Goal: Task Accomplishment & Management: Complete application form

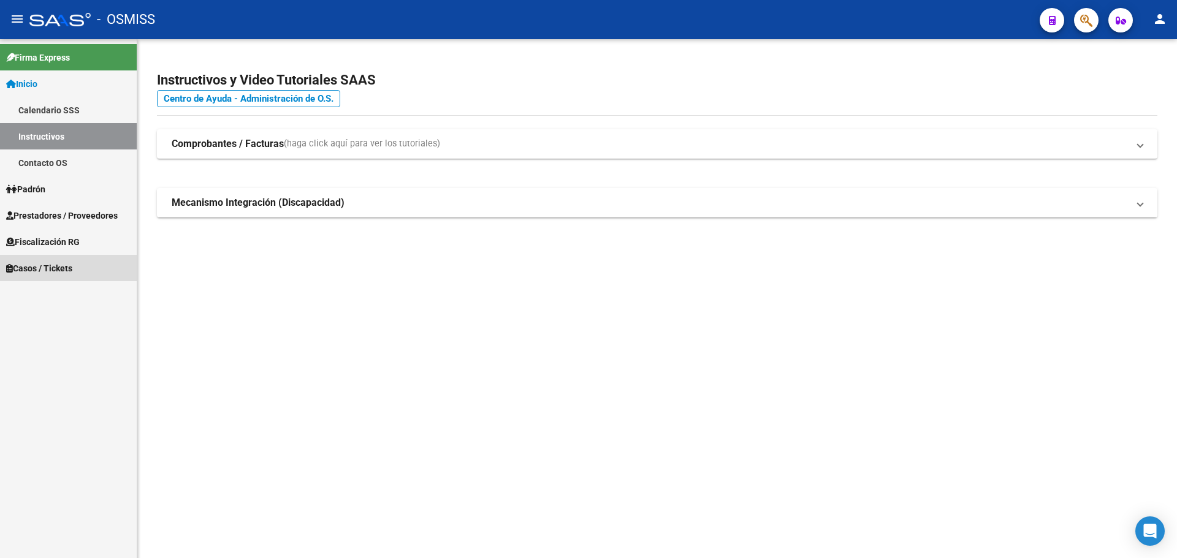
click at [18, 262] on span "Casos / Tickets" at bounding box center [39, 268] width 66 height 13
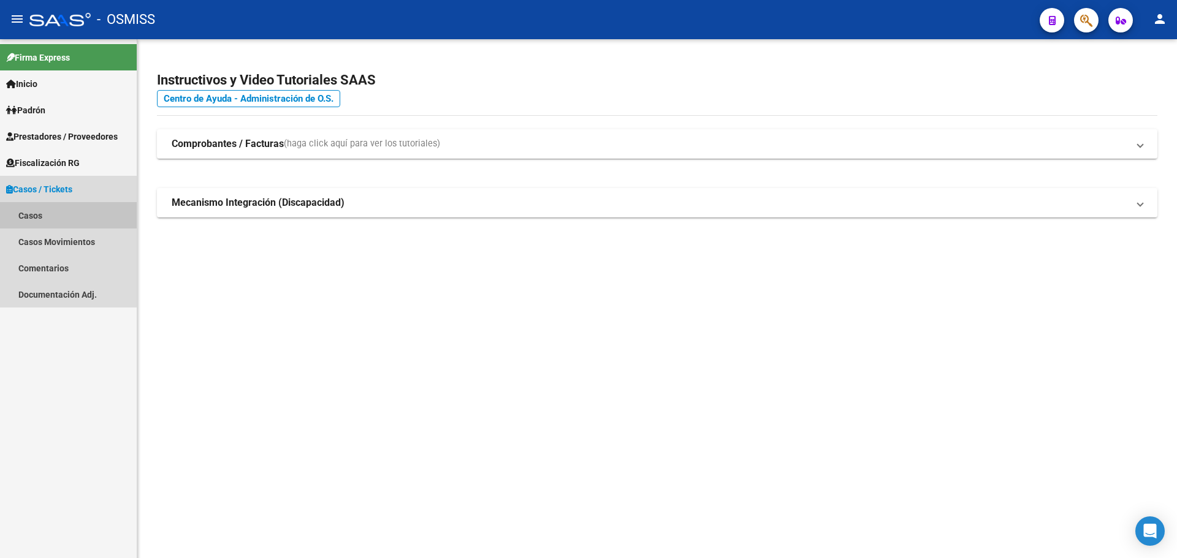
click at [29, 218] on link "Casos" at bounding box center [68, 215] width 137 height 26
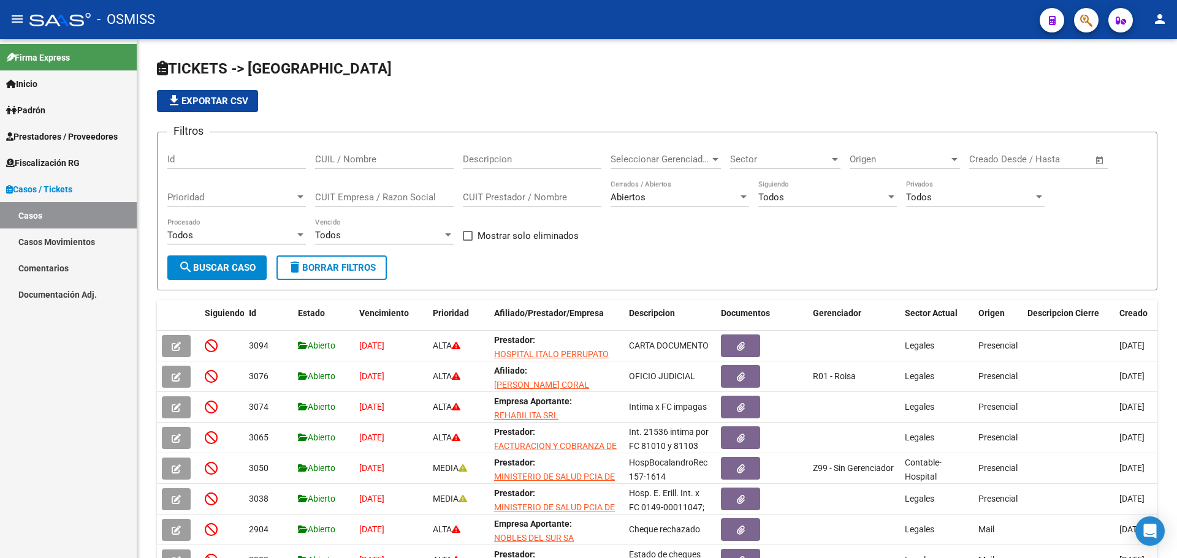
click at [1069, 8] on div at bounding box center [1081, 19] width 34 height 25
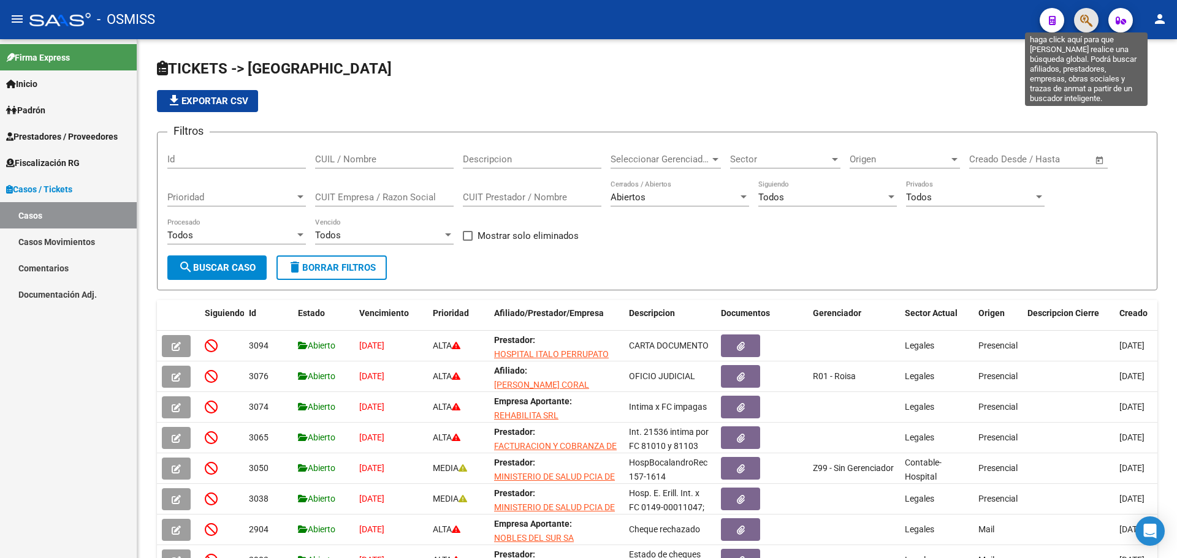
click at [1084, 21] on icon "button" at bounding box center [1086, 20] width 12 height 14
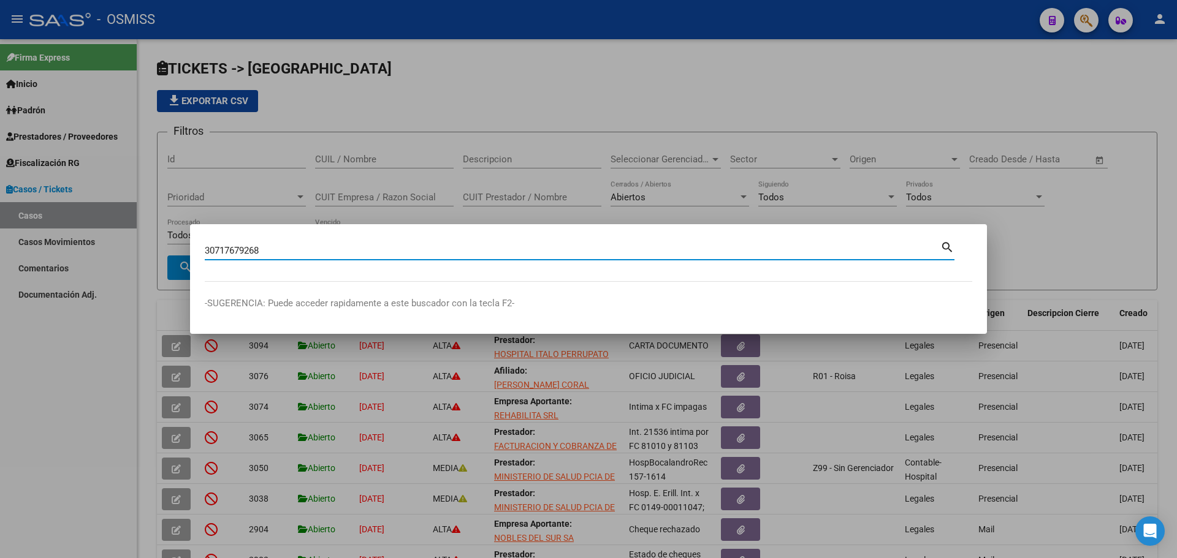
type input "30717679268"
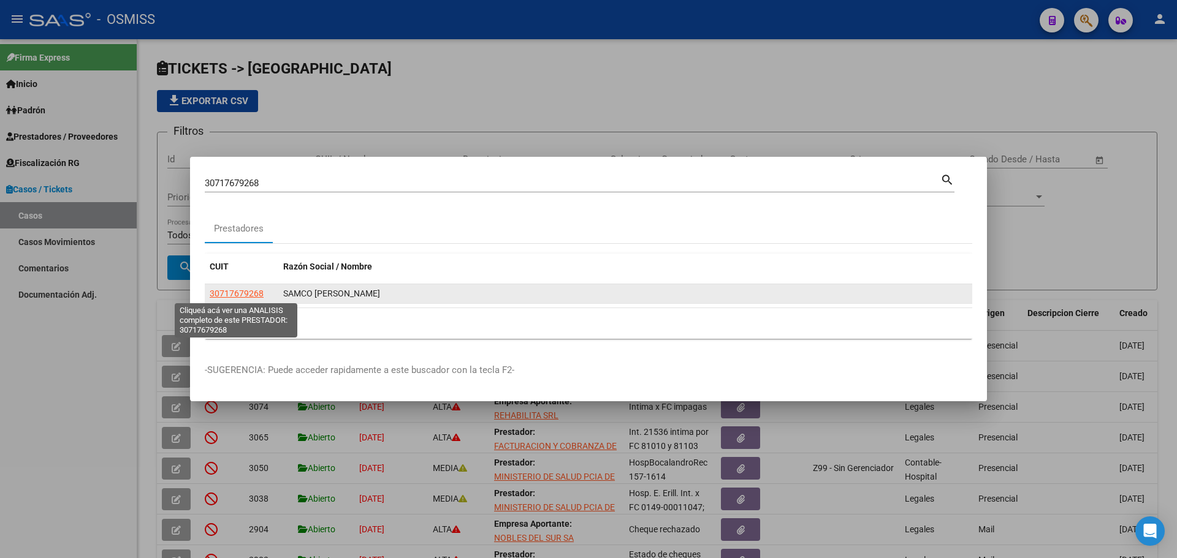
click at [238, 294] on span "30717679268" at bounding box center [237, 294] width 54 height 10
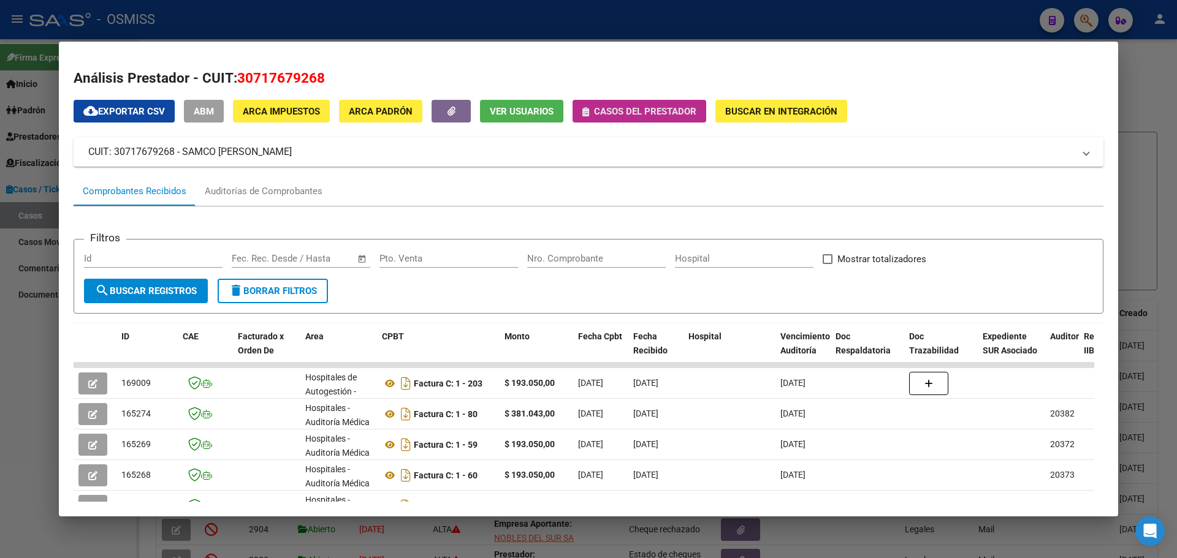
click at [585, 109] on icon "button" at bounding box center [585, 111] width 7 height 9
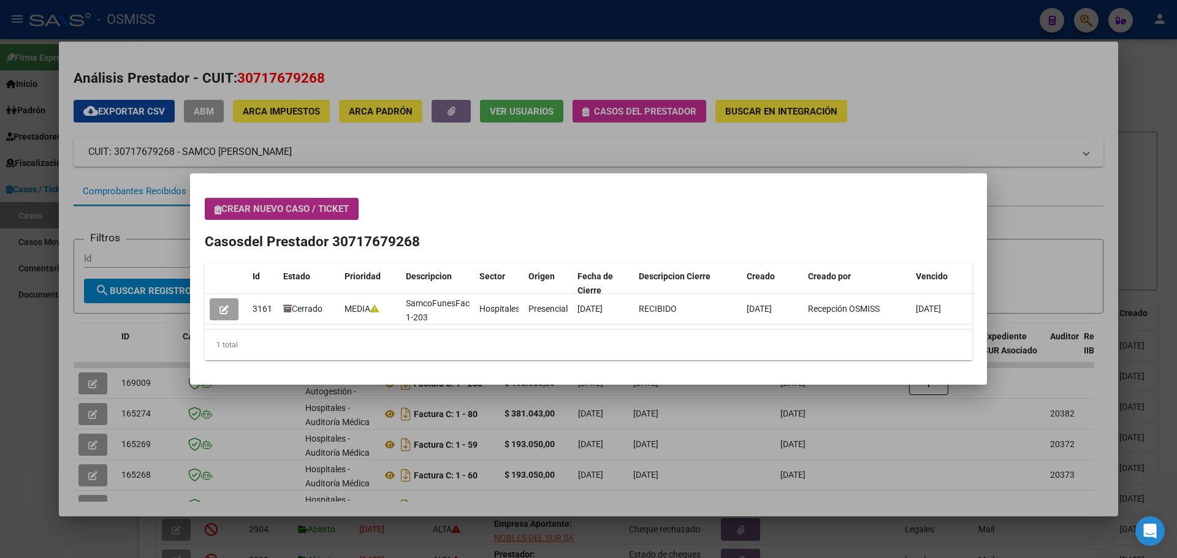
click at [218, 206] on icon "button" at bounding box center [218, 209] width 7 height 9
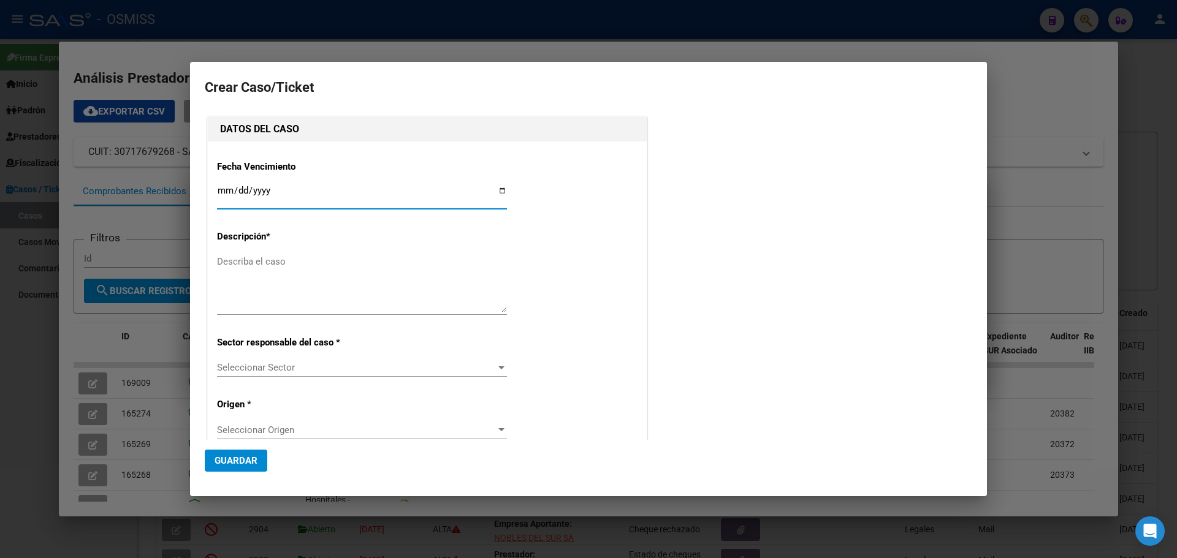
click at [498, 188] on input "Ingresar fecha" at bounding box center [362, 196] width 290 height 20
type input "[DATE]"
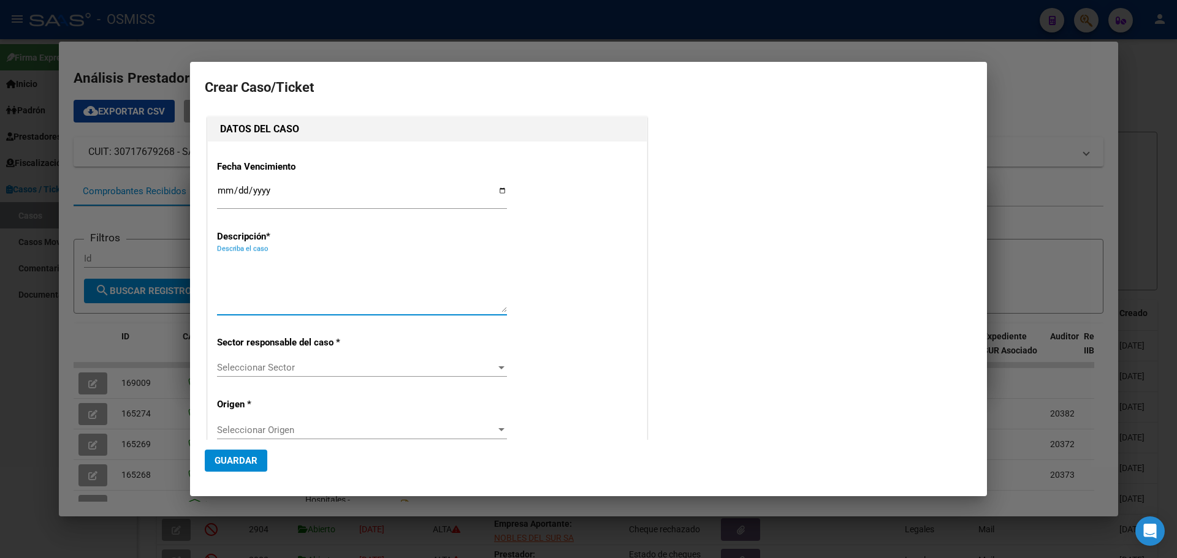
click at [248, 260] on textarea "Describa el caso" at bounding box center [362, 284] width 290 height 58
type textarea "SamcoFunesFact 1-127"
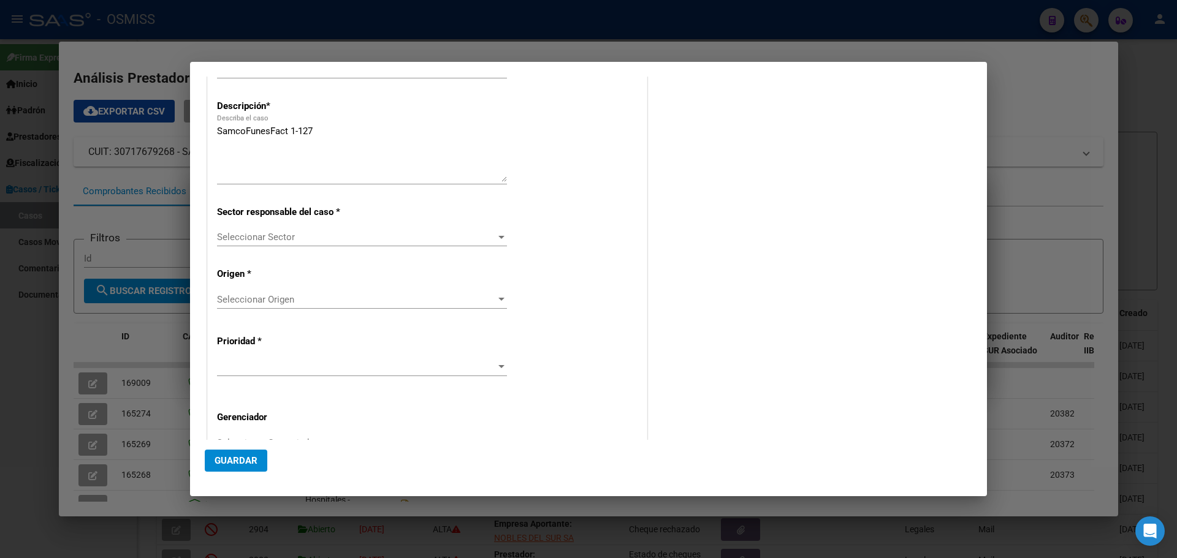
scroll to position [172, 0]
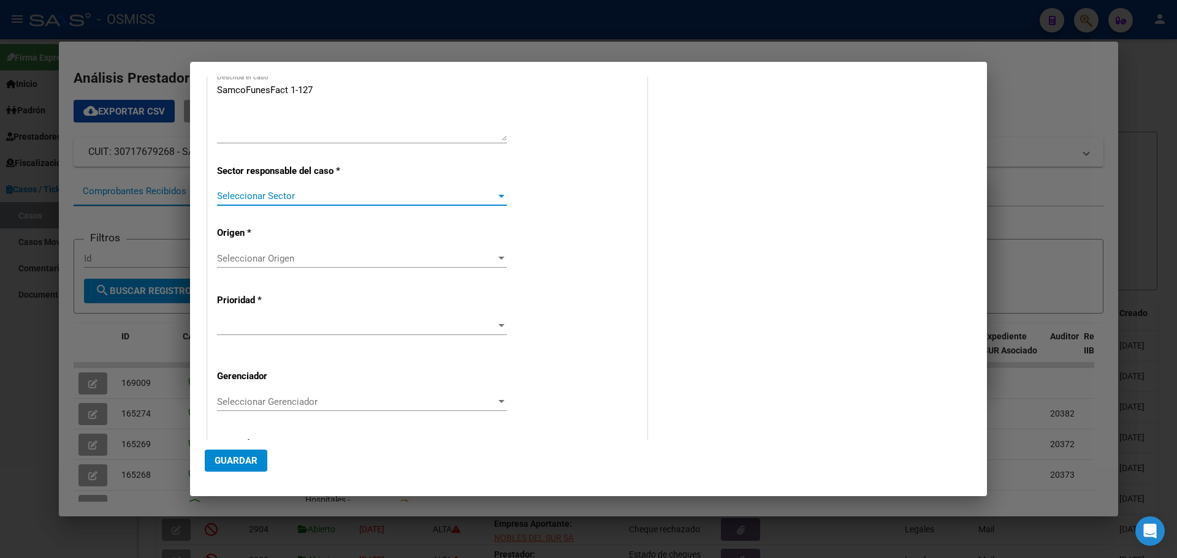
click at [501, 194] on div at bounding box center [501, 196] width 11 height 10
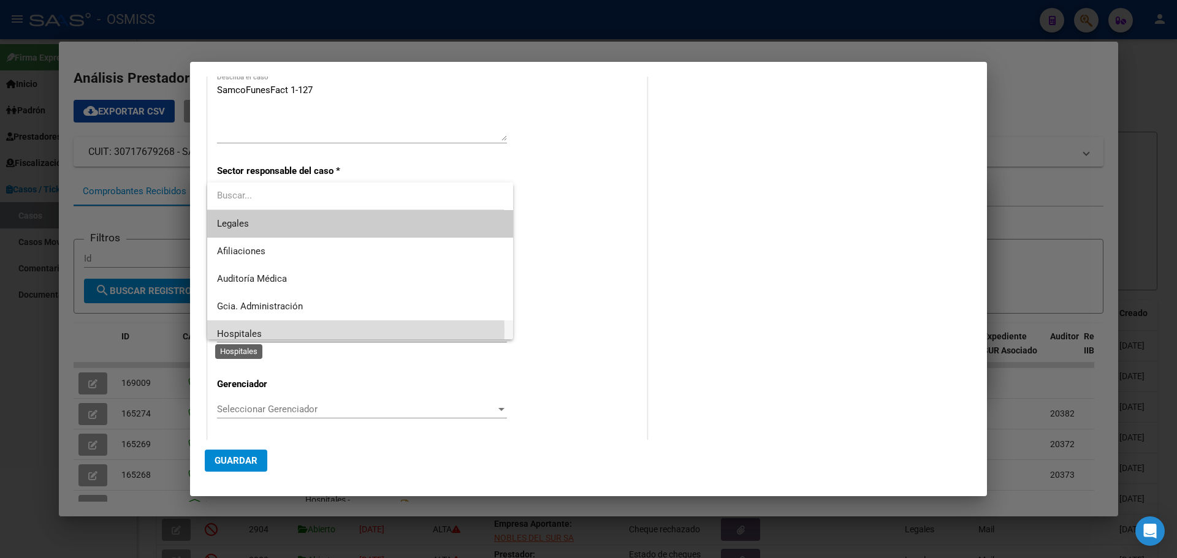
click at [219, 329] on span "Hospitales" at bounding box center [239, 334] width 45 height 11
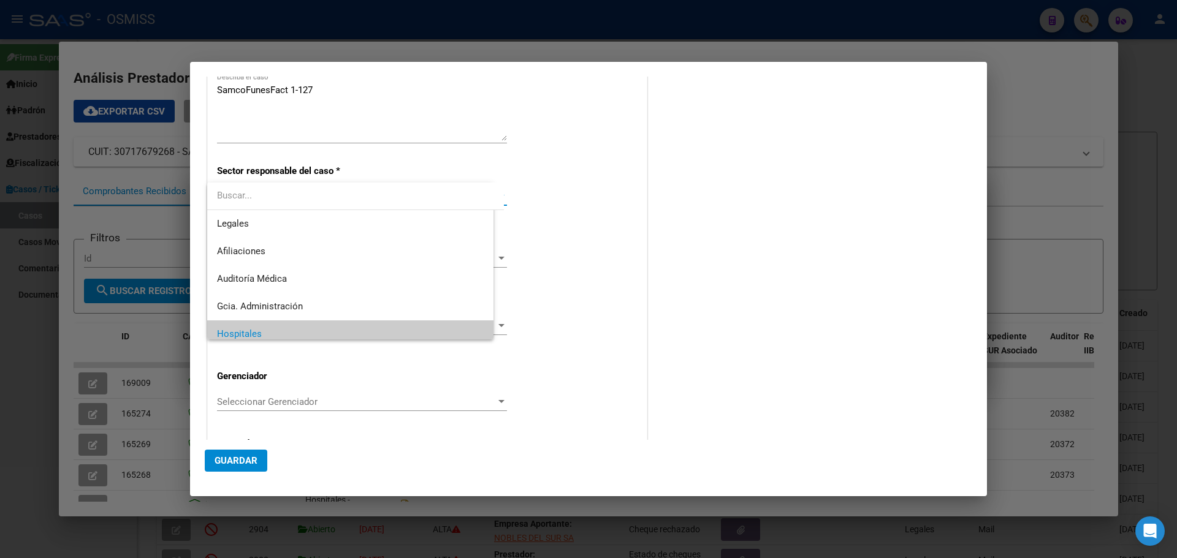
scroll to position [9, 0]
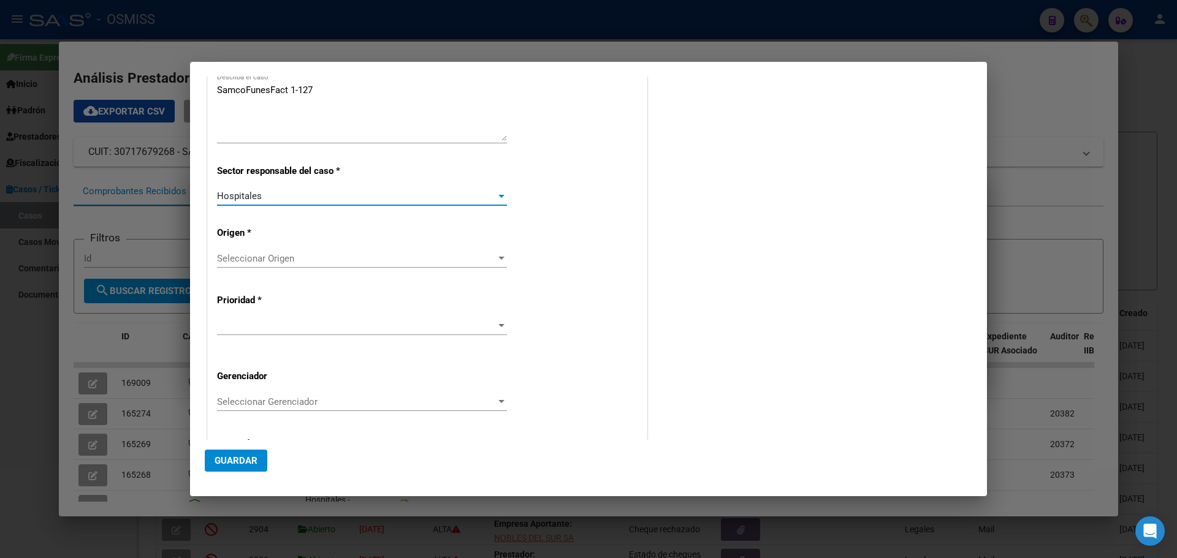
click at [502, 261] on div at bounding box center [501, 259] width 11 height 10
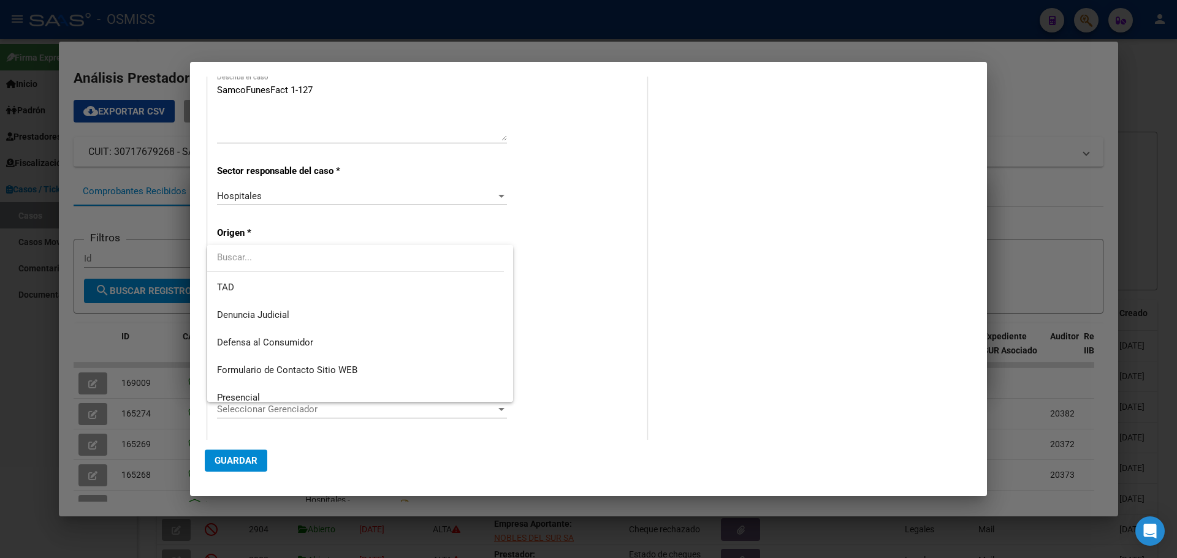
scroll to position [139, 0]
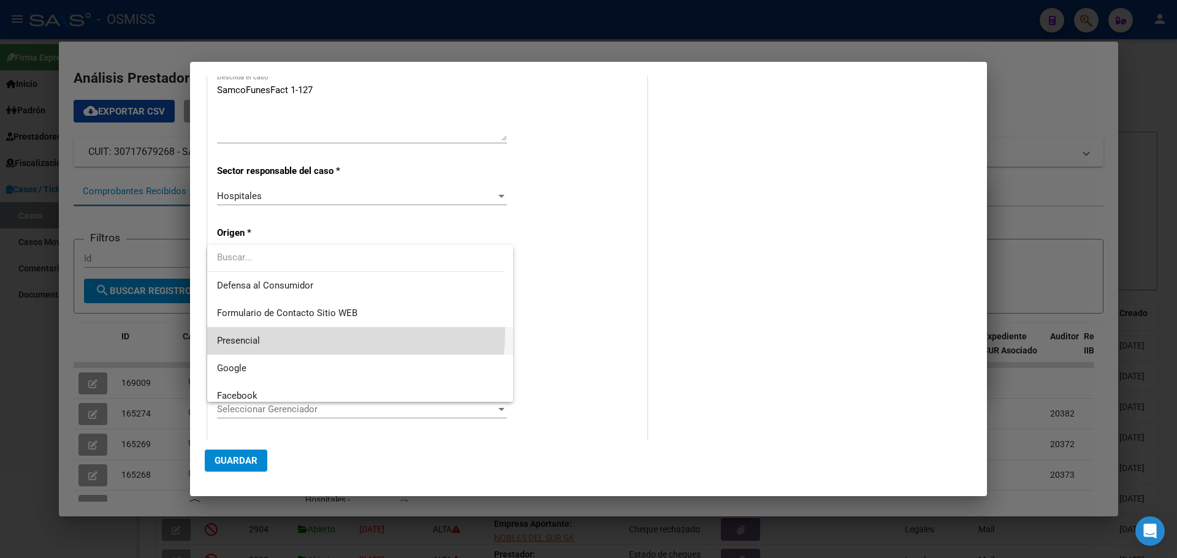
click at [270, 331] on span "Presencial" at bounding box center [360, 341] width 286 height 28
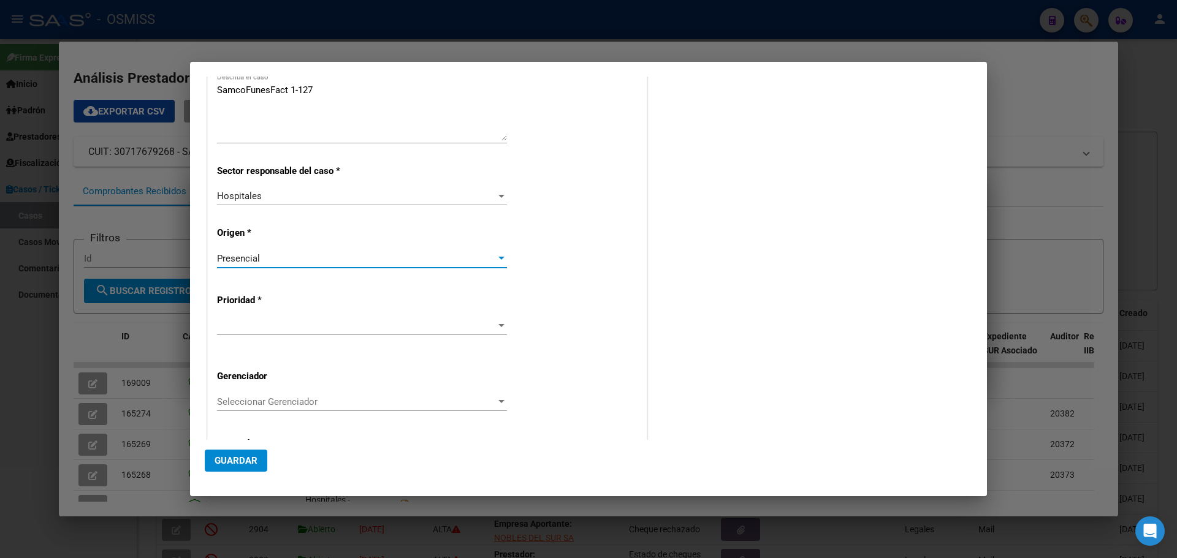
click at [501, 322] on div at bounding box center [501, 326] width 11 height 10
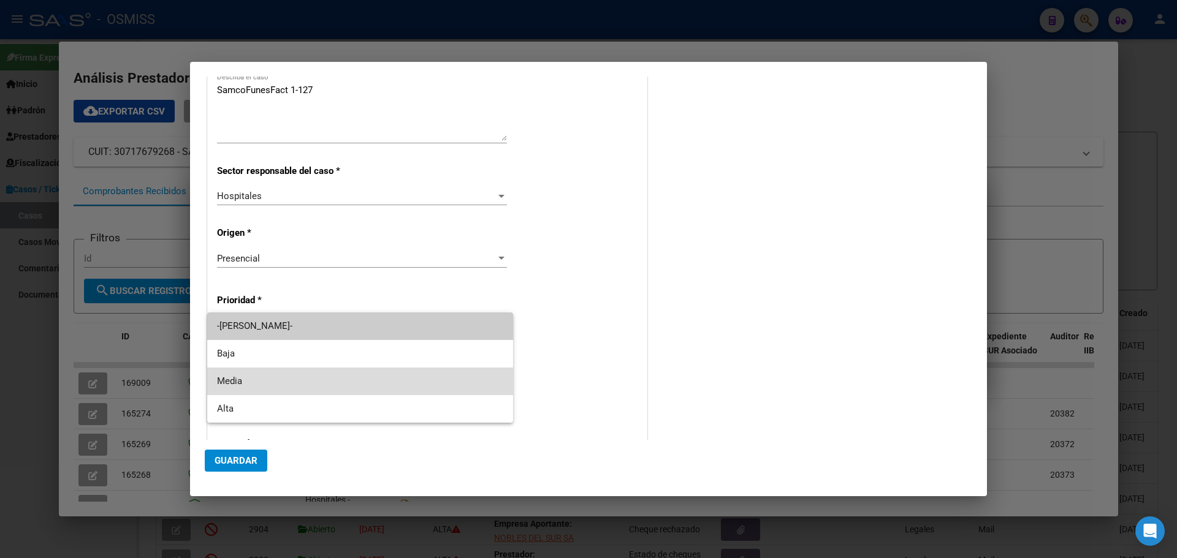
click at [249, 383] on span "Media" at bounding box center [360, 382] width 286 height 28
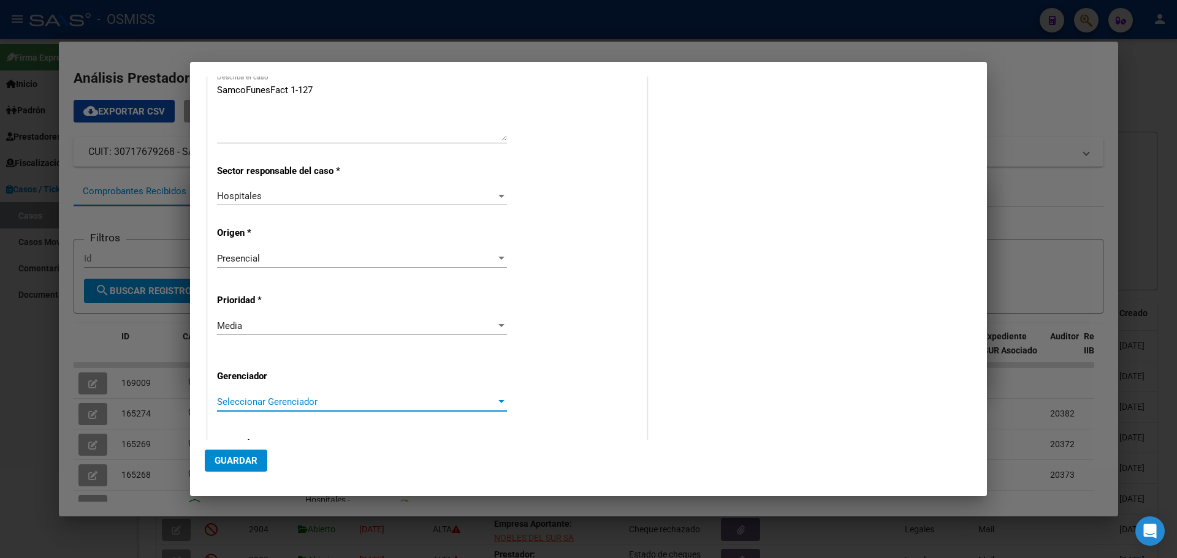
click at [498, 401] on div at bounding box center [501, 401] width 6 height 3
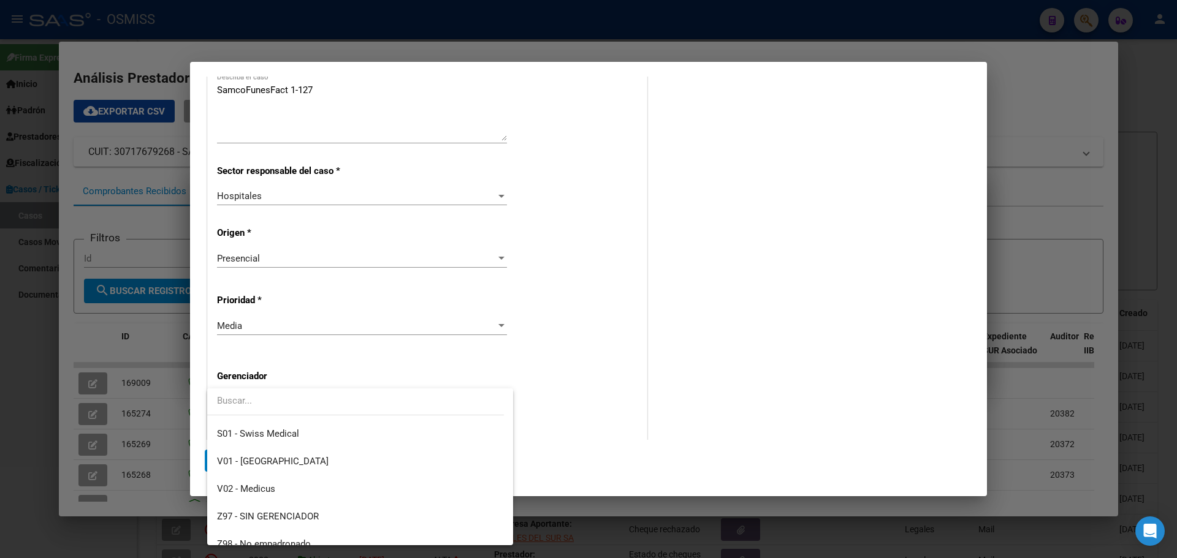
scroll to position [367, 0]
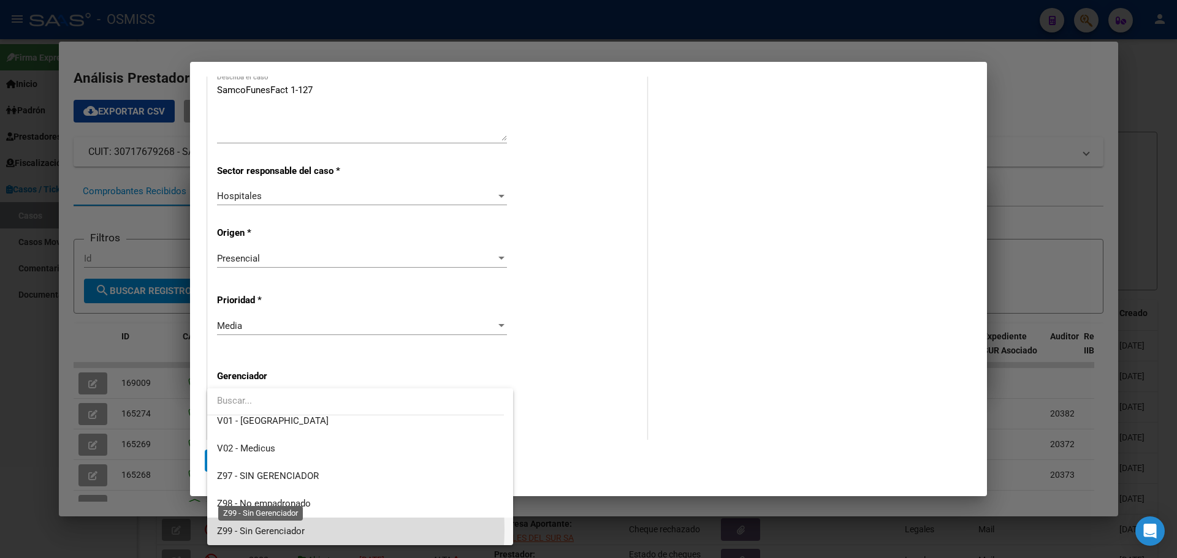
click at [266, 530] on span "Z99 - Sin Gerenciador" at bounding box center [261, 531] width 88 height 11
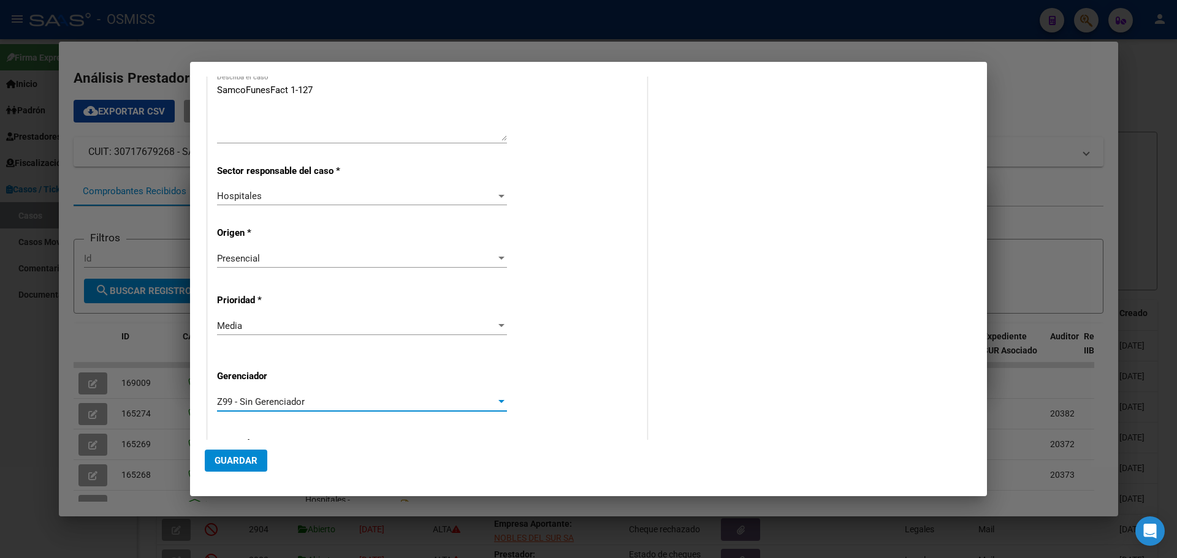
click at [232, 457] on span "Guardar" at bounding box center [236, 460] width 43 height 11
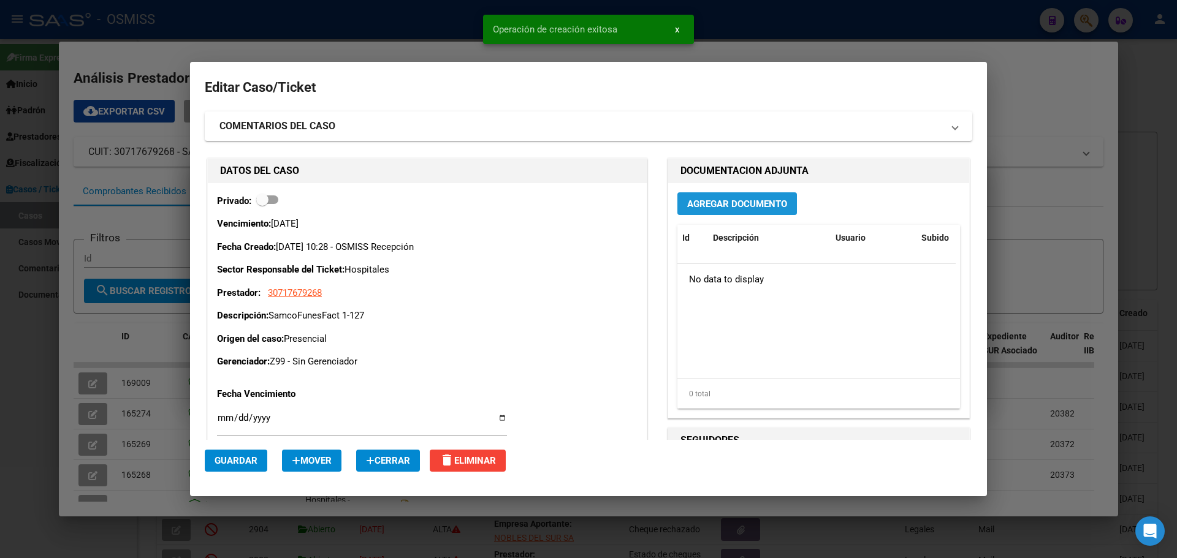
click at [719, 206] on span "Agregar Documento" at bounding box center [737, 204] width 100 height 11
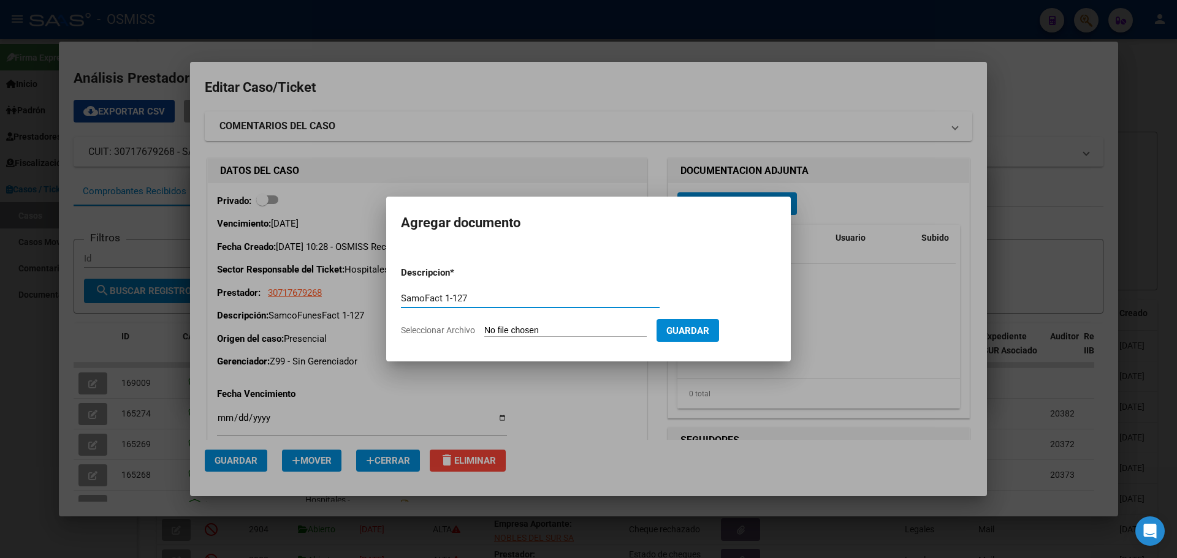
type input "SamoFact 1-127"
click at [450, 329] on span "Seleccionar Archivo" at bounding box center [438, 331] width 74 height 10
click at [484, 329] on input "Seleccionar Archivo" at bounding box center [565, 332] width 162 height 12
type input "C:\fakepath\Fact 127.pdf"
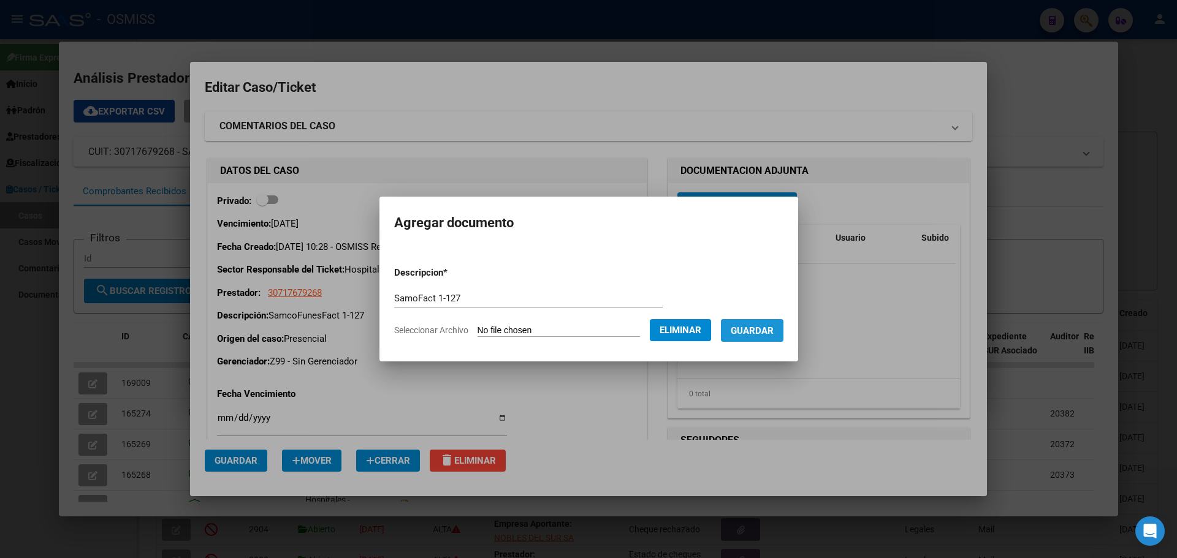
click at [760, 335] on span "Guardar" at bounding box center [752, 331] width 43 height 11
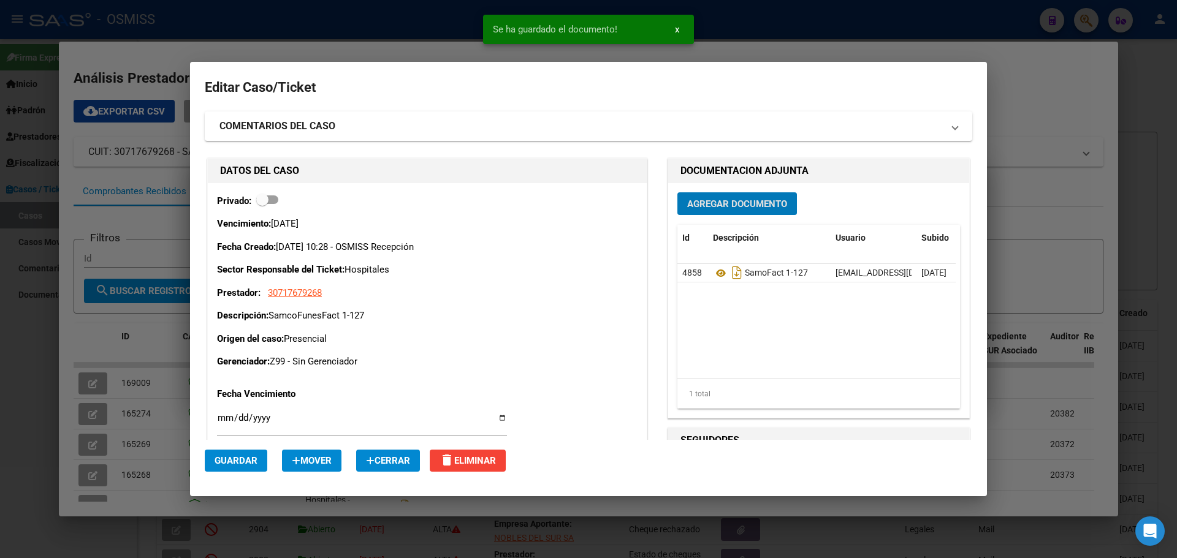
click at [242, 41] on div at bounding box center [588, 279] width 1177 height 558
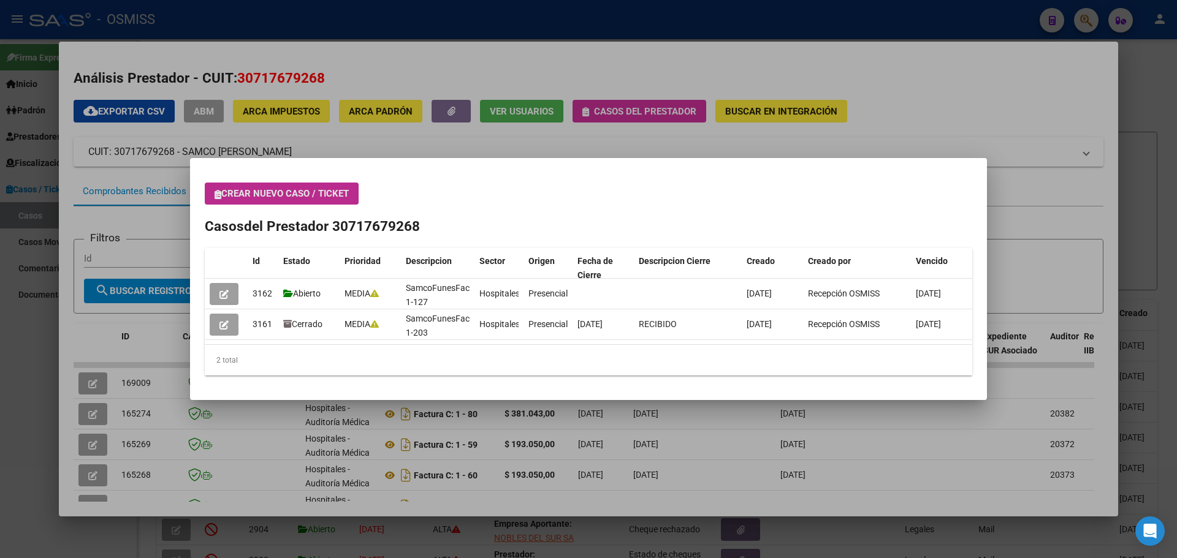
click at [219, 195] on icon "button" at bounding box center [218, 194] width 7 height 9
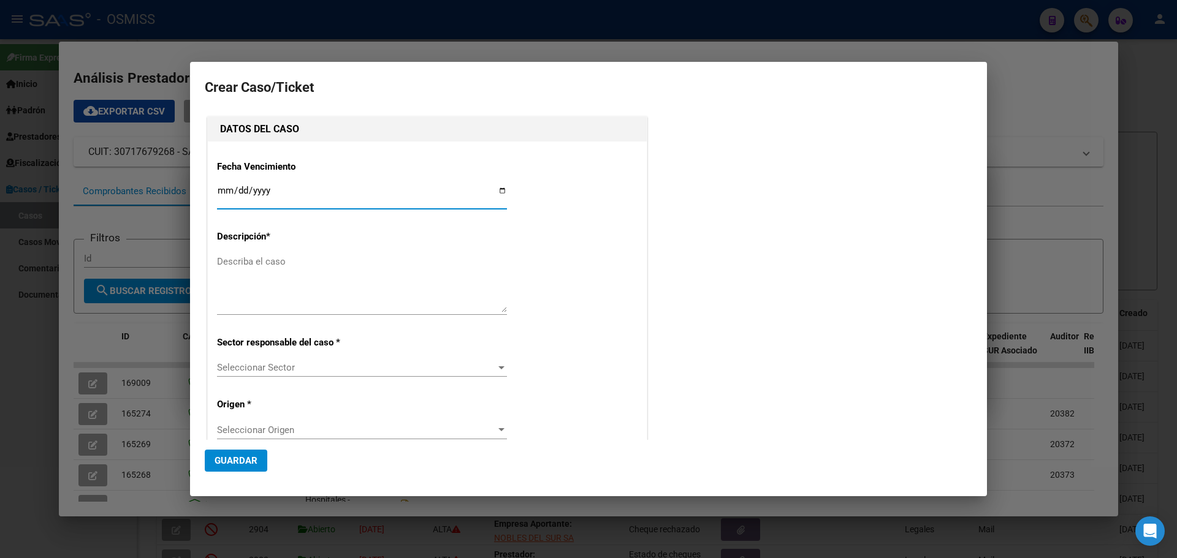
click at [499, 191] on input "Ingresar fecha" at bounding box center [362, 196] width 290 height 20
type input "[DATE]"
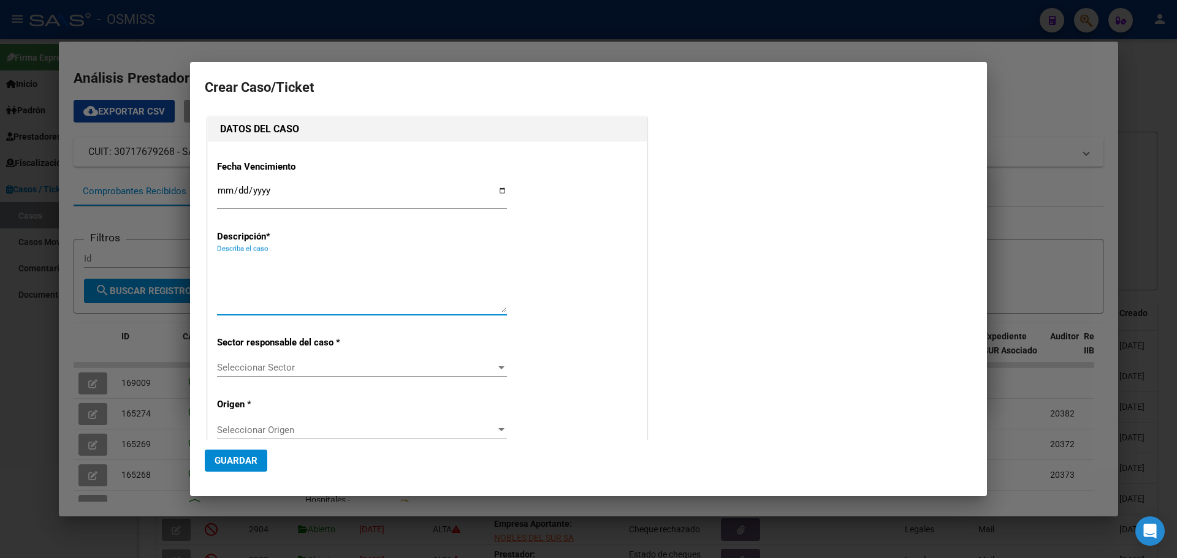
click at [221, 258] on textarea "Describa el caso" at bounding box center [362, 284] width 290 height 58
type textarea "SamcoSoldiniFact 1-447"
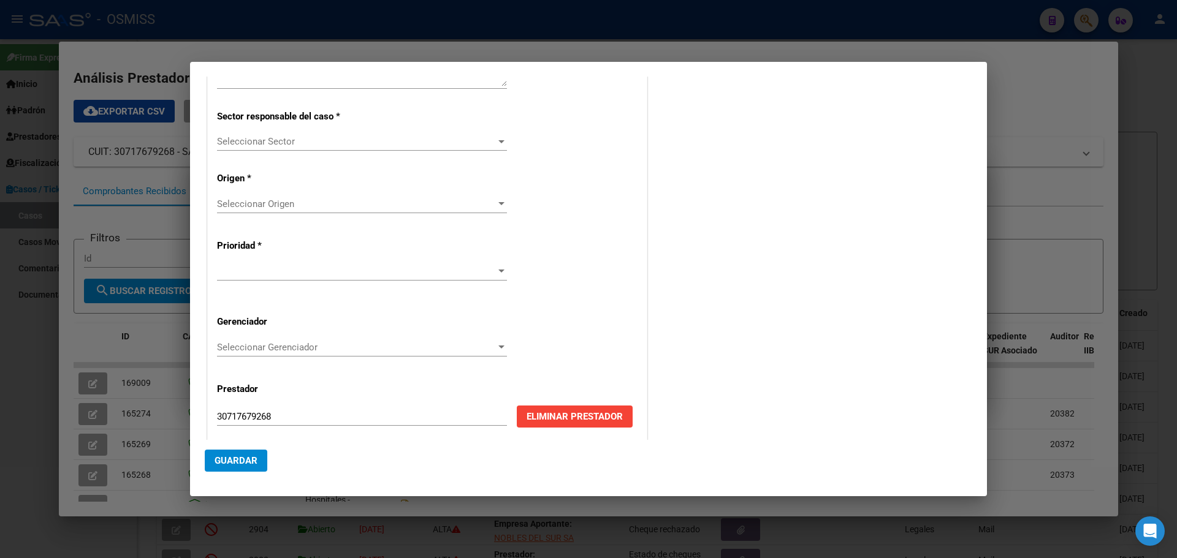
scroll to position [236, 0]
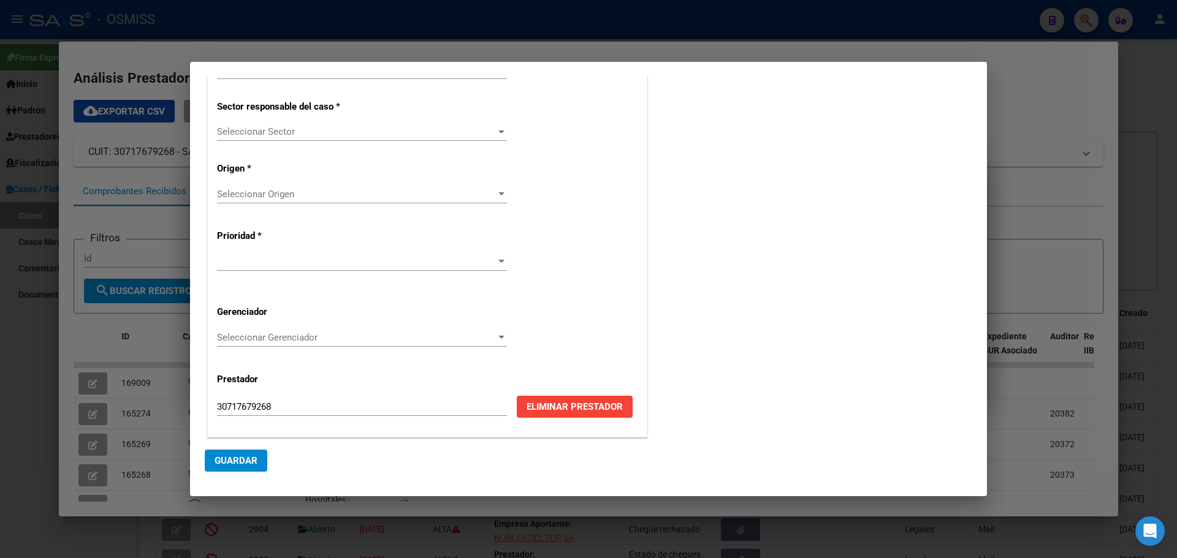
click at [501, 132] on div at bounding box center [501, 132] width 11 height 10
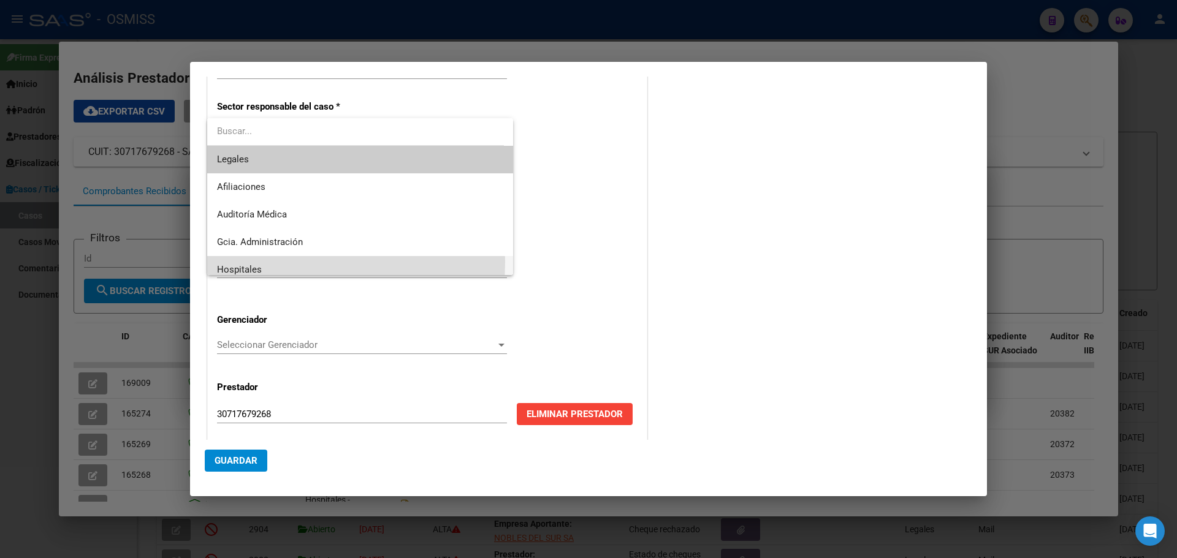
click at [223, 262] on span "Hospitales" at bounding box center [360, 270] width 286 height 28
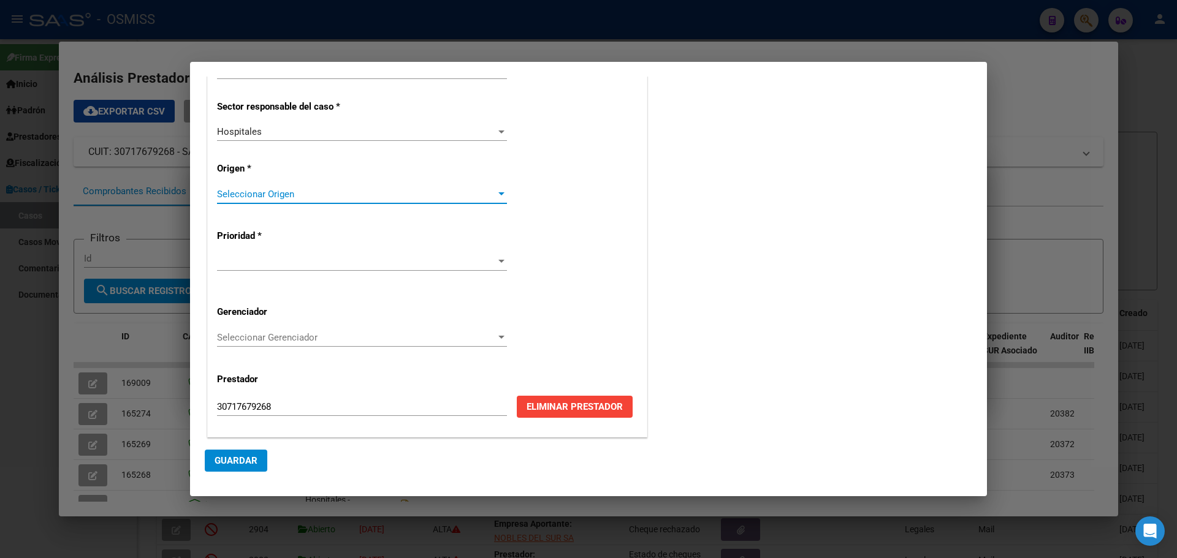
click at [496, 189] on div "Seleccionar Origen" at bounding box center [362, 194] width 290 height 11
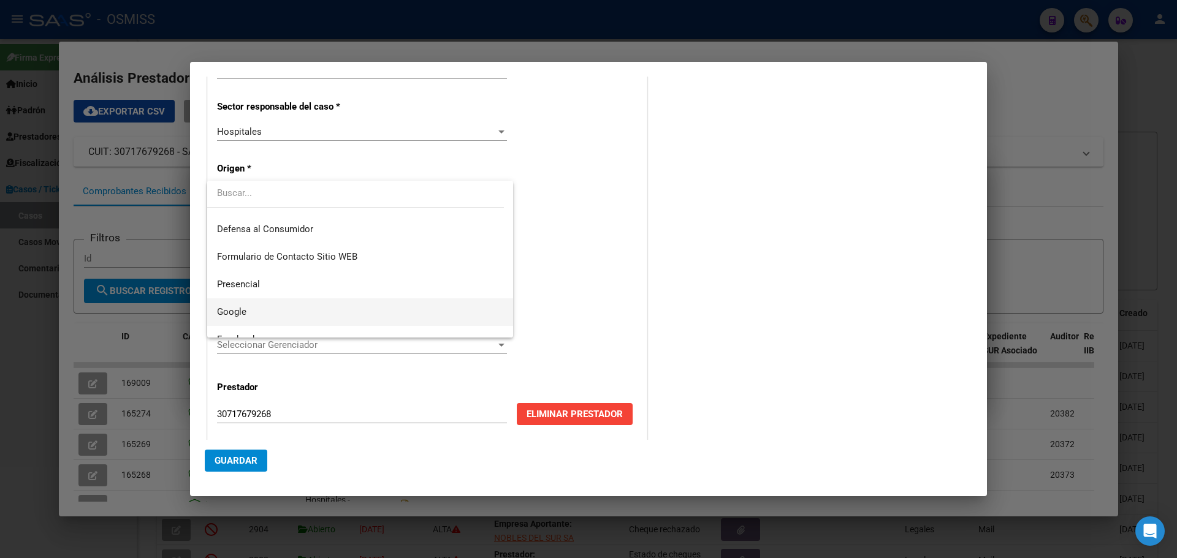
scroll to position [139, 0]
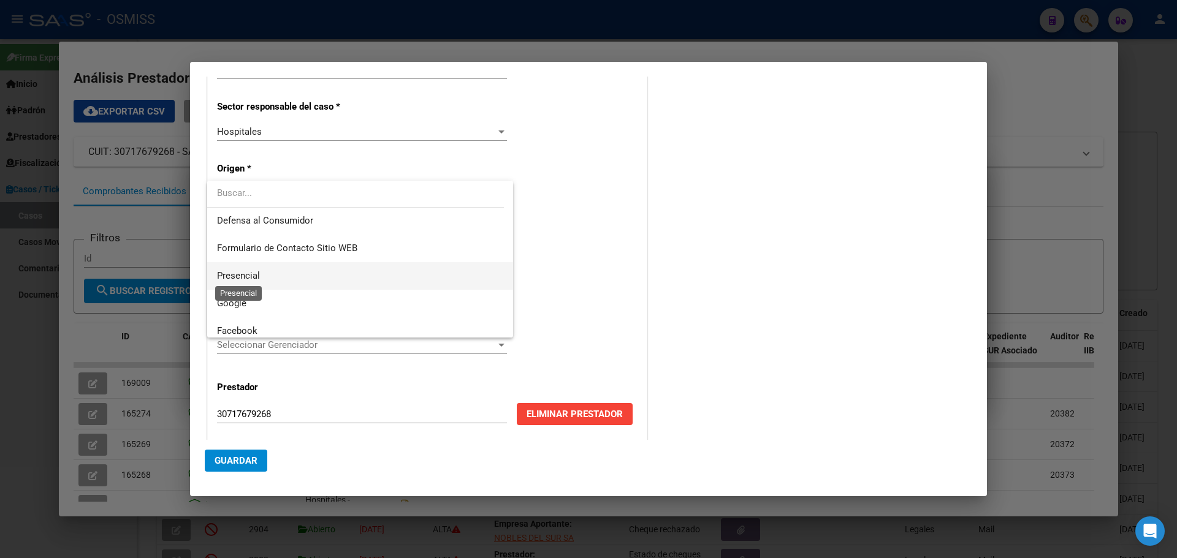
click at [254, 270] on span "Presencial" at bounding box center [238, 275] width 43 height 11
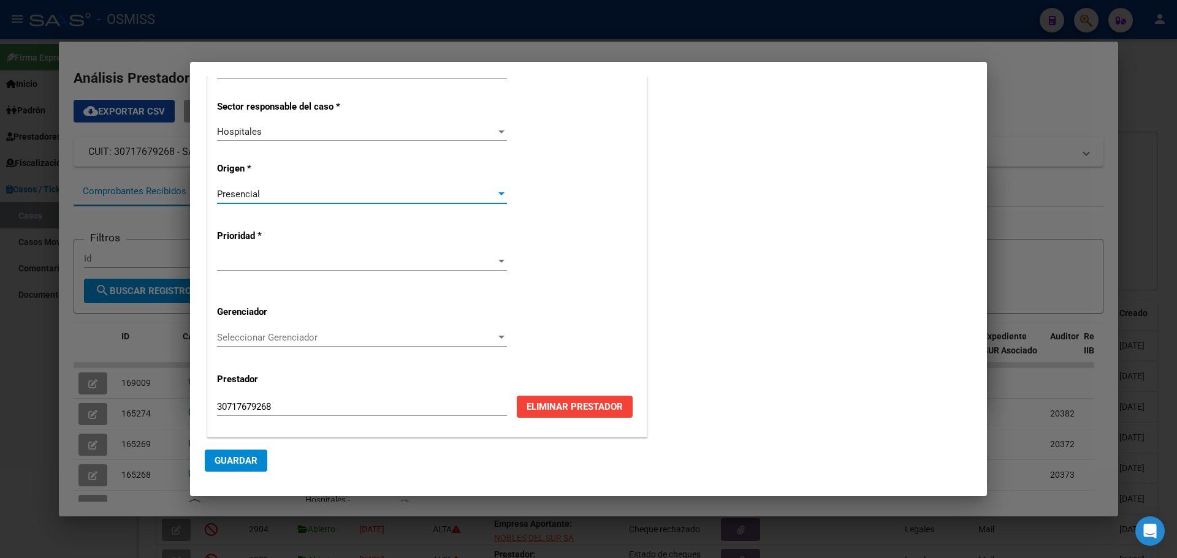
click at [498, 262] on div at bounding box center [501, 261] width 6 height 3
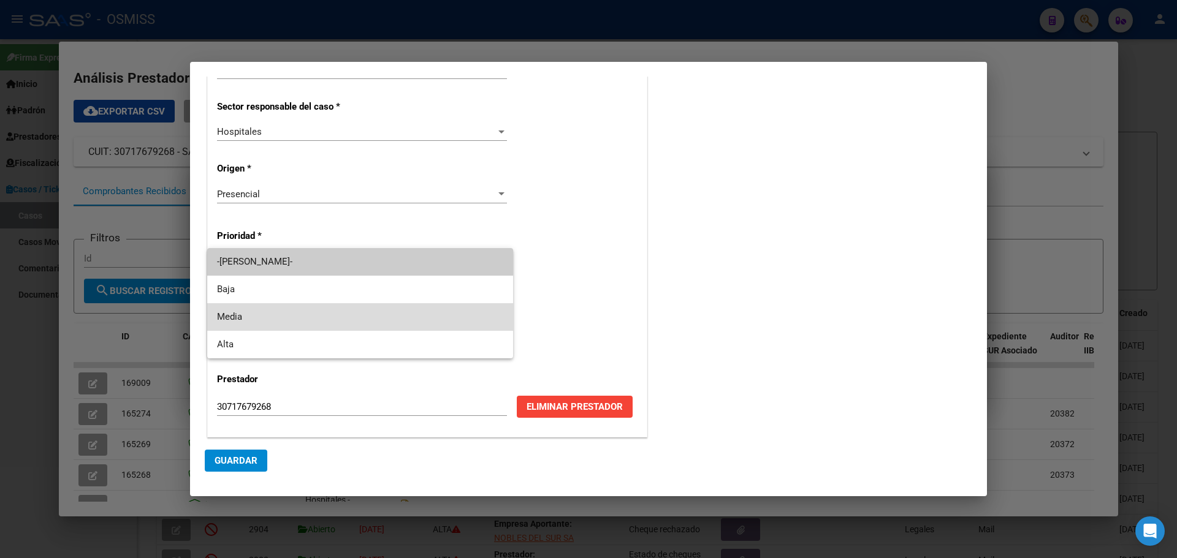
click at [375, 316] on span "Media" at bounding box center [360, 317] width 286 height 28
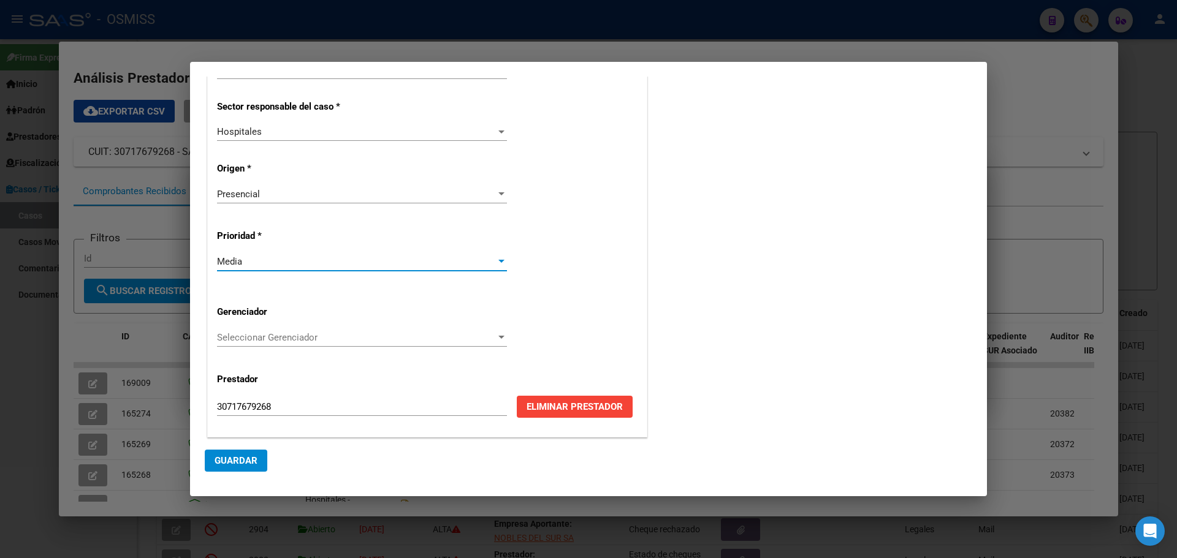
click at [496, 336] on div at bounding box center [501, 338] width 11 height 10
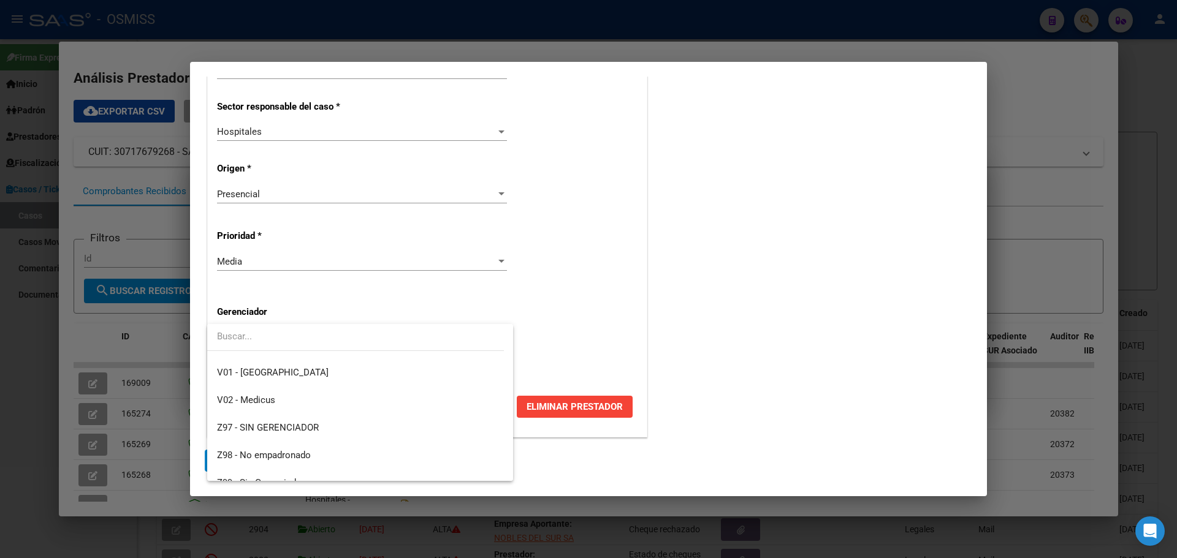
scroll to position [367, 0]
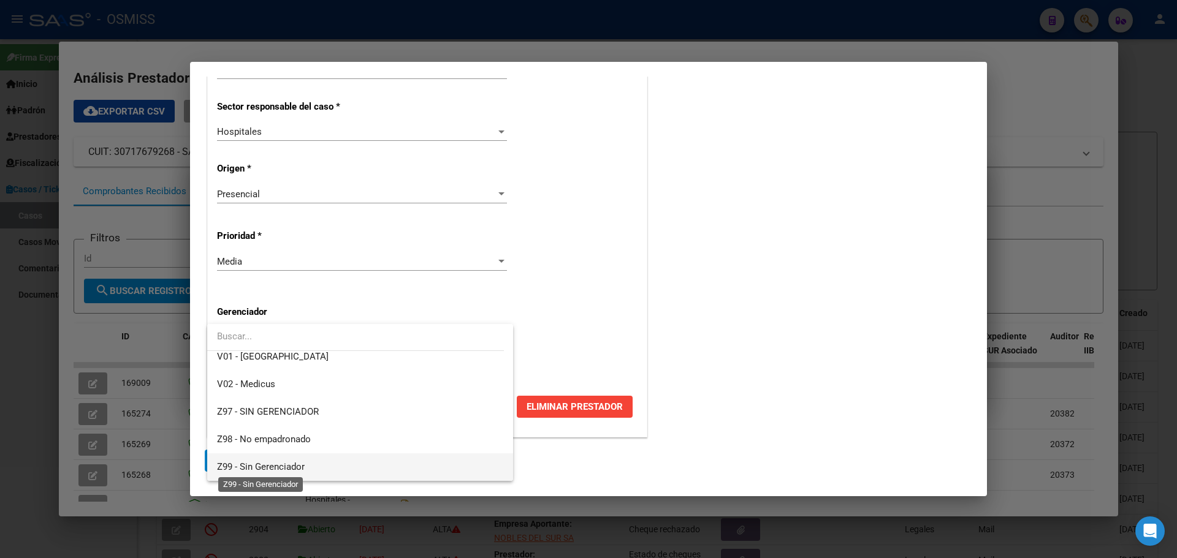
click at [280, 466] on span "Z99 - Sin Gerenciador" at bounding box center [261, 467] width 88 height 11
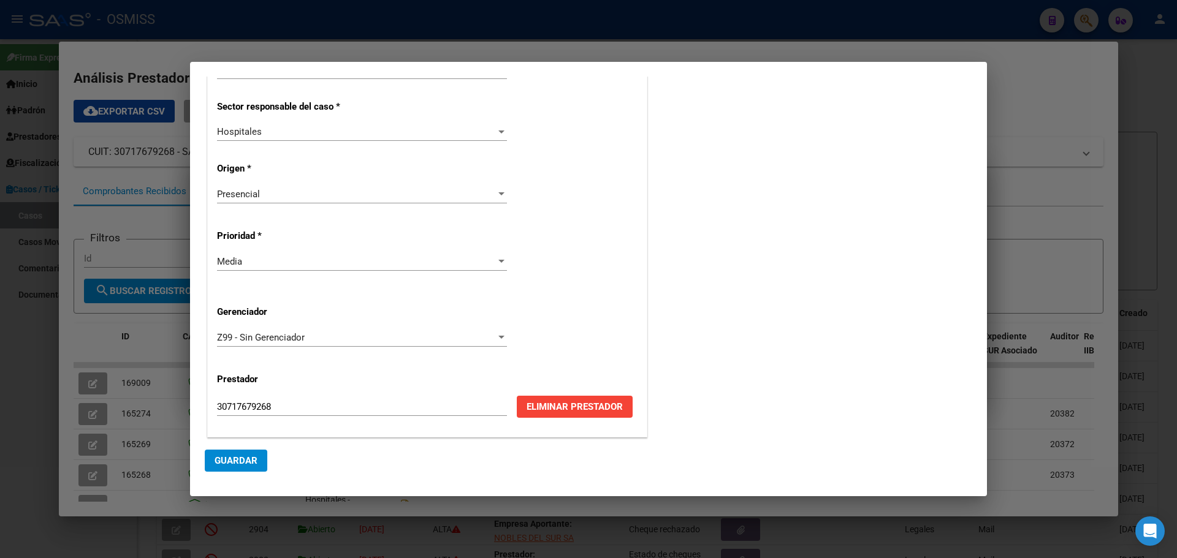
click at [228, 444] on mat-dialog-actions "Guardar" at bounding box center [588, 461] width 767 height 42
click at [237, 460] on span "Guardar" at bounding box center [236, 460] width 43 height 11
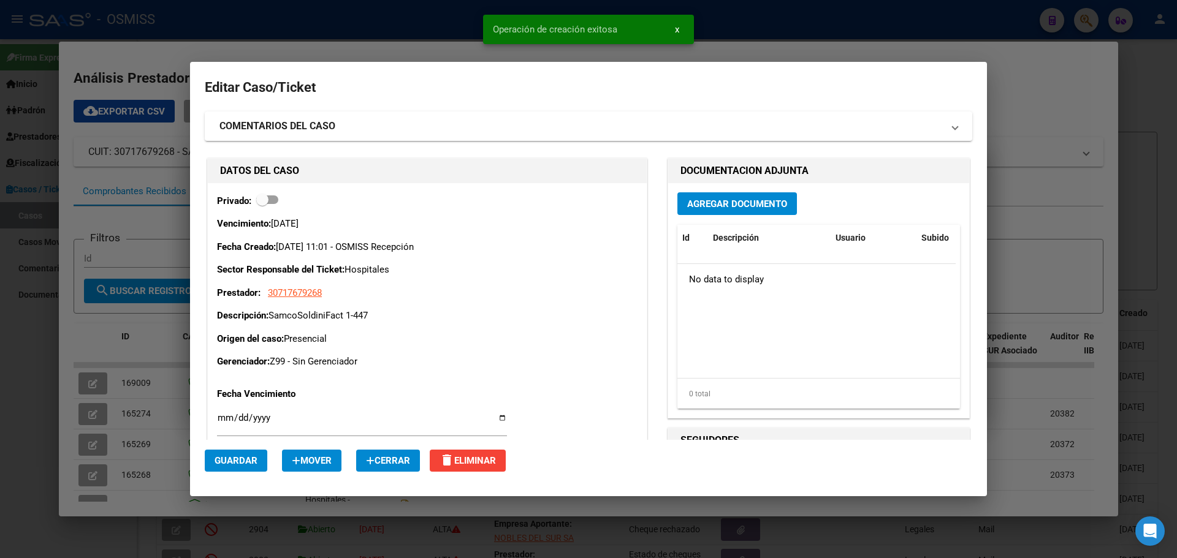
click at [683, 197] on button "Agregar Documento" at bounding box center [737, 203] width 120 height 23
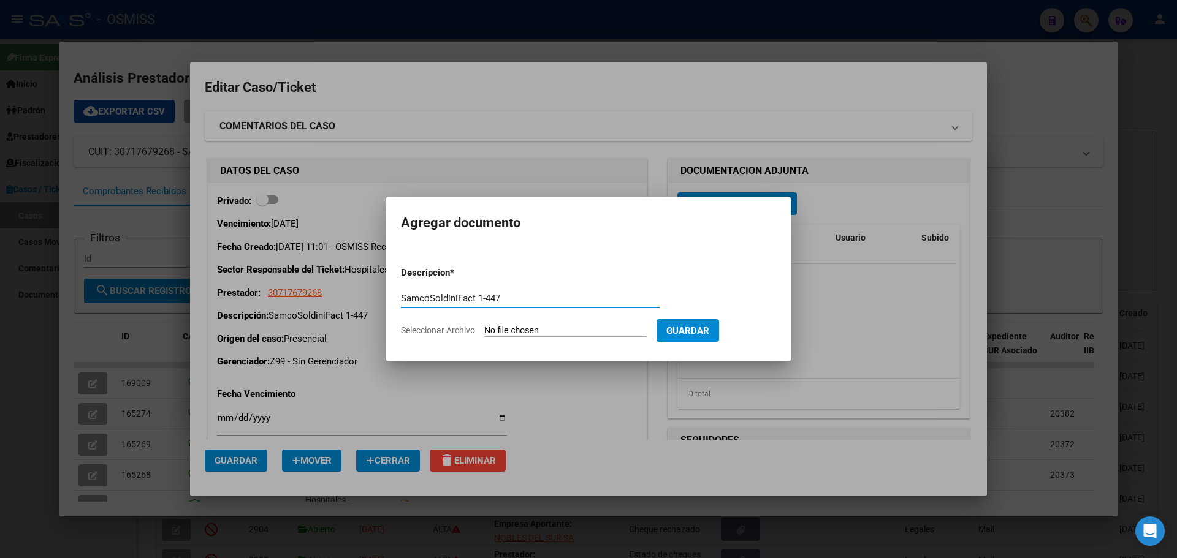
type input "SamcoSoldiniFact 1-447"
click at [430, 327] on span "Seleccionar Archivo" at bounding box center [438, 331] width 74 height 10
click at [484, 327] on input "Seleccionar Archivo" at bounding box center [565, 332] width 162 height 12
type input "C:\fakepath\Fact 447.pdf"
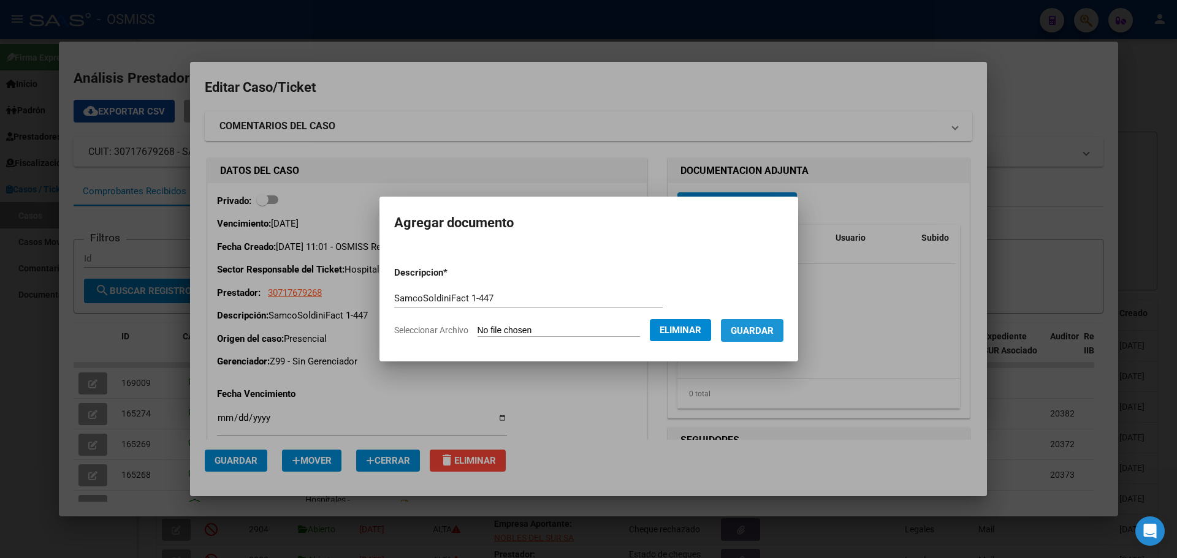
click at [758, 326] on span "Guardar" at bounding box center [752, 331] width 43 height 11
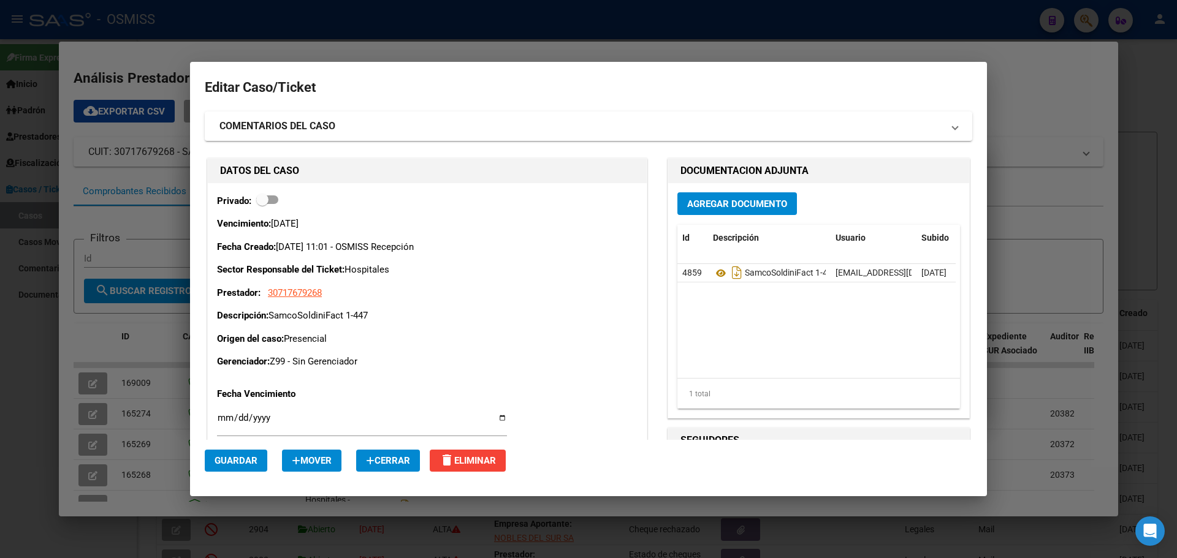
click at [109, 45] on div at bounding box center [588, 279] width 1177 height 558
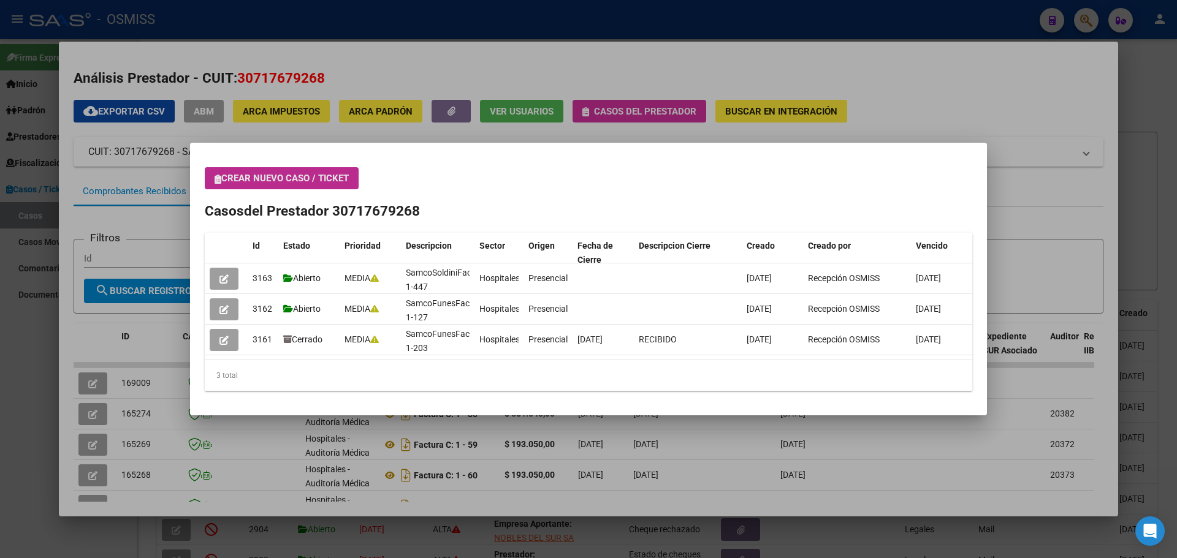
click at [216, 179] on icon "button" at bounding box center [218, 179] width 7 height 9
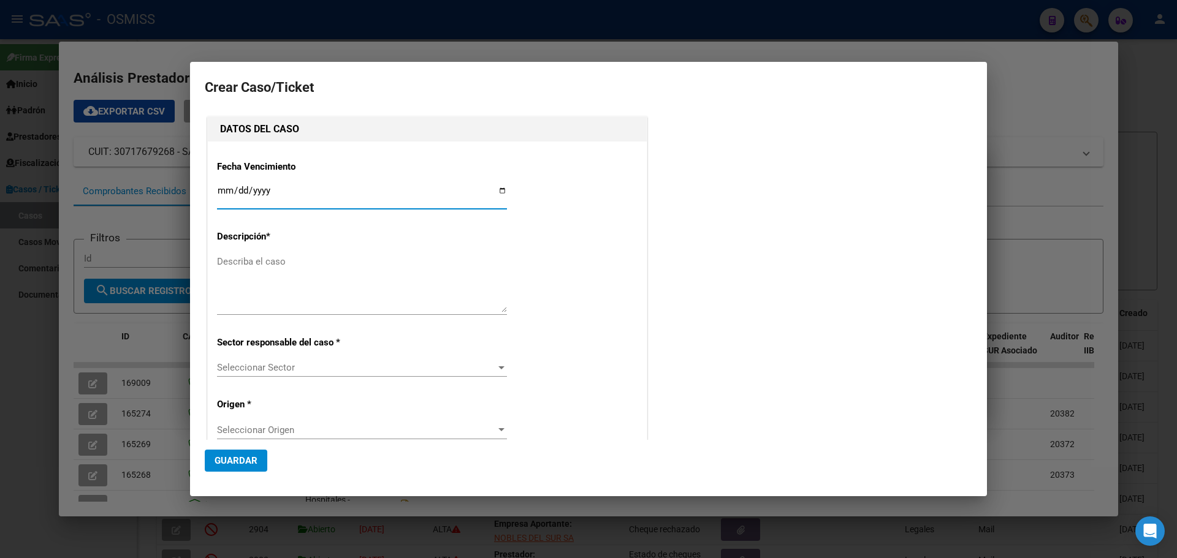
click at [498, 190] on input "Ingresar fecha" at bounding box center [362, 196] width 290 height 20
type input "[DATE]"
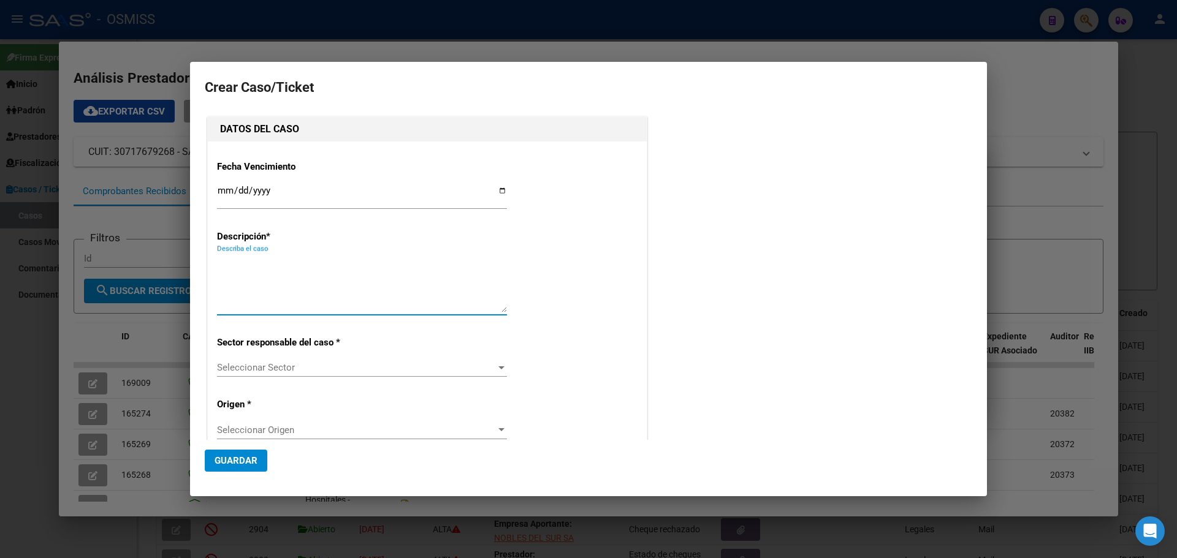
click at [251, 265] on textarea "Describa el caso" at bounding box center [362, 284] width 290 height 58
type textarea "MuniGranaderoBaigorriaFact 1-1277"
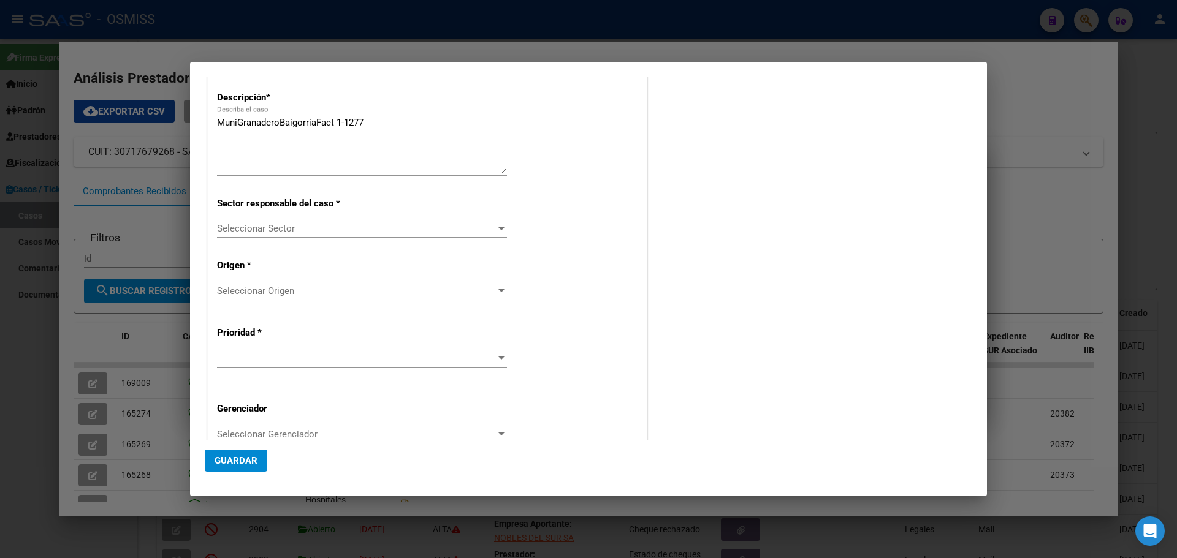
scroll to position [236, 0]
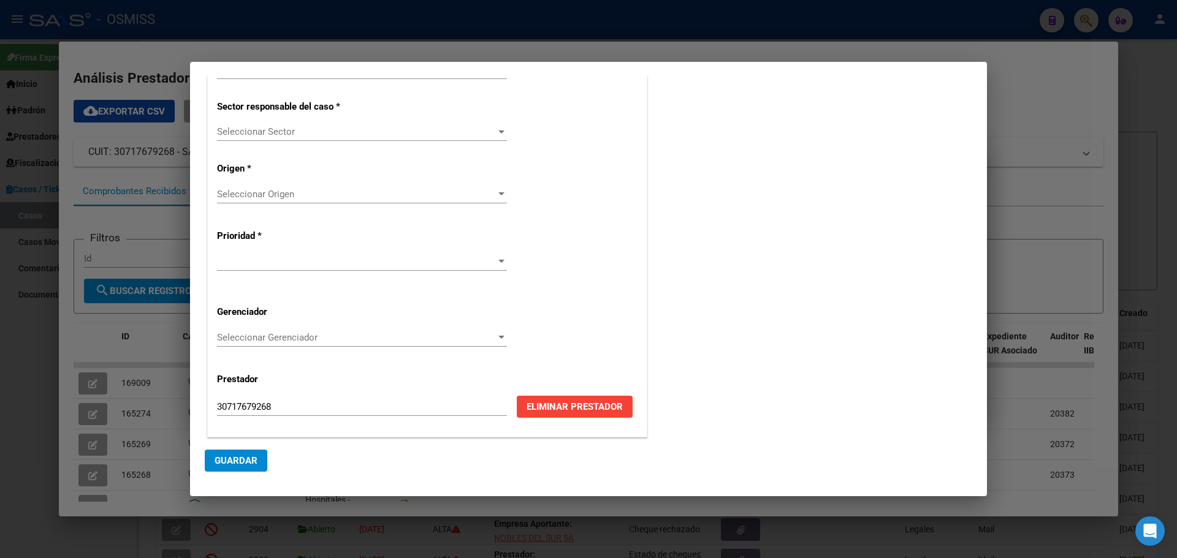
click at [498, 132] on div at bounding box center [501, 132] width 6 height 3
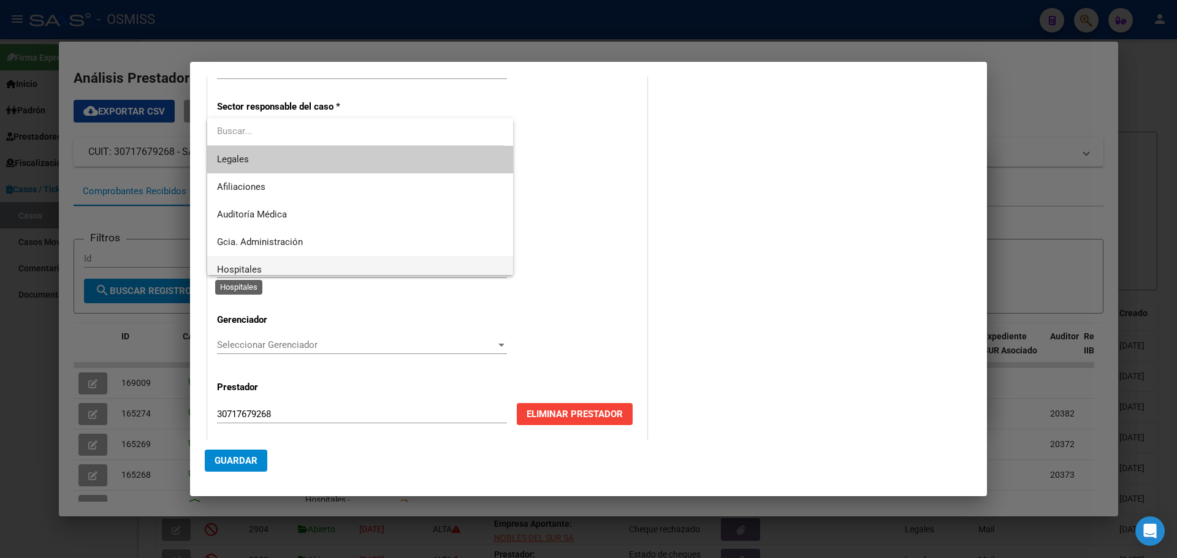
click at [223, 265] on span "Hospitales" at bounding box center [239, 269] width 45 height 11
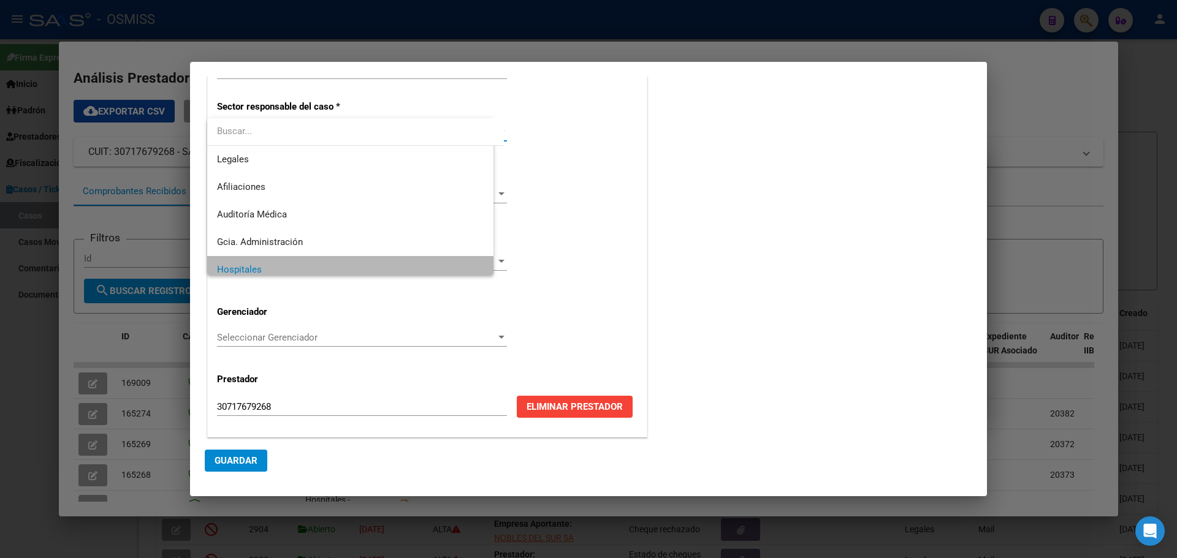
scroll to position [9, 0]
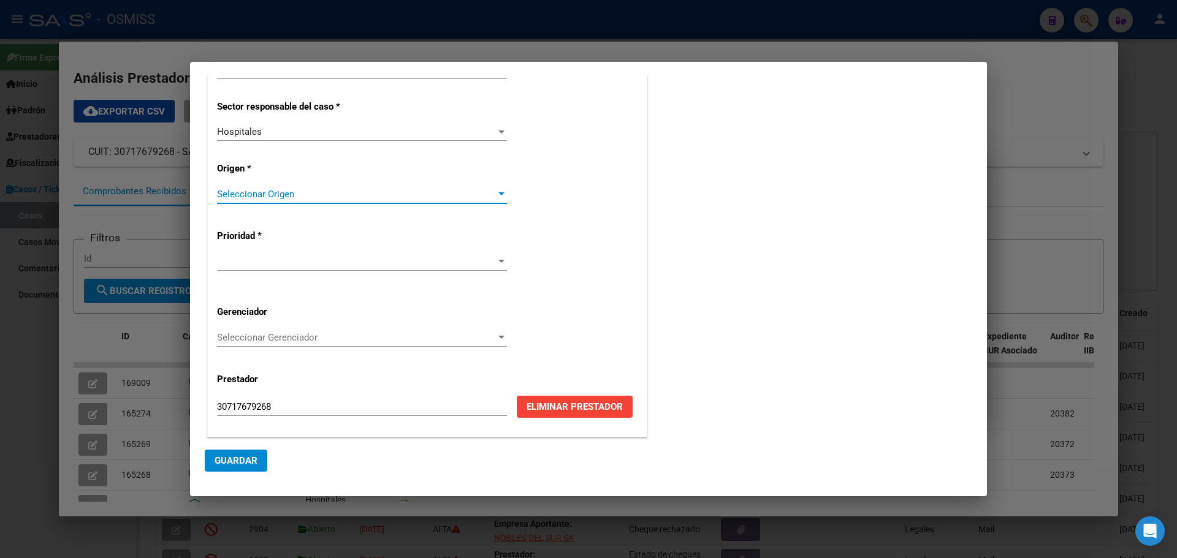
click at [498, 193] on div at bounding box center [501, 193] width 6 height 3
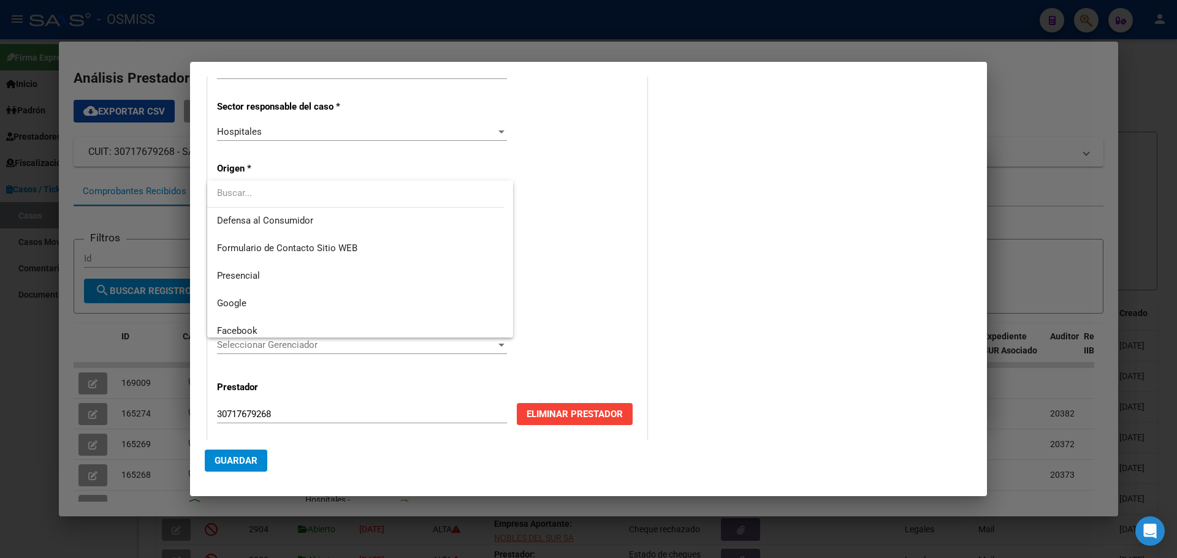
scroll to position [172, 0]
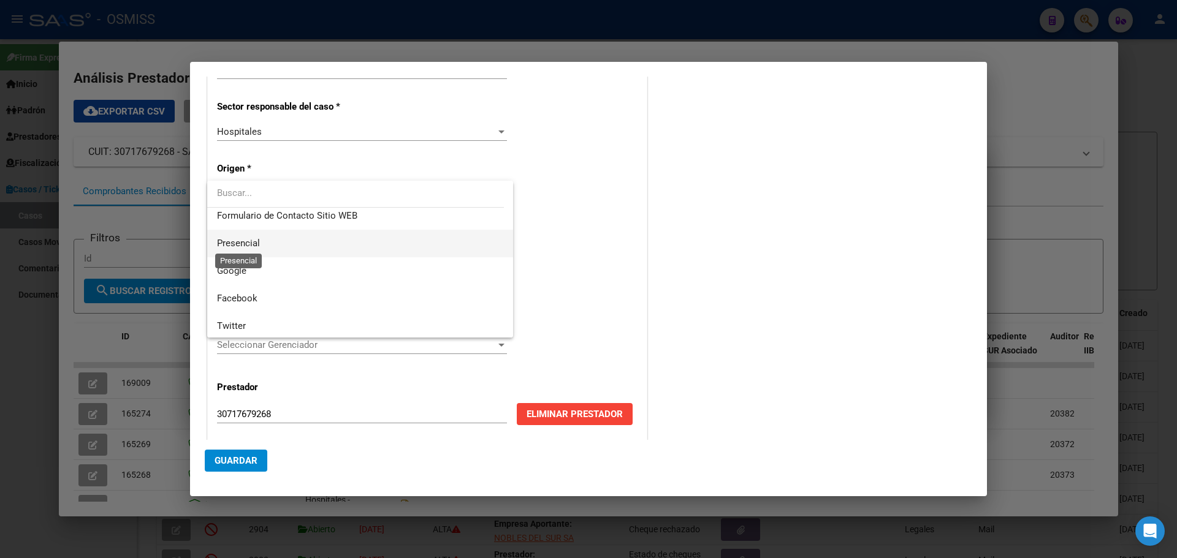
click at [232, 238] on span "Presencial" at bounding box center [238, 243] width 43 height 11
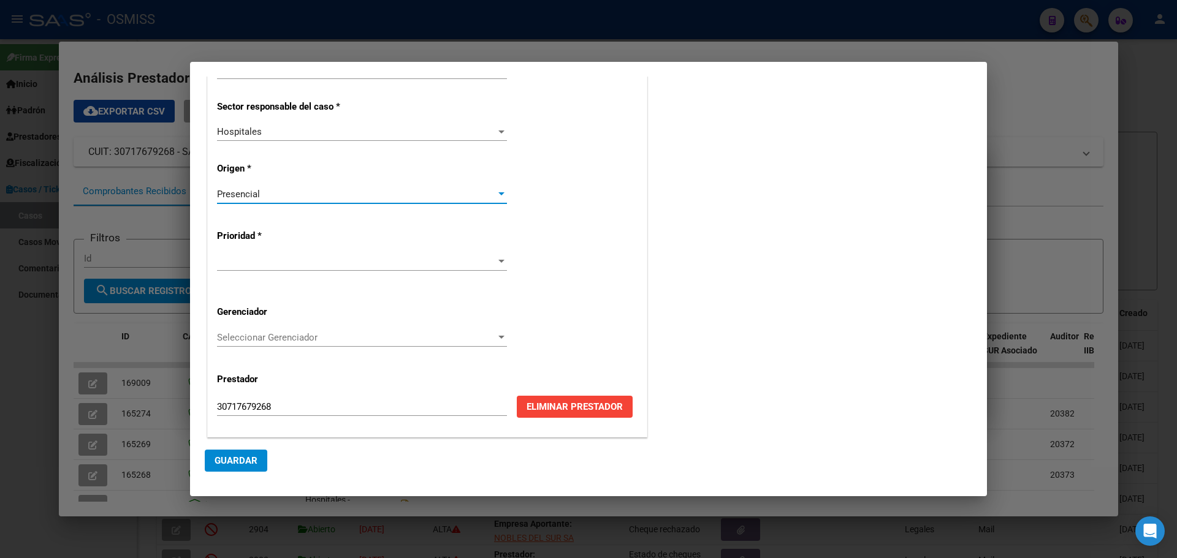
click at [497, 255] on div at bounding box center [362, 262] width 290 height 18
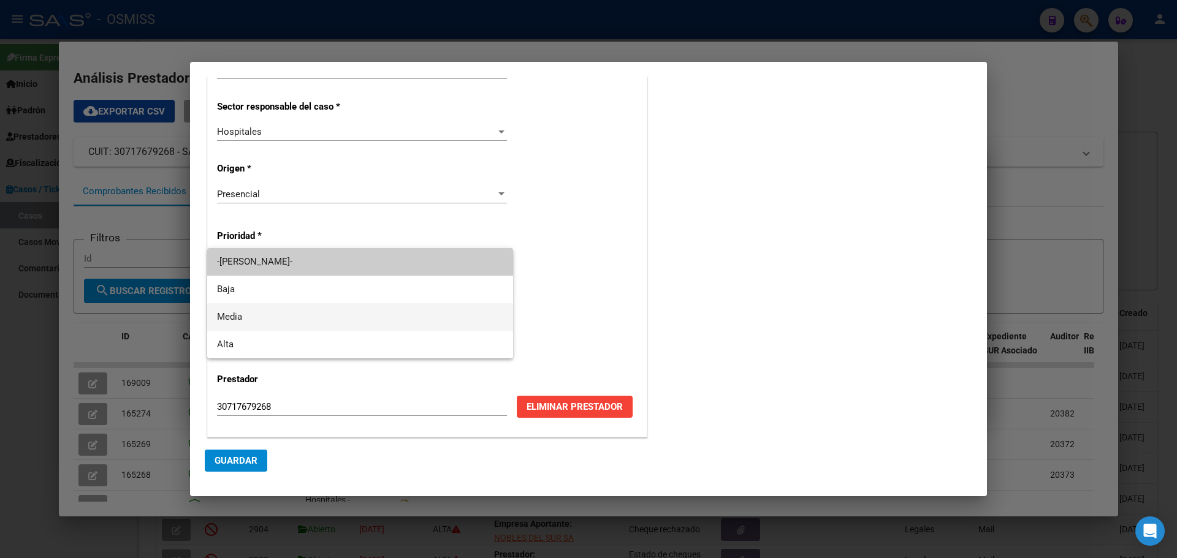
click at [292, 314] on span "Media" at bounding box center [360, 317] width 286 height 28
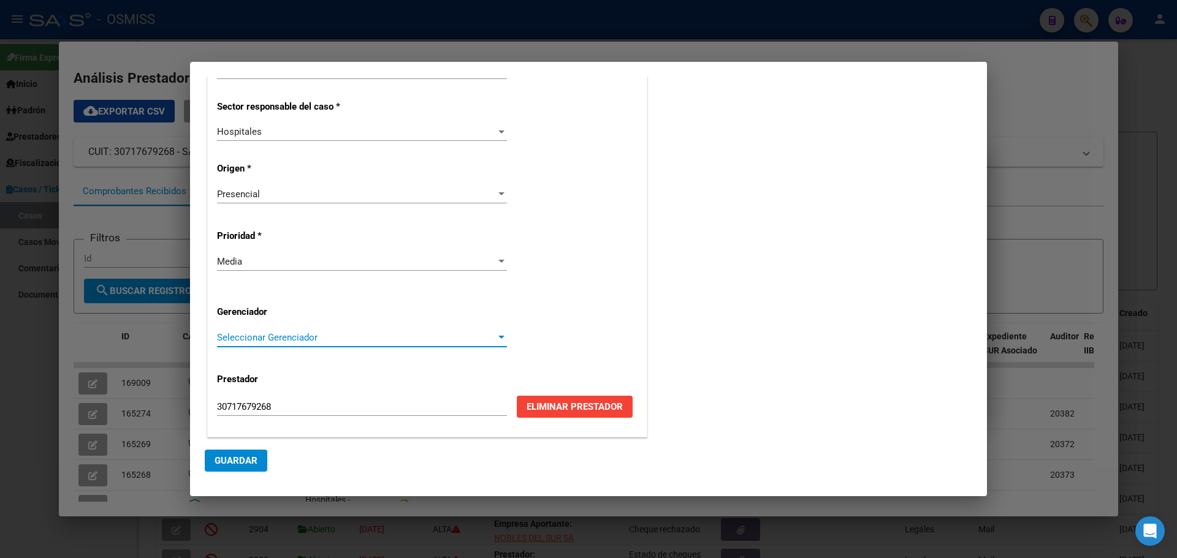
click at [496, 333] on div at bounding box center [501, 338] width 11 height 10
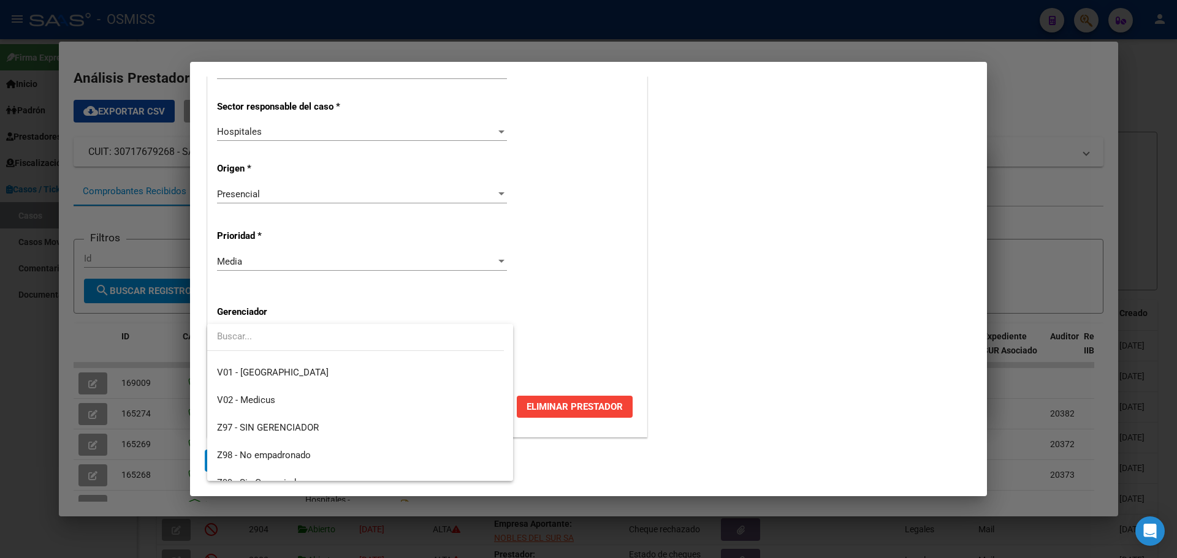
scroll to position [367, 0]
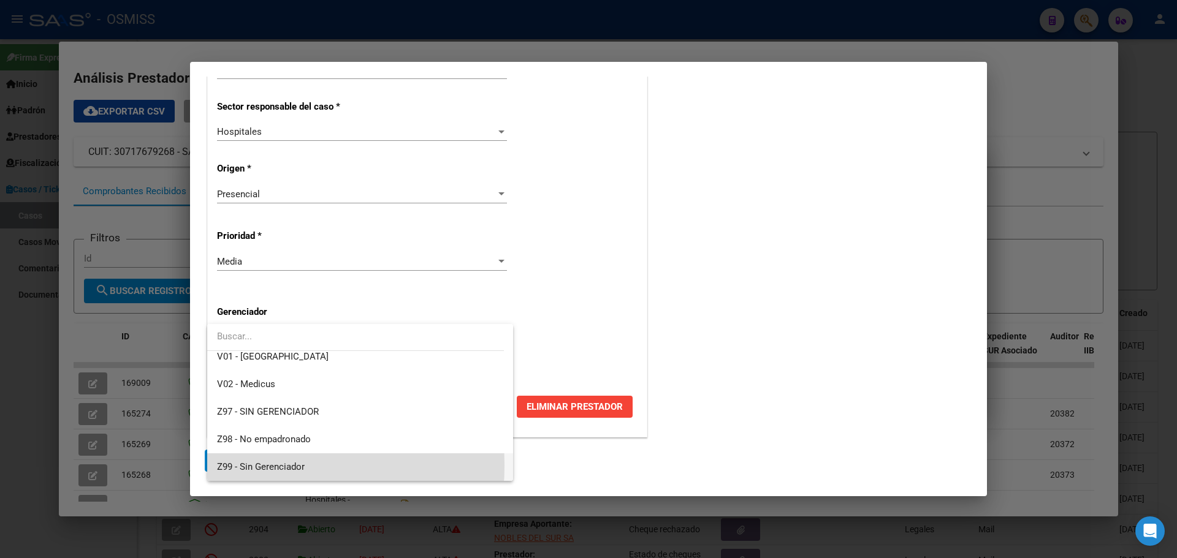
click at [215, 465] on mat-option "Z99 - Sin Gerenciador" at bounding box center [360, 468] width 306 height 28
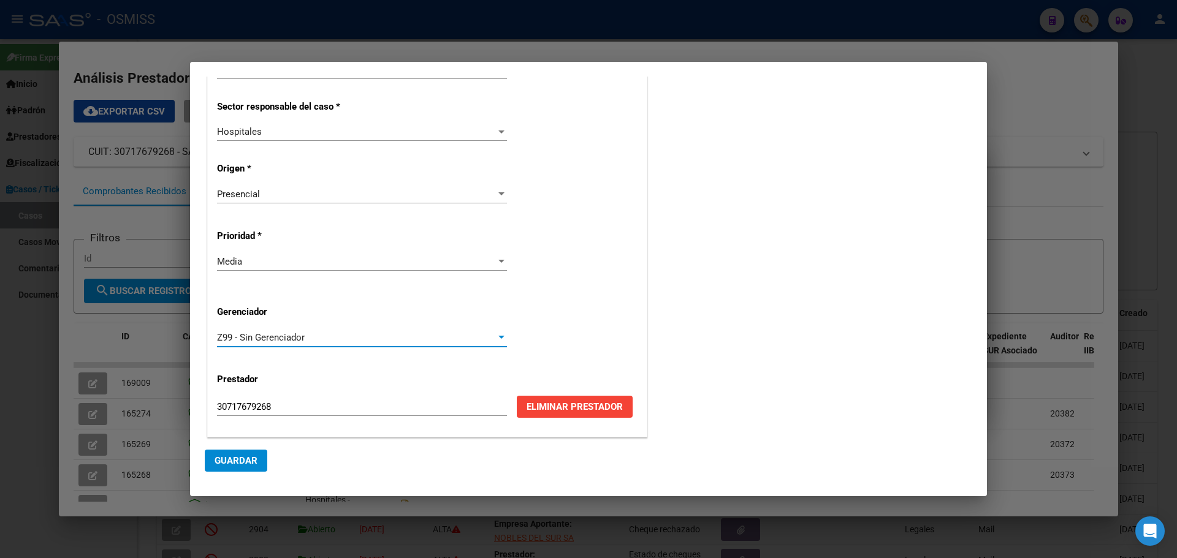
click at [227, 451] on button "Guardar" at bounding box center [236, 461] width 63 height 22
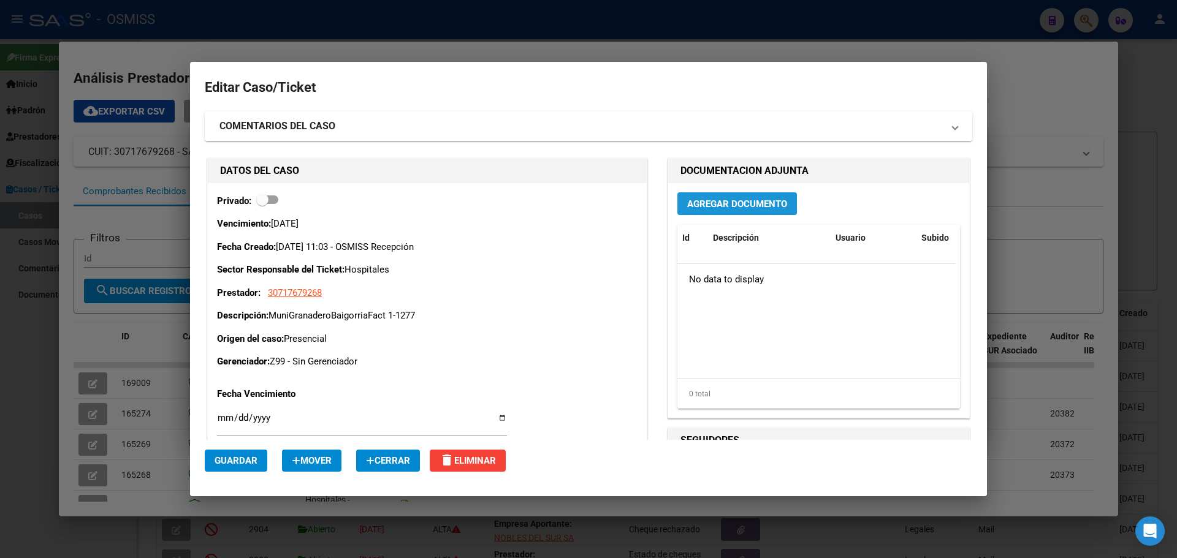
click at [714, 199] on span "Agregar Documento" at bounding box center [737, 204] width 100 height 11
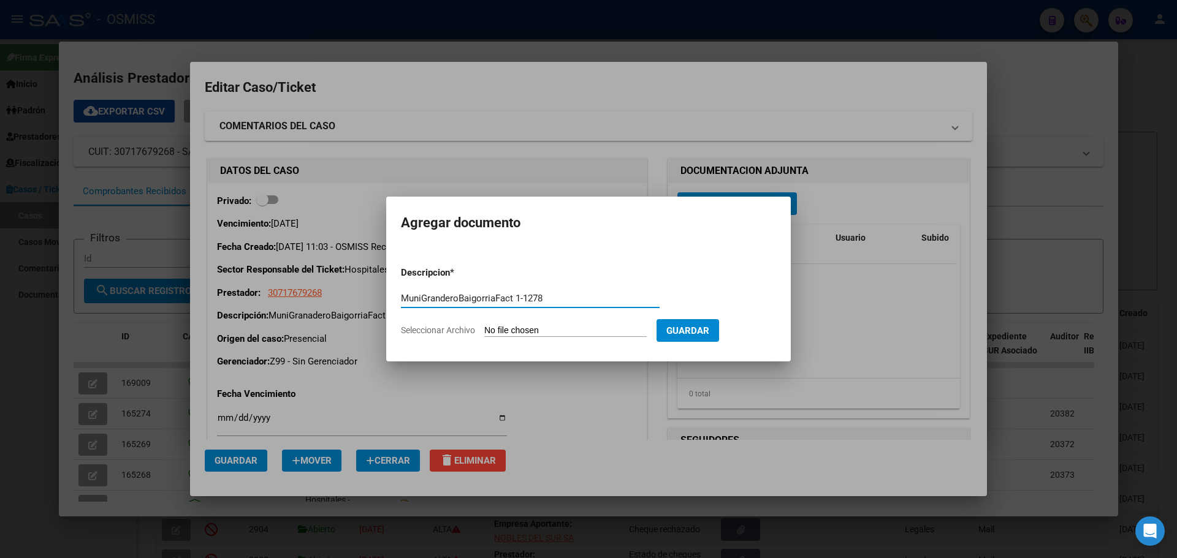
type input "MuniGranderoBaigorriaFact 1-1278"
click at [406, 332] on span "Seleccionar Archivo" at bounding box center [438, 331] width 74 height 10
click at [484, 332] on input "Seleccionar Archivo" at bounding box center [565, 332] width 162 height 12
type input "C:\fakepath\Fact 1278.pdf"
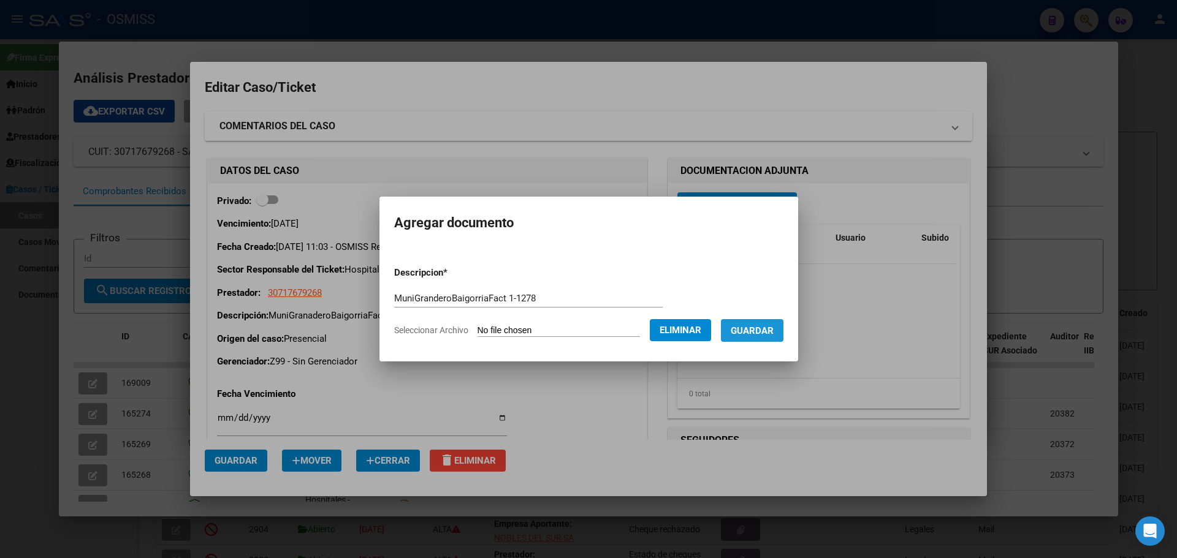
click at [771, 332] on span "Guardar" at bounding box center [752, 331] width 43 height 11
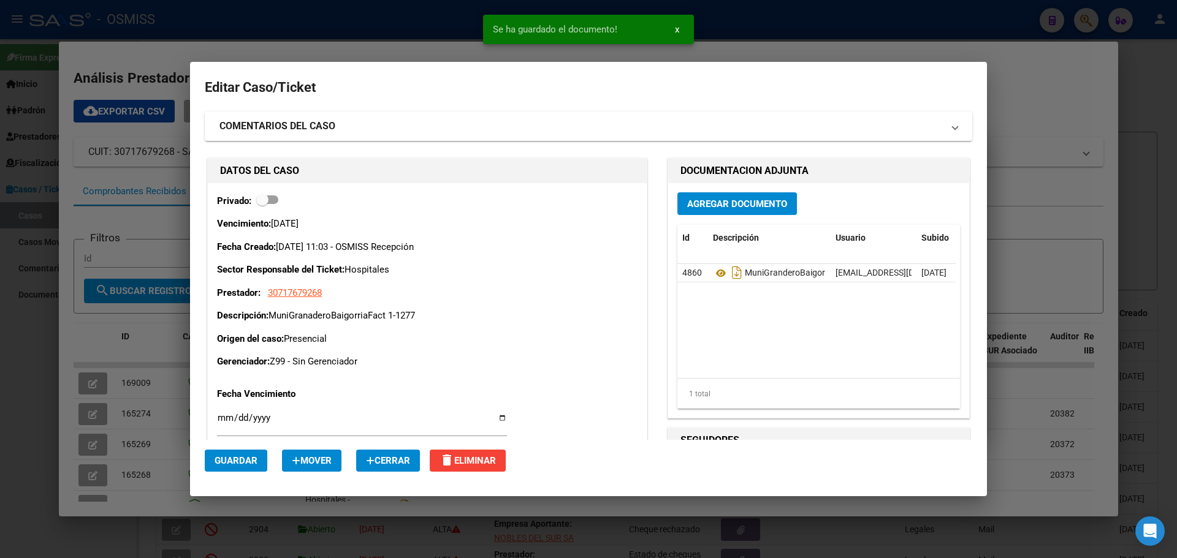
click at [364, 26] on div at bounding box center [588, 279] width 1177 height 558
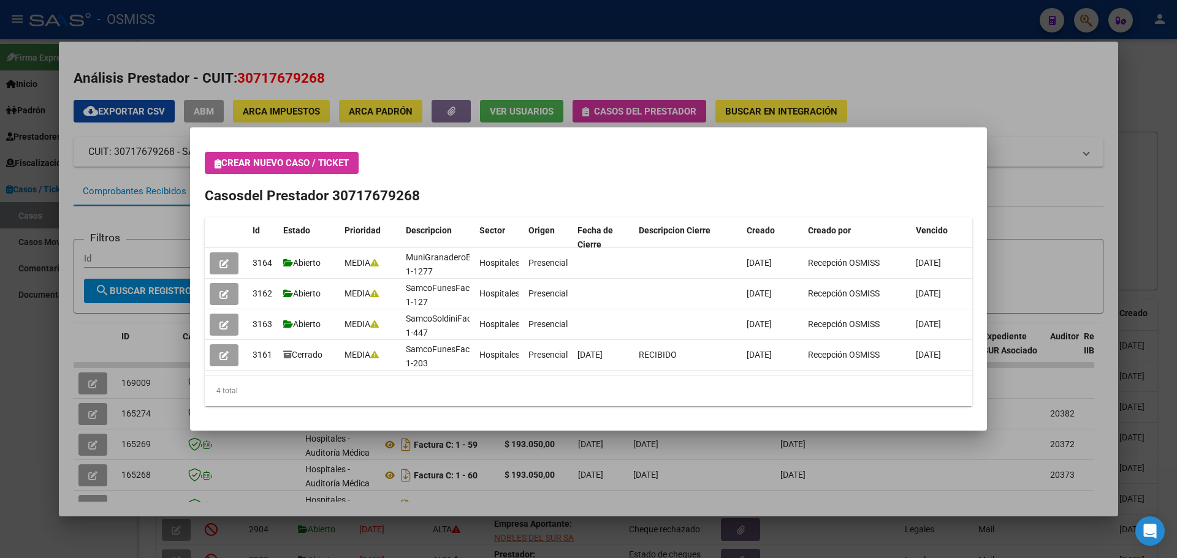
click at [230, 166] on span "Crear nuevo caso / ticket" at bounding box center [282, 163] width 134 height 11
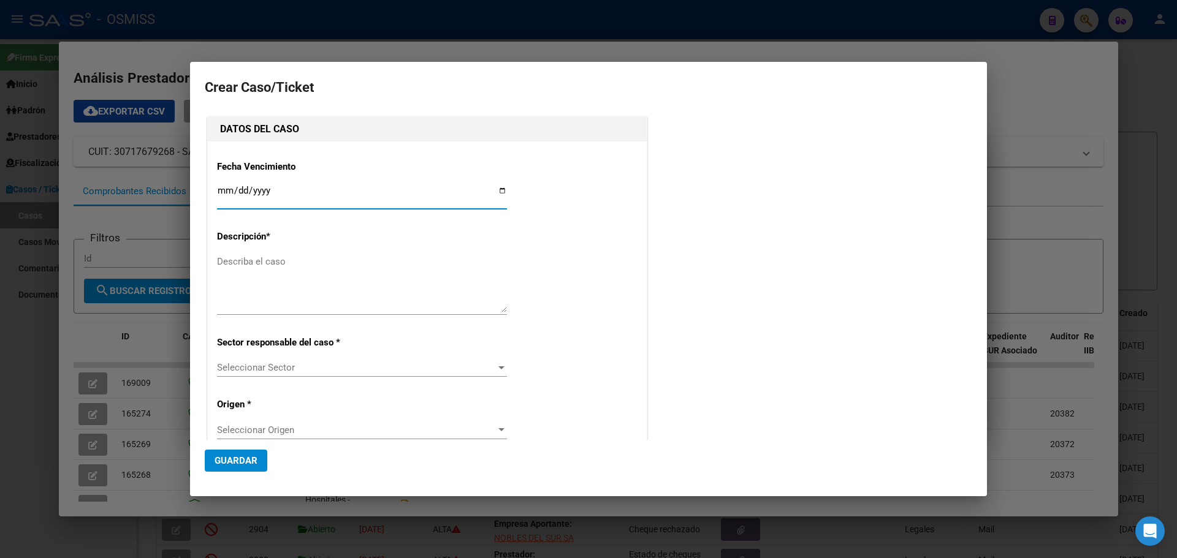
click at [497, 189] on input "Ingresar fecha" at bounding box center [362, 196] width 290 height 20
type input "[DATE]"
click at [275, 269] on textarea "Describa el caso" at bounding box center [362, 284] width 290 height 58
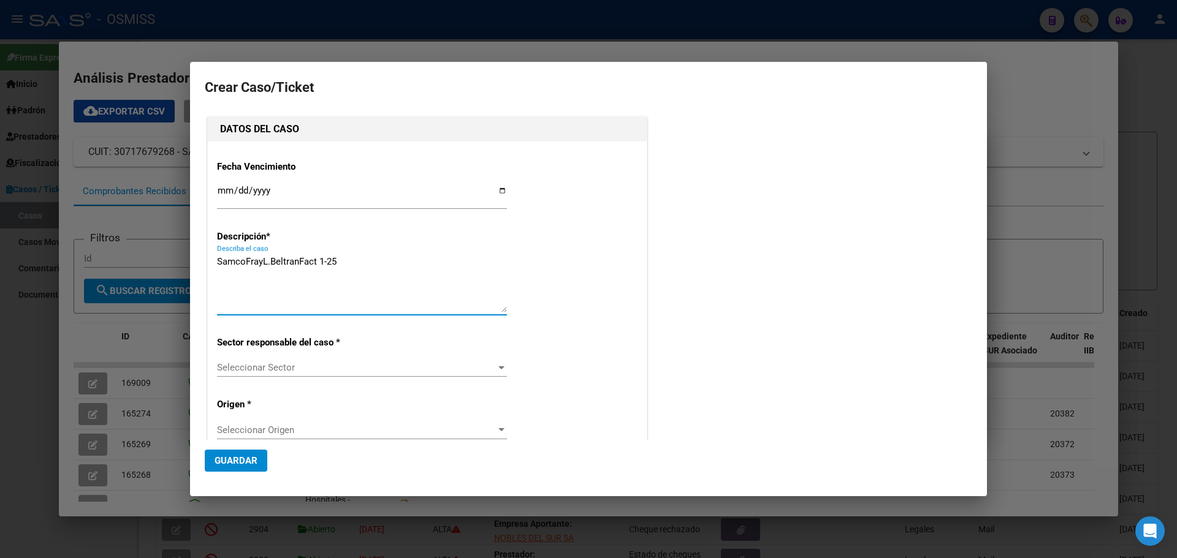
type textarea "SamcoFrayL.BeltranFact 1-25"
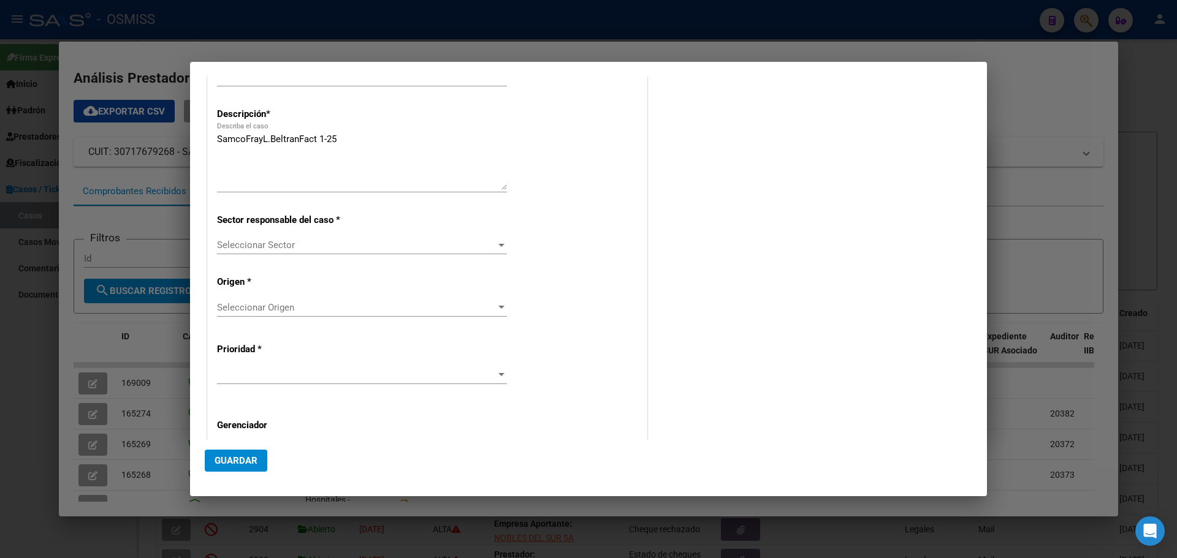
scroll to position [236, 0]
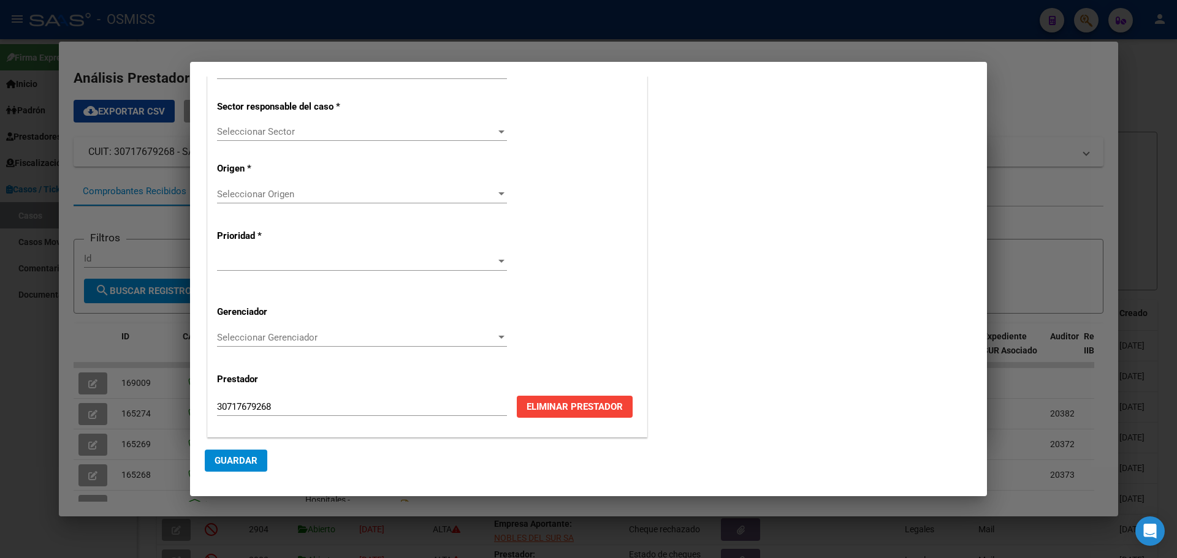
click at [496, 128] on div at bounding box center [501, 132] width 11 height 10
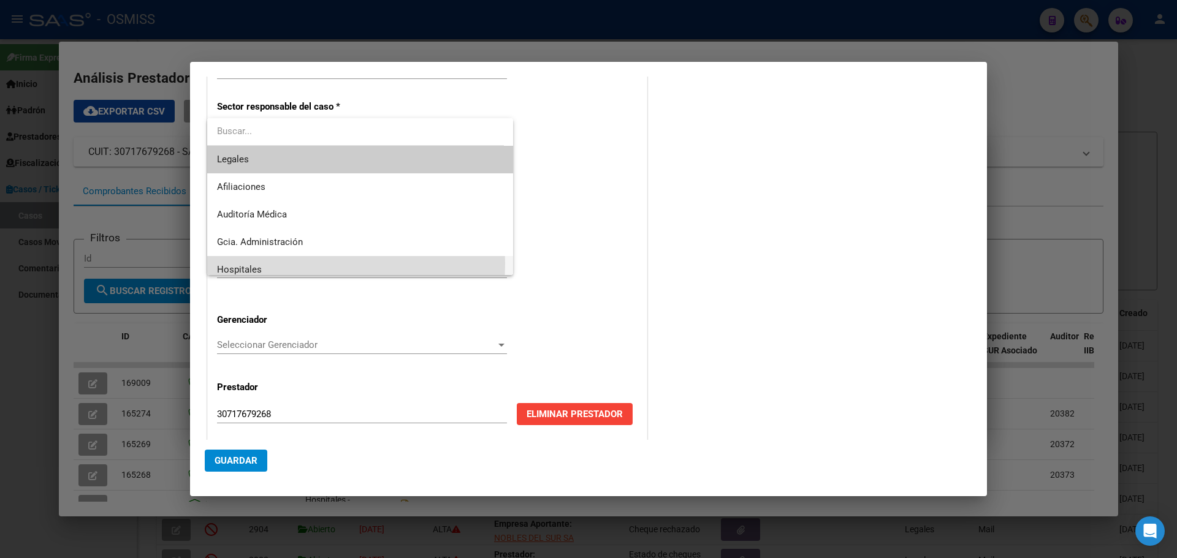
click at [240, 262] on span "Hospitales" at bounding box center [360, 270] width 286 height 28
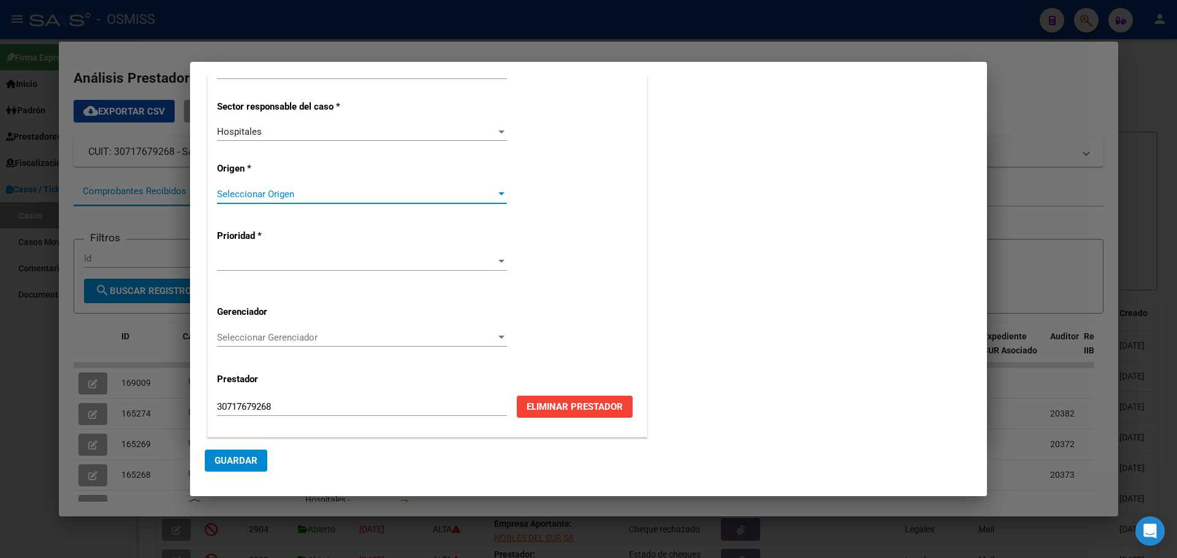
click at [498, 195] on div at bounding box center [501, 193] width 6 height 3
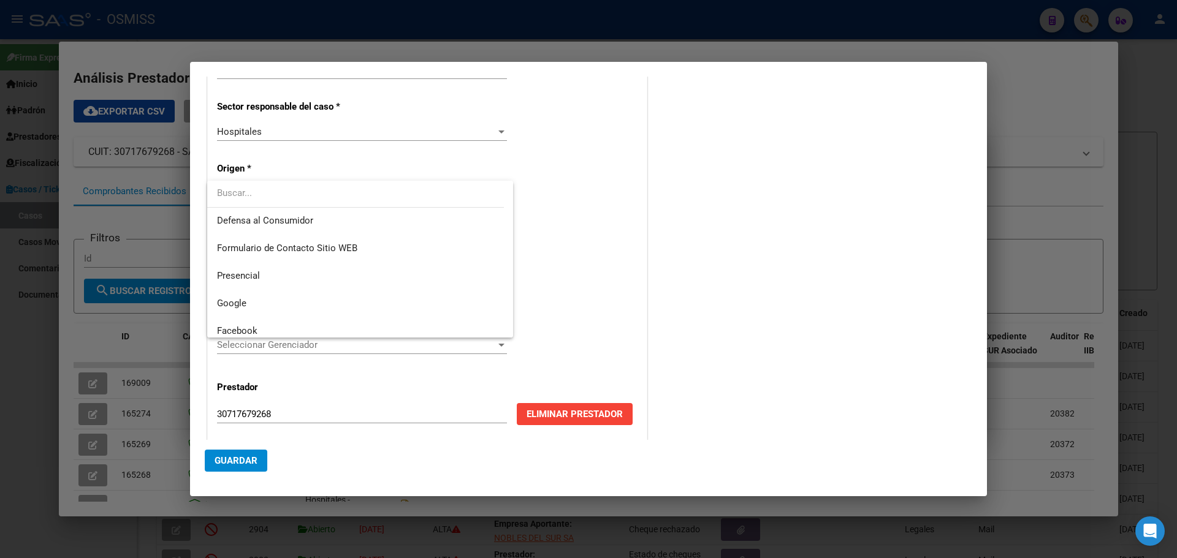
scroll to position [147, 0]
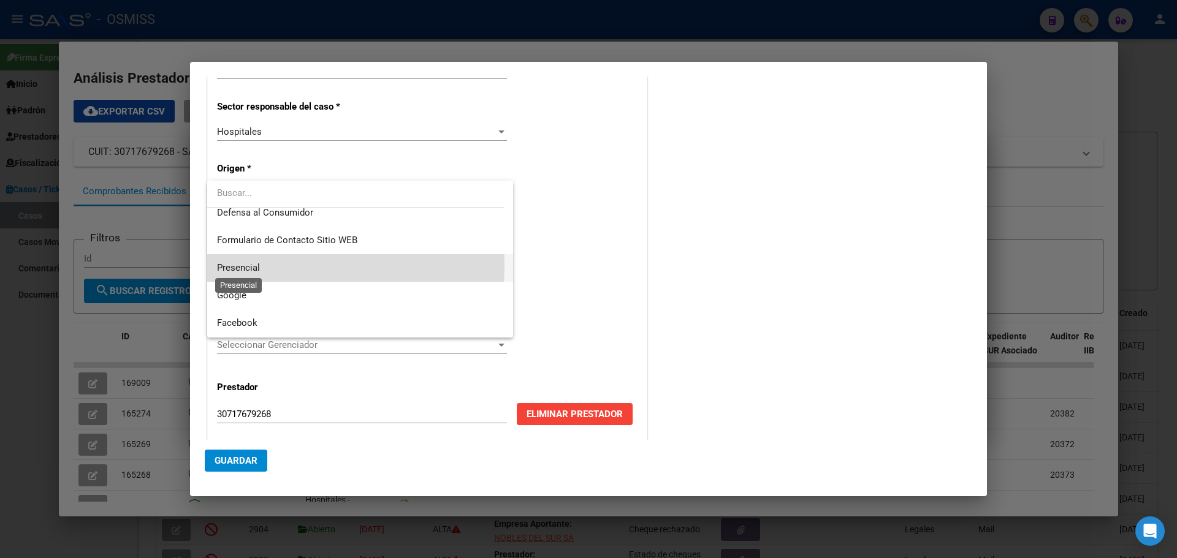
click at [245, 265] on span "Presencial" at bounding box center [238, 267] width 43 height 11
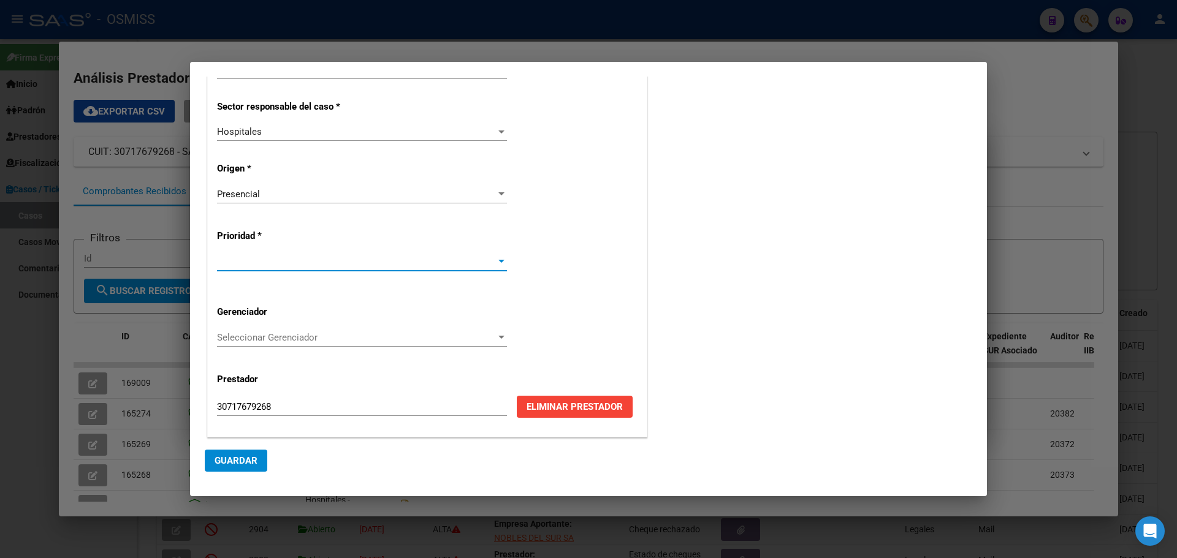
click at [498, 259] on div at bounding box center [501, 262] width 11 height 10
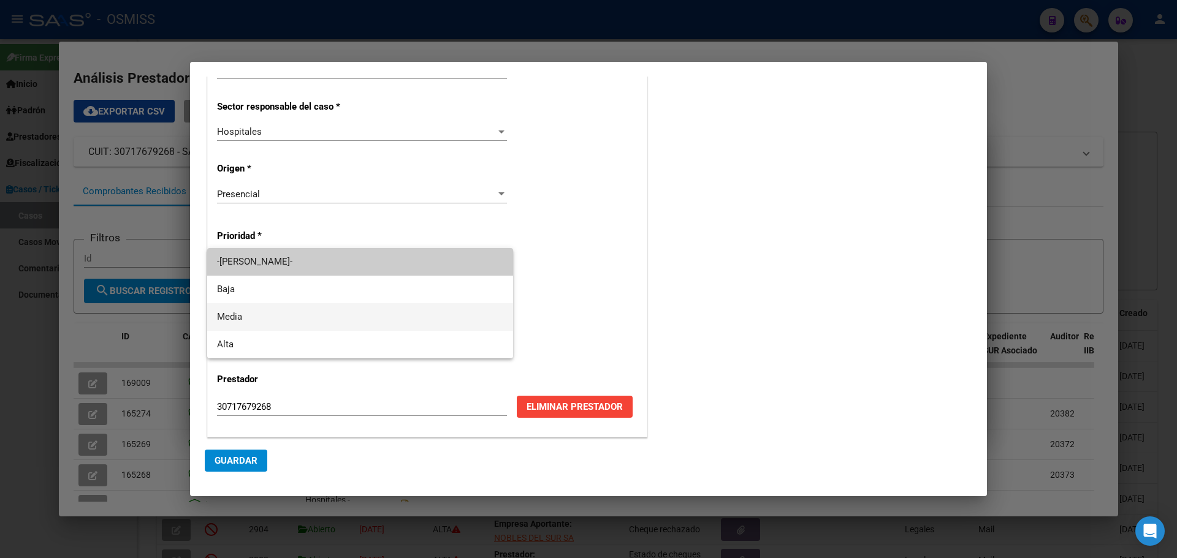
click at [299, 323] on span "Media" at bounding box center [360, 317] width 286 height 28
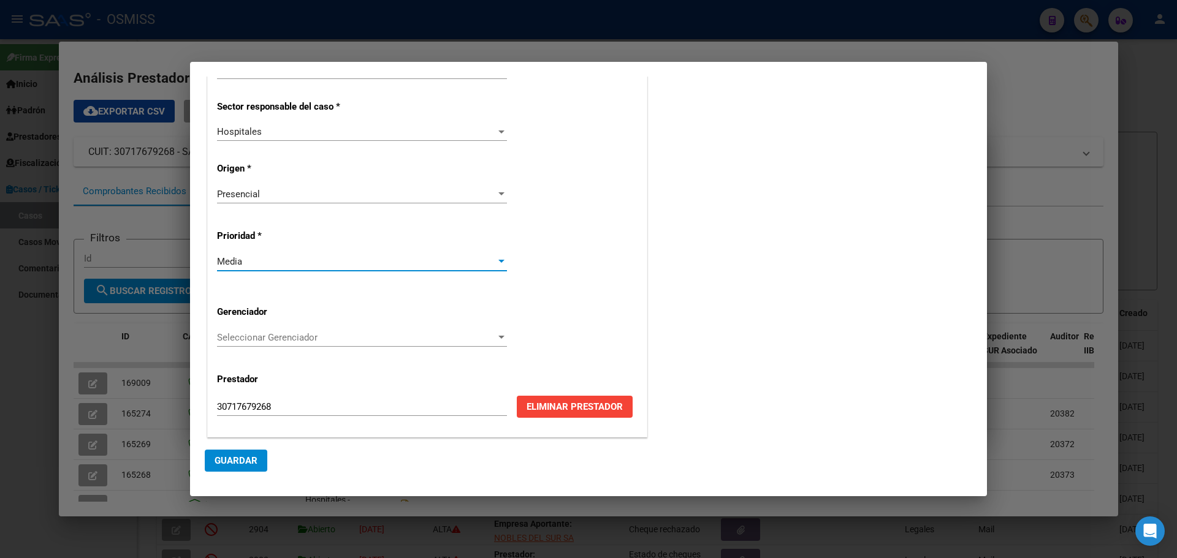
click at [499, 335] on div at bounding box center [501, 338] width 11 height 10
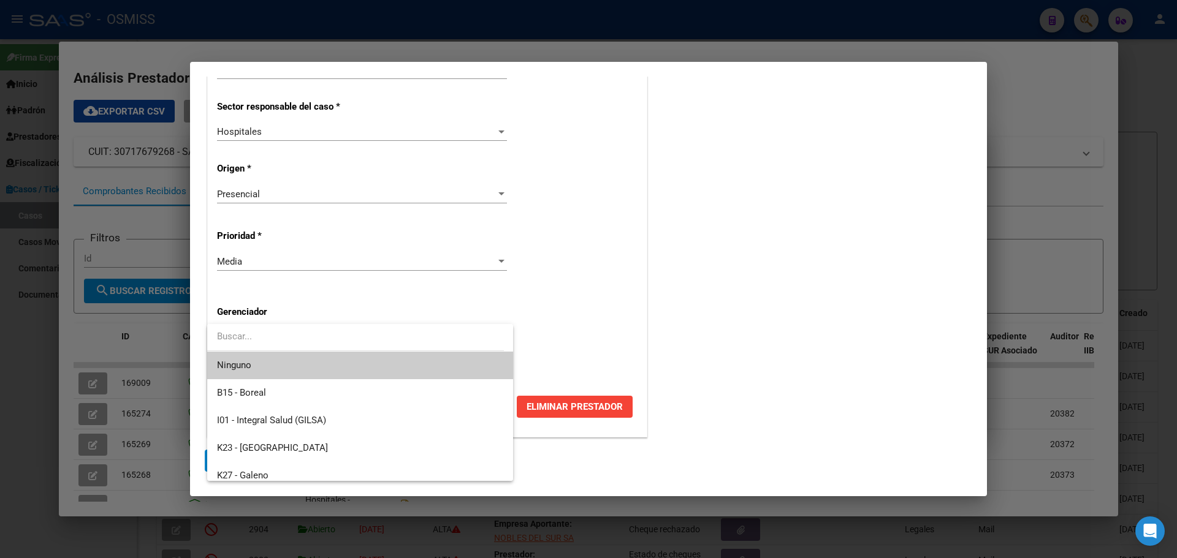
click at [522, 476] on div at bounding box center [588, 279] width 1177 height 558
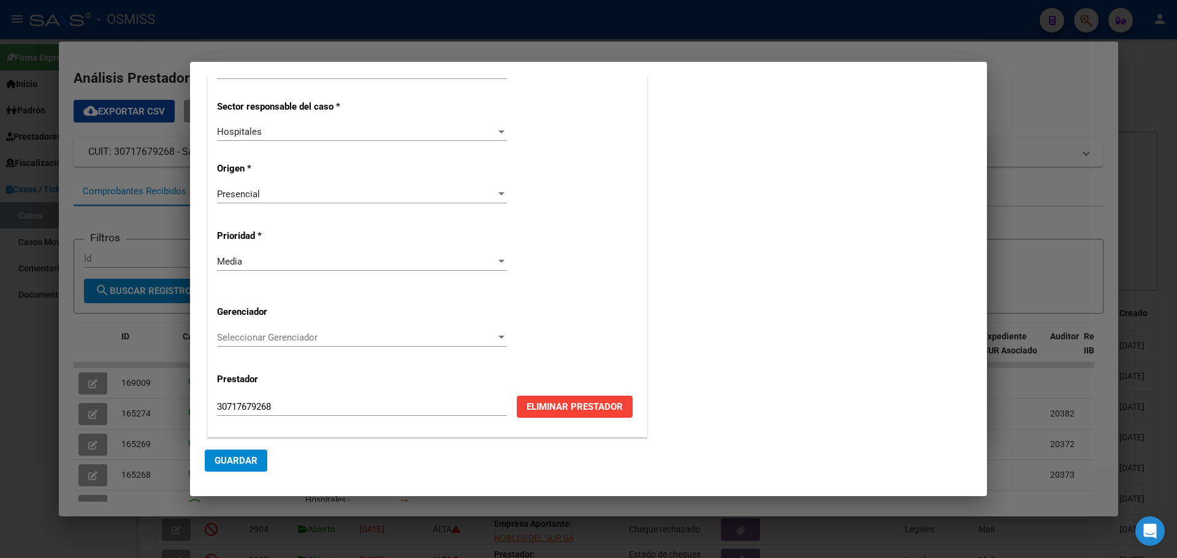
click at [498, 337] on div at bounding box center [501, 337] width 6 height 3
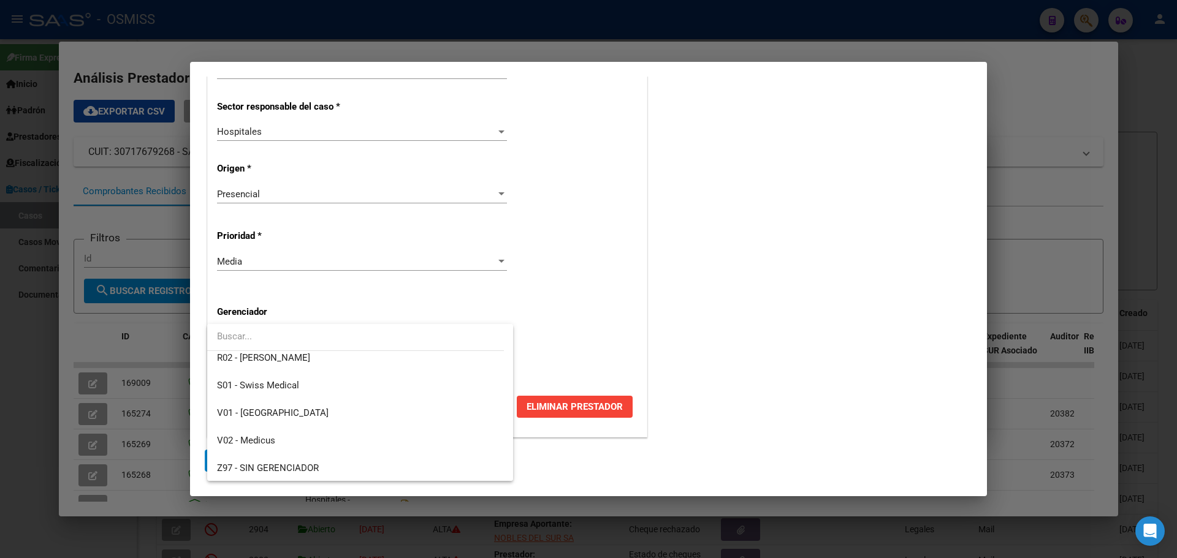
scroll to position [367, 0]
click at [314, 465] on span "Z99 - Sin Gerenciador" at bounding box center [360, 468] width 286 height 28
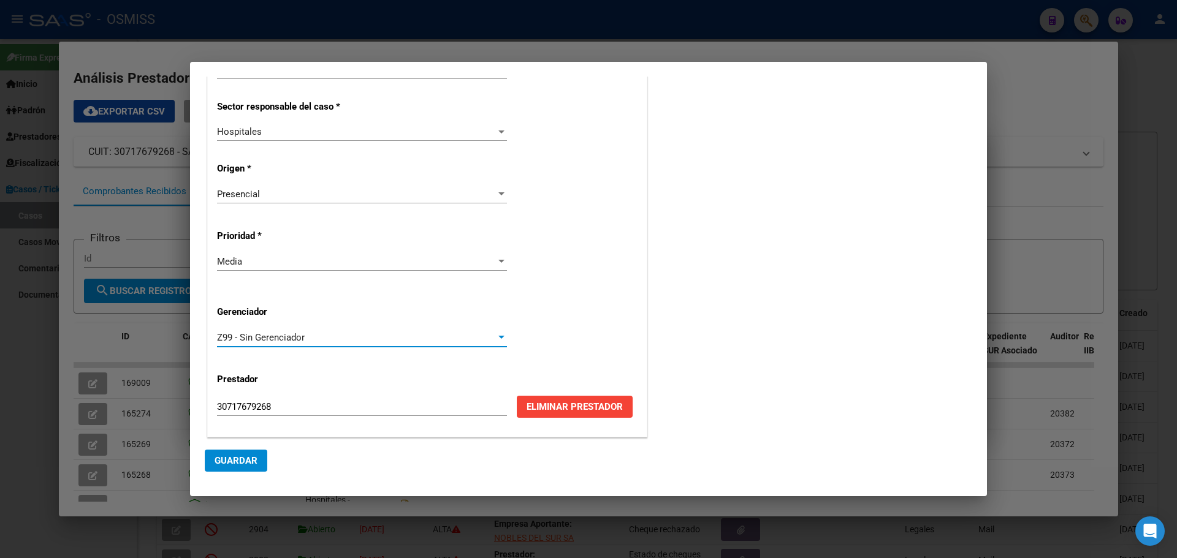
click at [239, 459] on span "Guardar" at bounding box center [236, 460] width 43 height 11
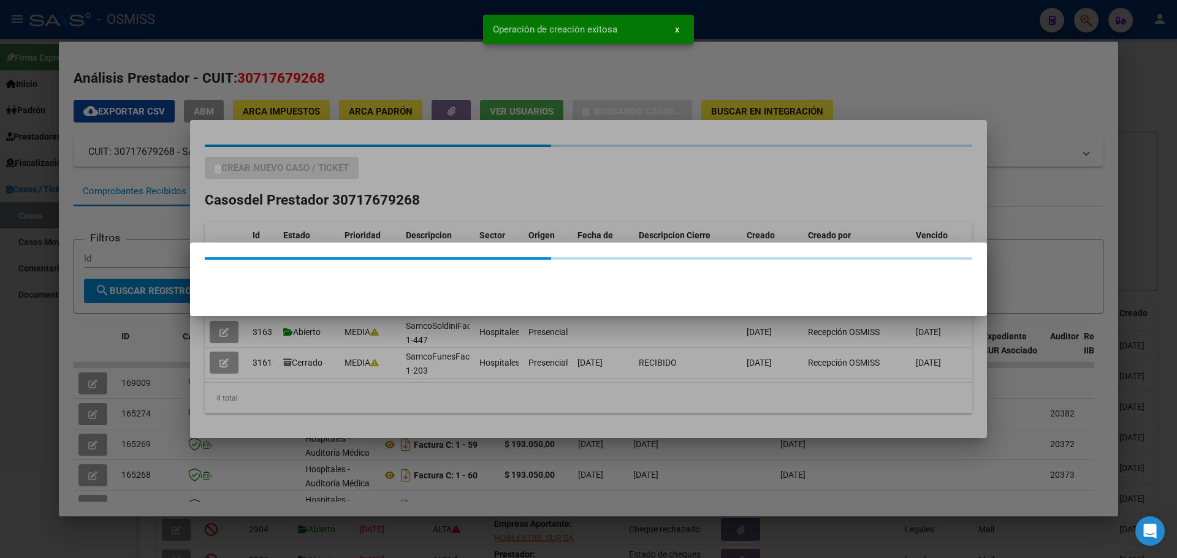
scroll to position [0, 0]
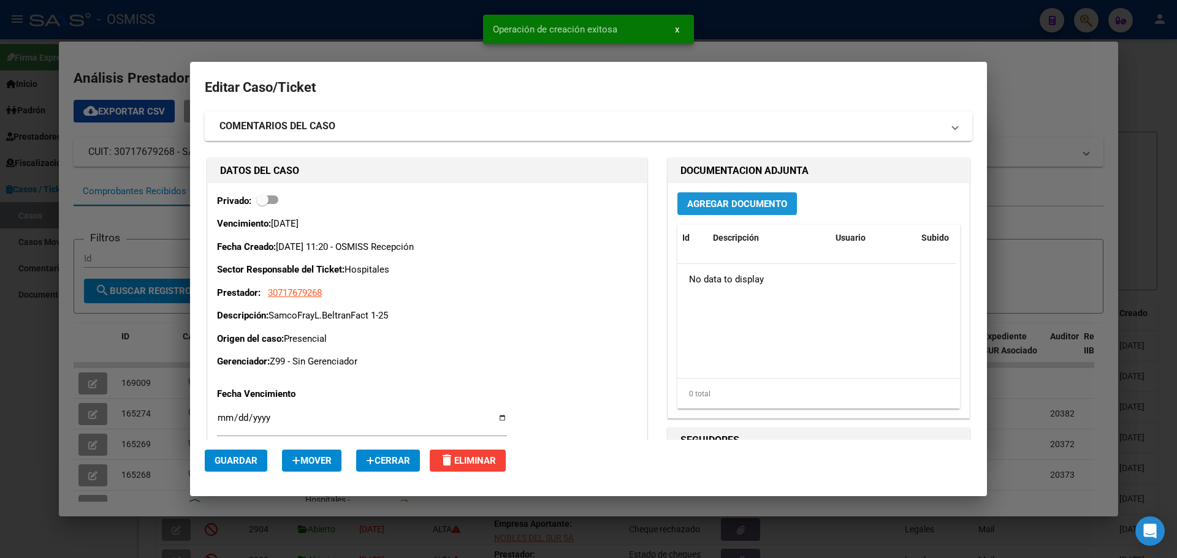
click at [751, 205] on span "Agregar Documento" at bounding box center [737, 204] width 100 height 11
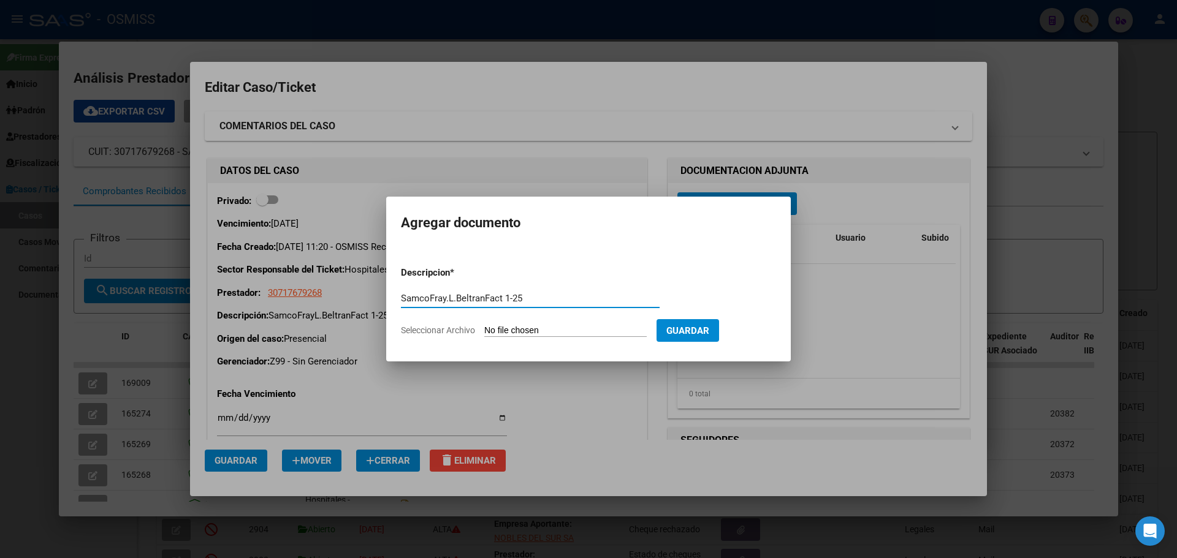
type input "SamcoFray.L.BeltranFact 1-25"
click at [427, 332] on span "Seleccionar Archivo" at bounding box center [438, 331] width 74 height 10
click at [484, 332] on input "Seleccionar Archivo" at bounding box center [565, 332] width 162 height 12
type input "C:\fakepath\Fact 25.pdf"
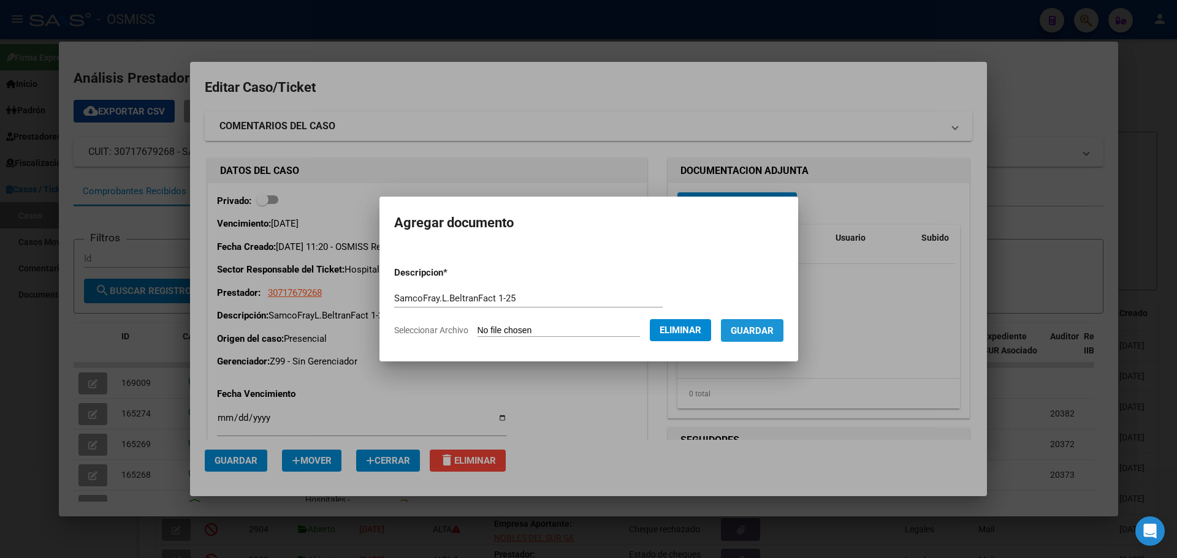
click at [765, 327] on span "Guardar" at bounding box center [752, 331] width 43 height 11
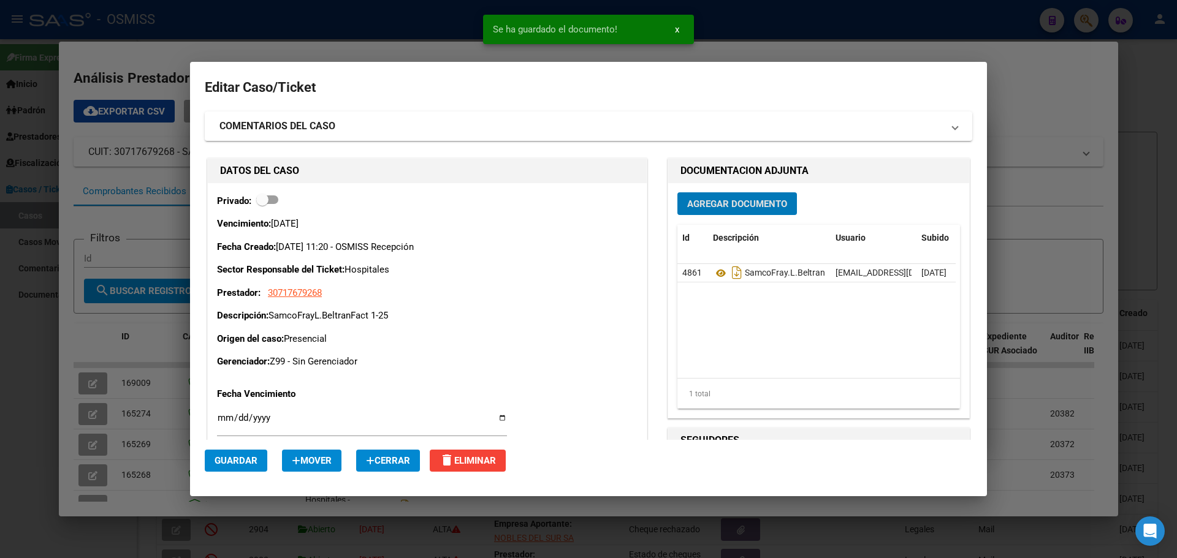
click at [228, 15] on div at bounding box center [588, 279] width 1177 height 558
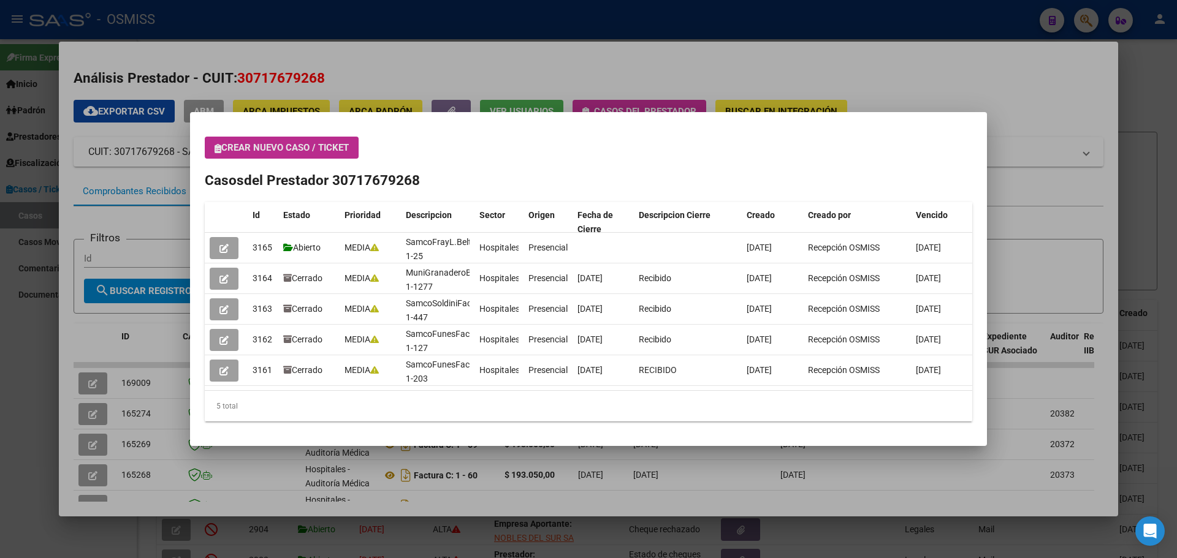
click at [214, 147] on button "Crear nuevo caso / ticket" at bounding box center [282, 148] width 154 height 22
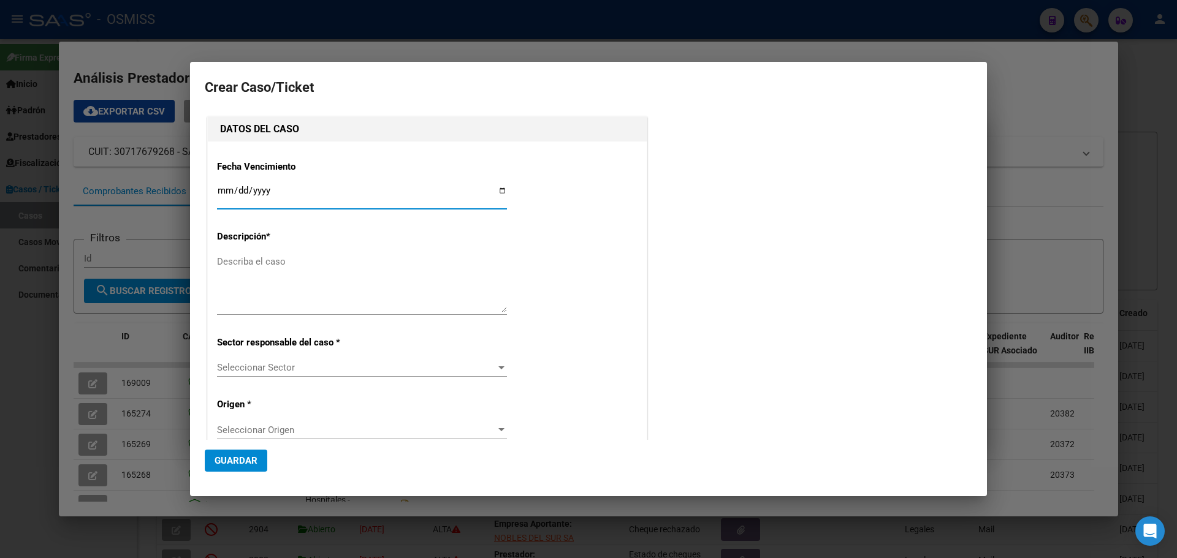
click at [497, 191] on input "Ingresar fecha" at bounding box center [362, 196] width 290 height 20
type input "[DATE]"
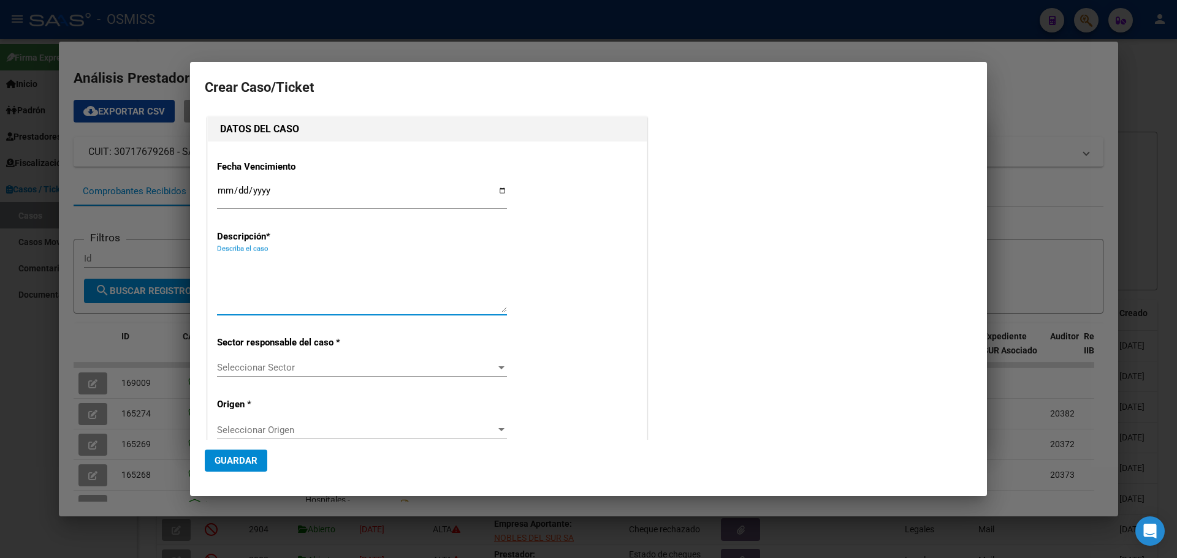
click at [260, 270] on textarea "Describa el caso" at bounding box center [362, 284] width 290 height 58
type textarea "Hosp.Esc.EvaPeronFact 4-1257"
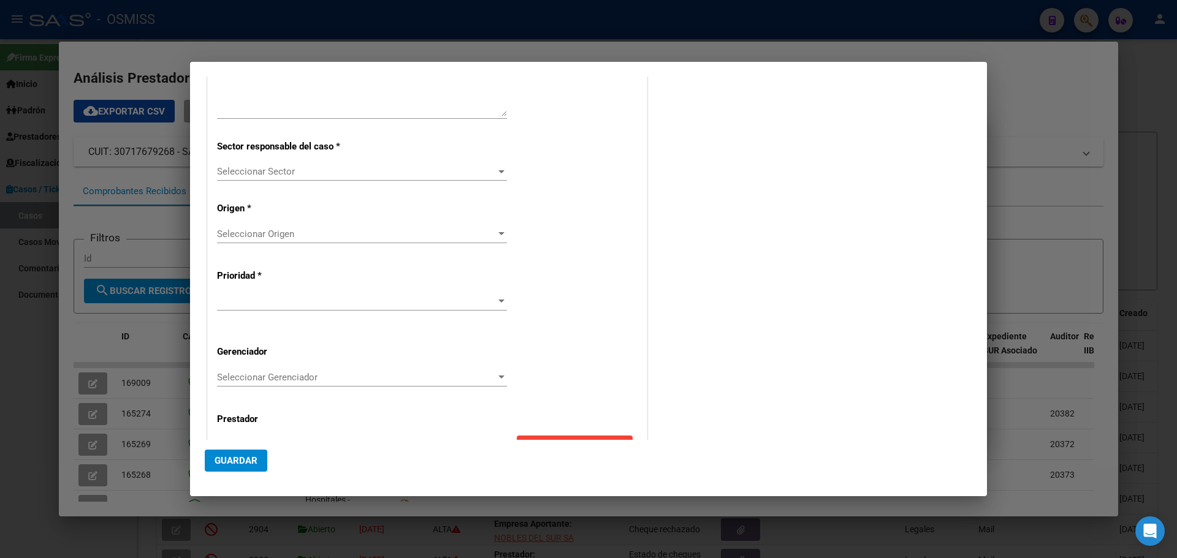
scroll to position [236, 0]
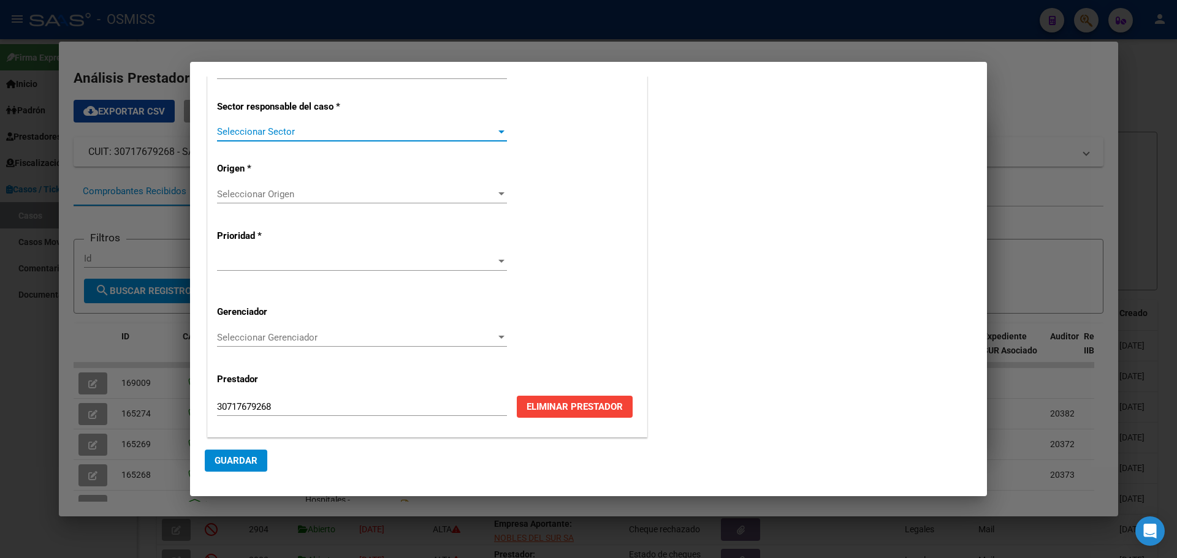
click at [498, 133] on div at bounding box center [501, 132] width 6 height 3
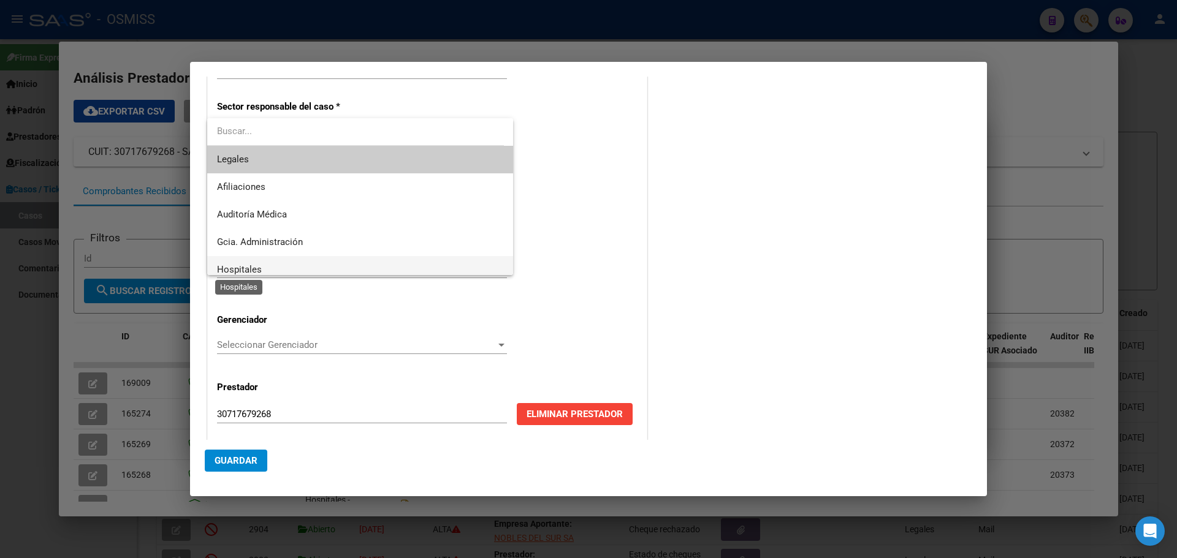
click at [246, 268] on span "Hospitales" at bounding box center [239, 269] width 45 height 11
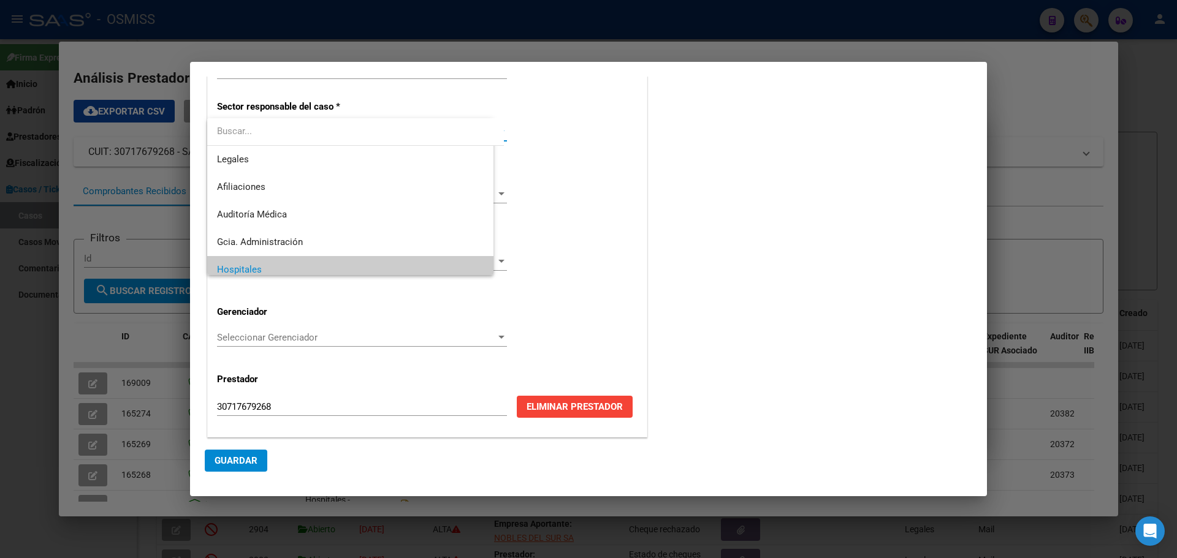
scroll to position [9, 0]
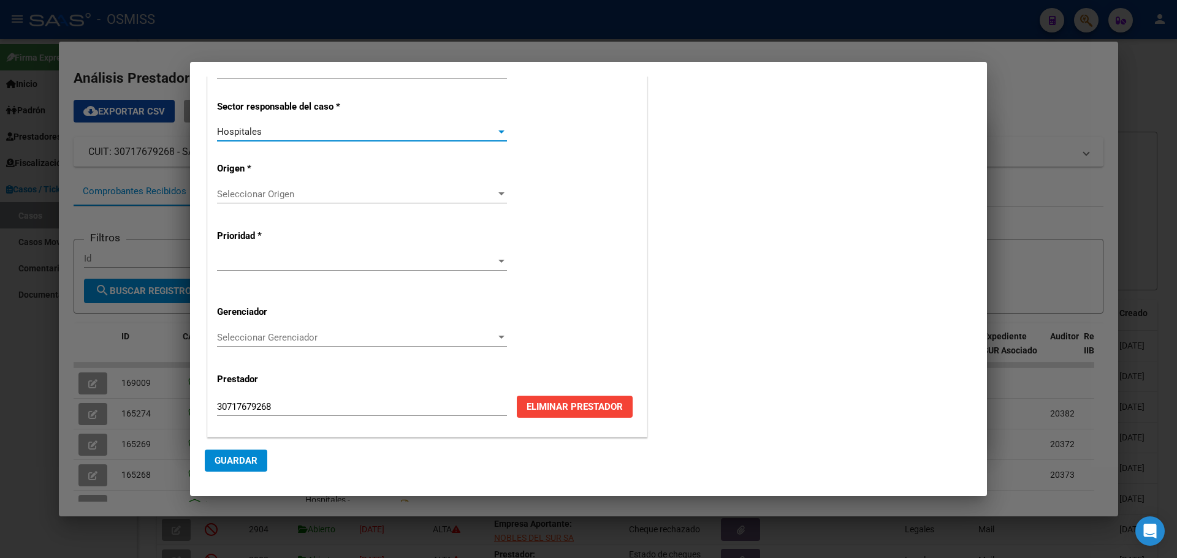
click at [499, 192] on div at bounding box center [501, 193] width 6 height 3
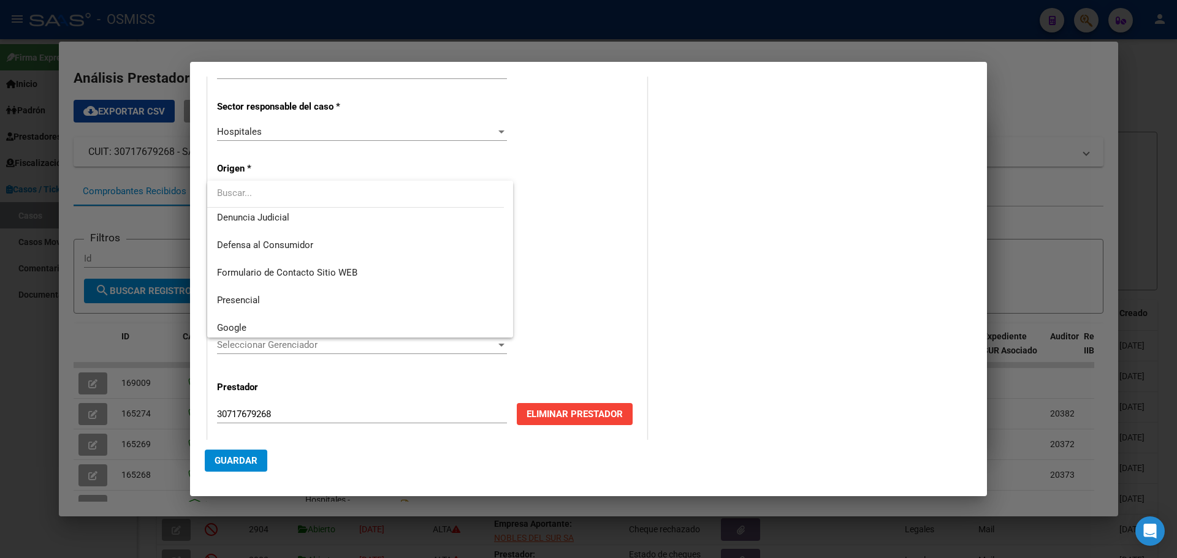
scroll to position [155, 0]
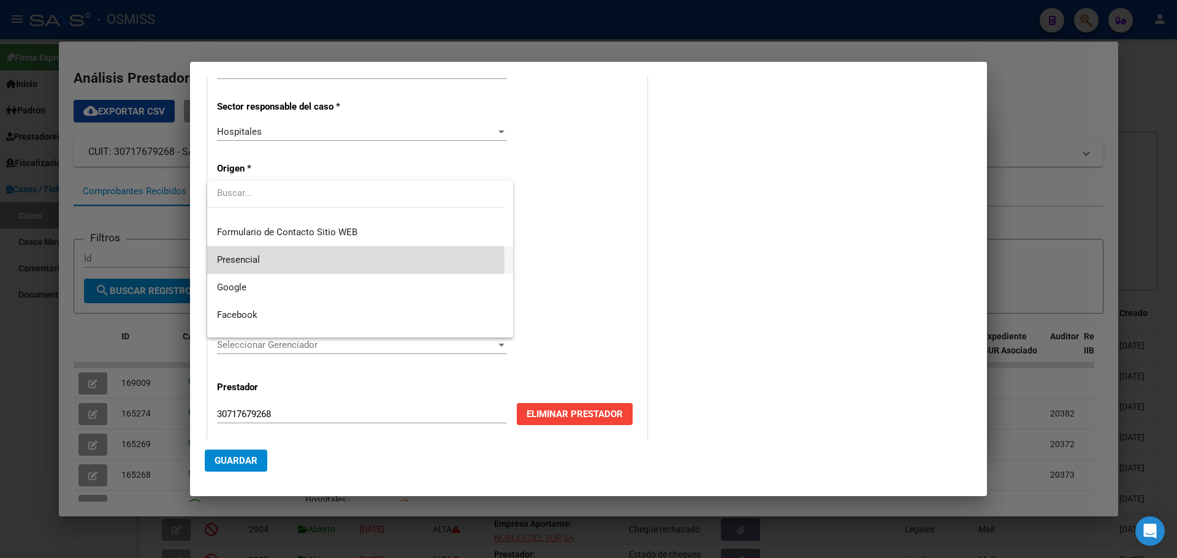
click at [269, 263] on span "Presencial" at bounding box center [360, 260] width 286 height 28
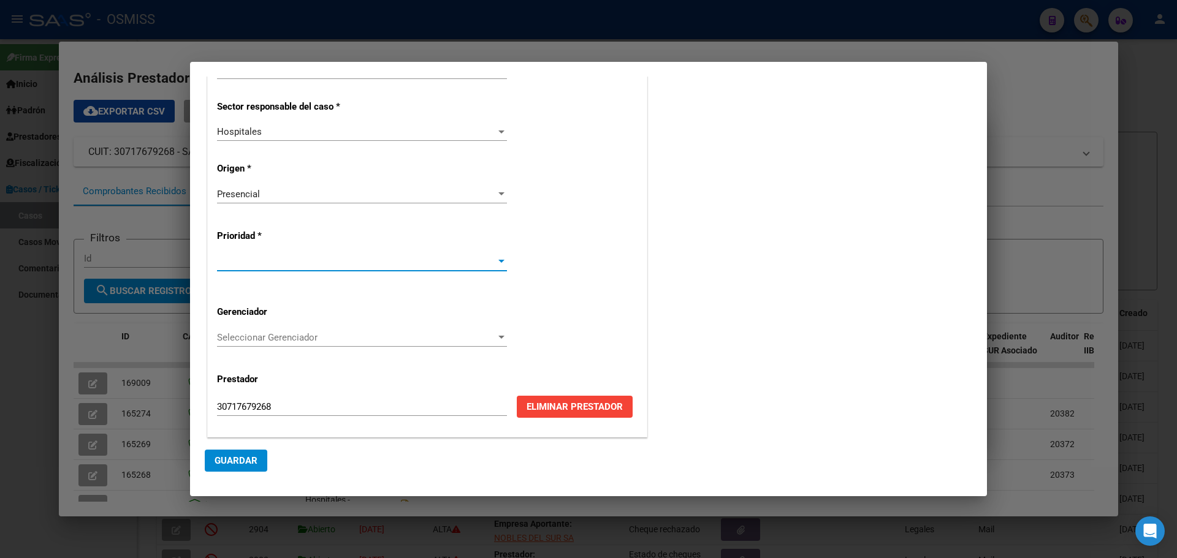
click at [498, 261] on div at bounding box center [501, 261] width 6 height 3
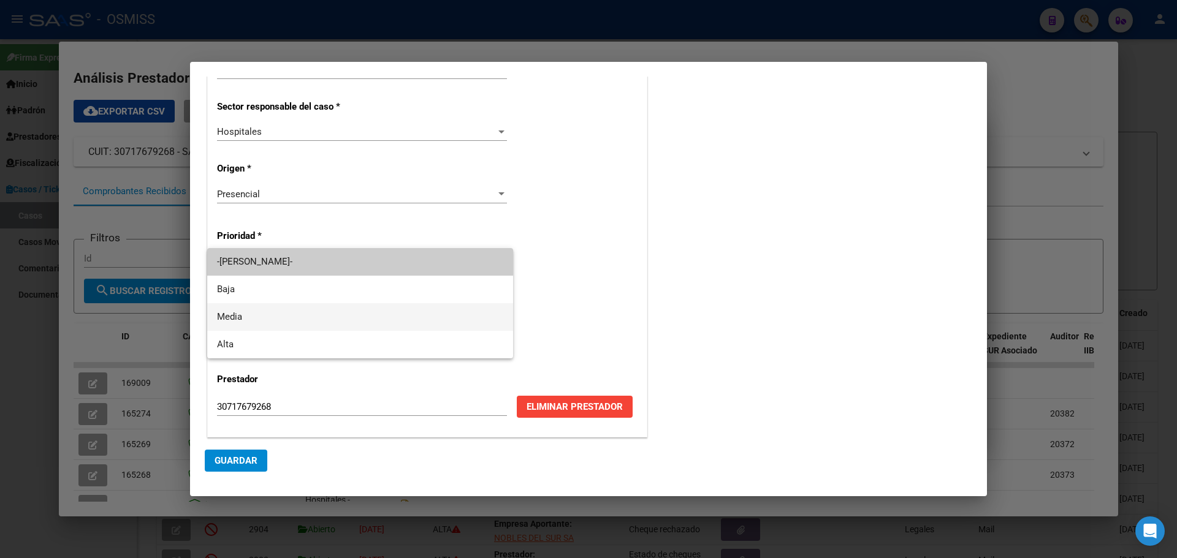
click at [226, 312] on span "Media" at bounding box center [360, 317] width 286 height 28
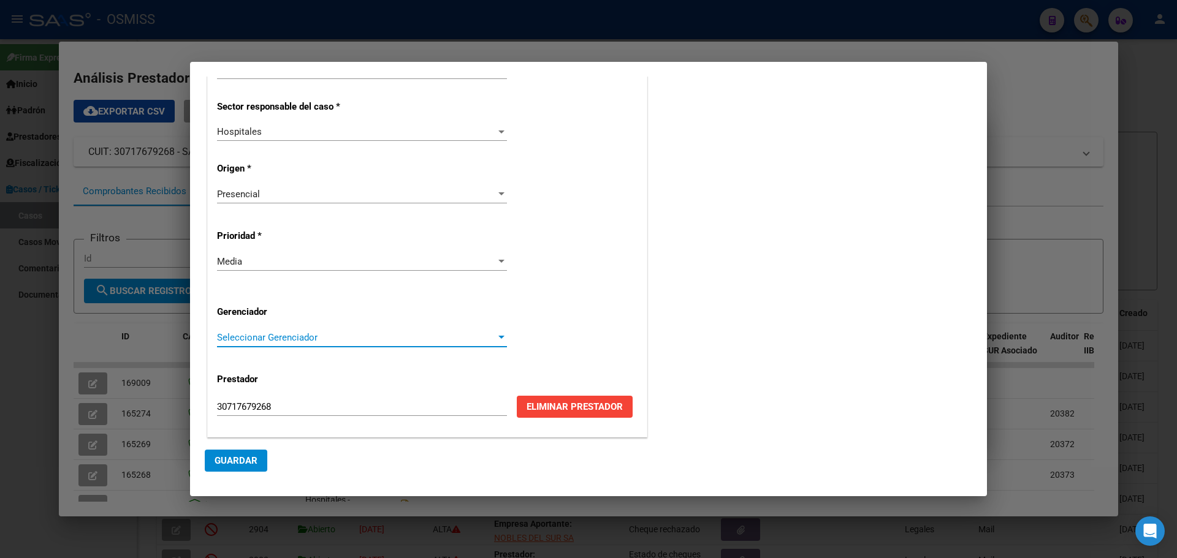
click at [496, 335] on div at bounding box center [501, 338] width 11 height 10
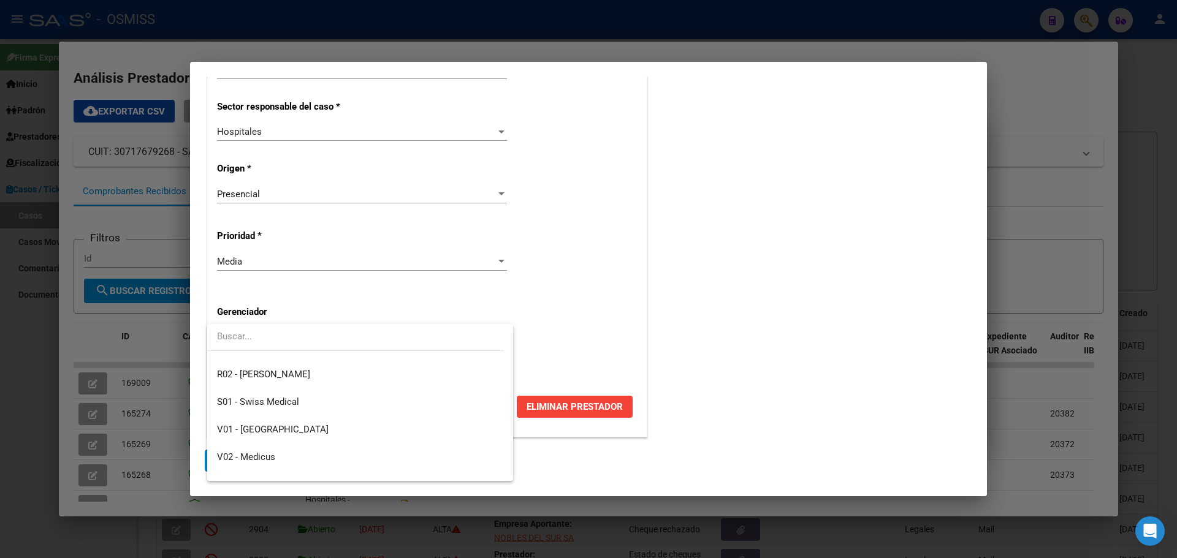
scroll to position [367, 0]
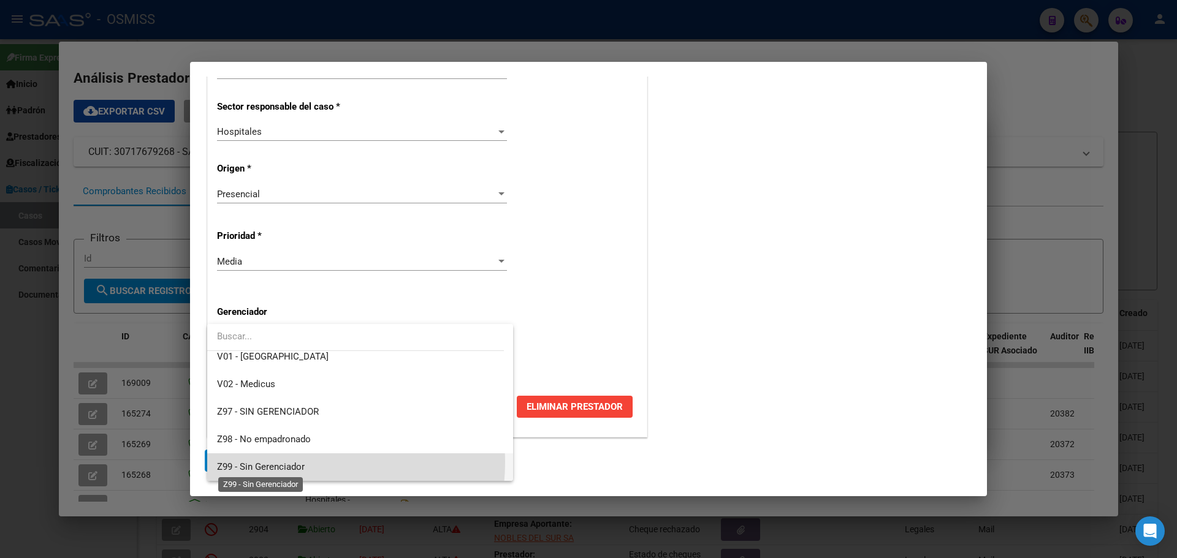
click at [292, 462] on span "Z99 - Sin Gerenciador" at bounding box center [261, 467] width 88 height 11
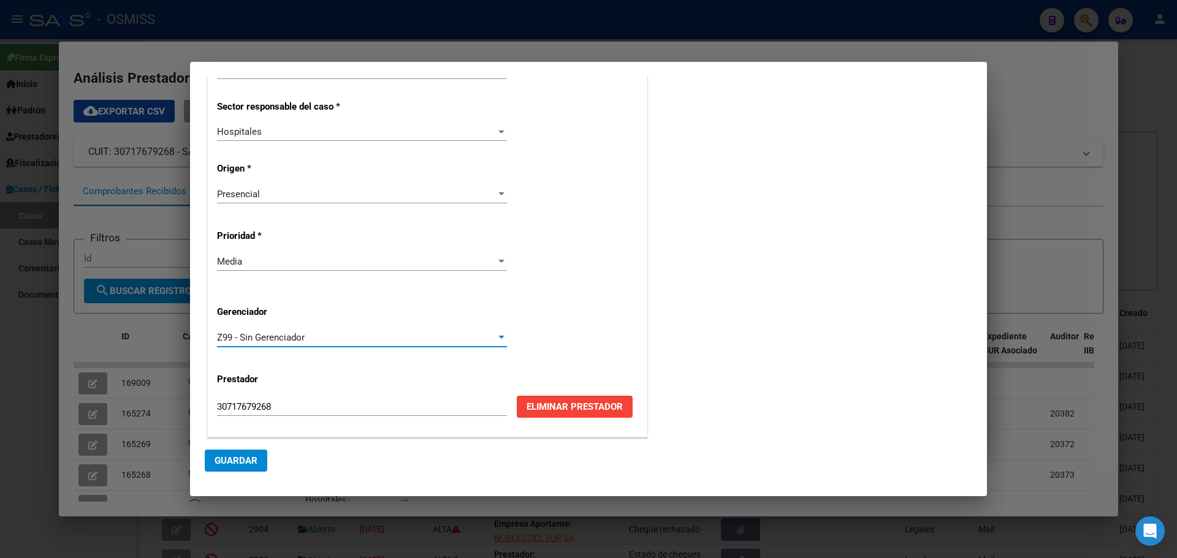
click at [242, 462] on span "Guardar" at bounding box center [236, 460] width 43 height 11
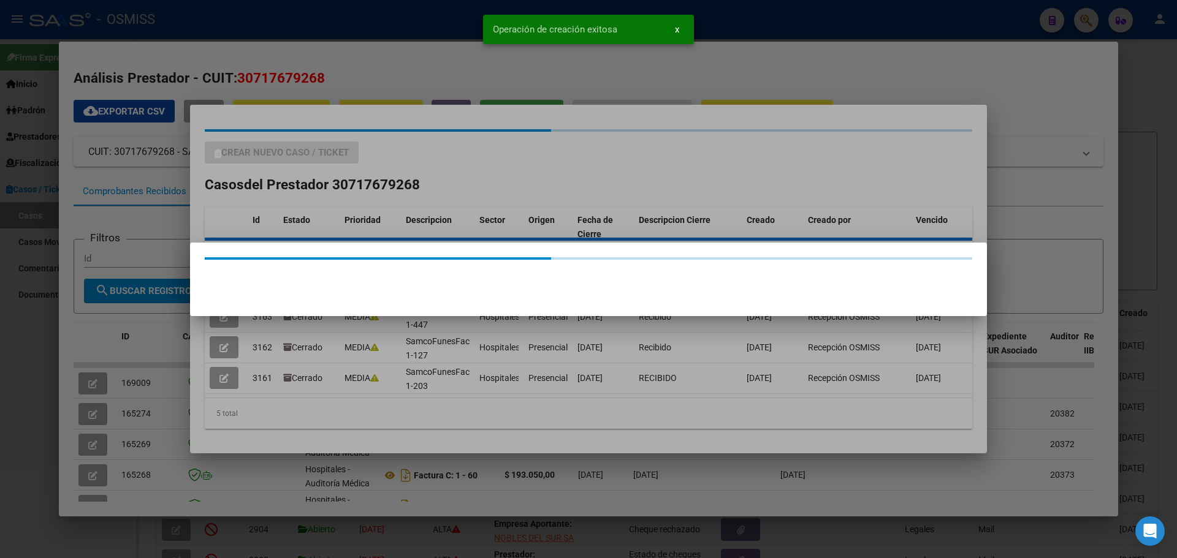
scroll to position [0, 0]
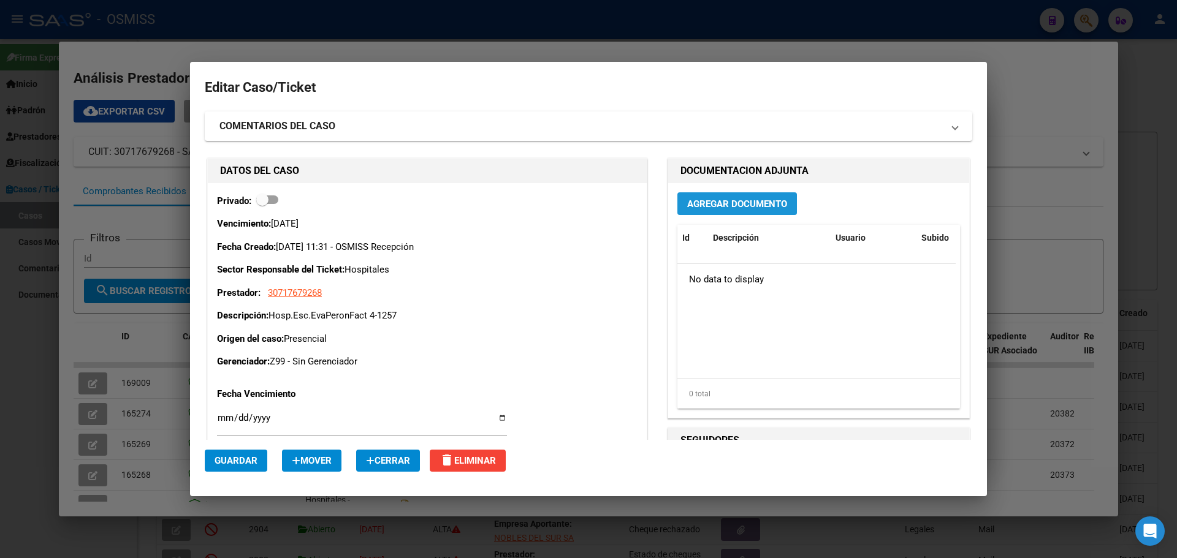
click at [688, 201] on span "Agregar Documento" at bounding box center [737, 204] width 100 height 11
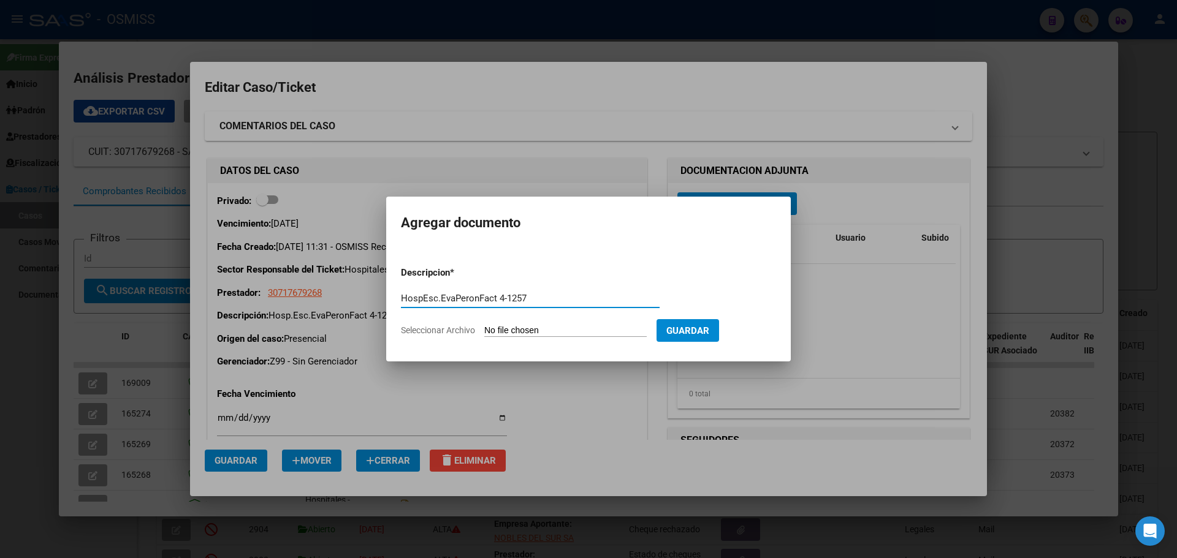
type input "HospEsc.EvaPeronFact 4-1257"
click at [466, 330] on span "Seleccionar Archivo" at bounding box center [438, 331] width 74 height 10
click at [484, 330] on input "Seleccionar Archivo" at bounding box center [565, 332] width 162 height 12
type input "C:\fakepath\Fact 1257.pdf"
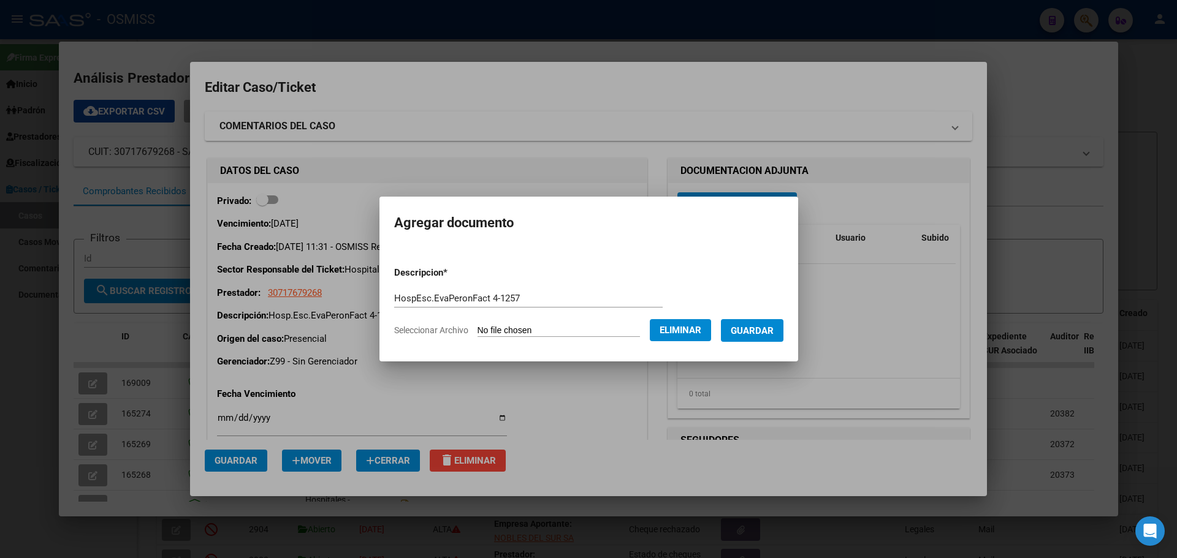
click at [749, 324] on button "Guardar" at bounding box center [752, 330] width 63 height 23
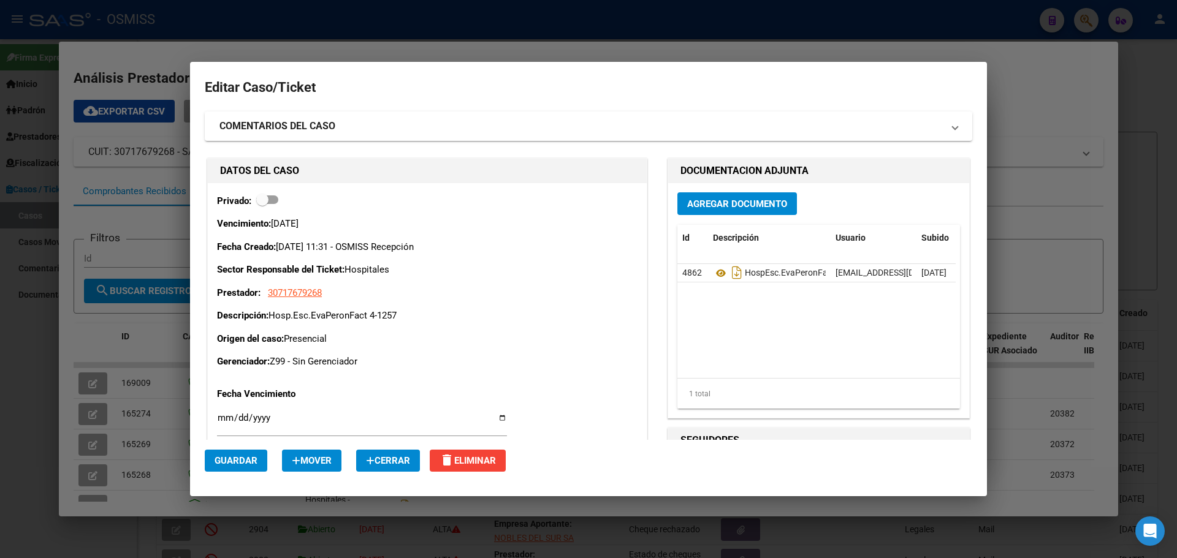
click at [145, 50] on div at bounding box center [588, 279] width 1177 height 558
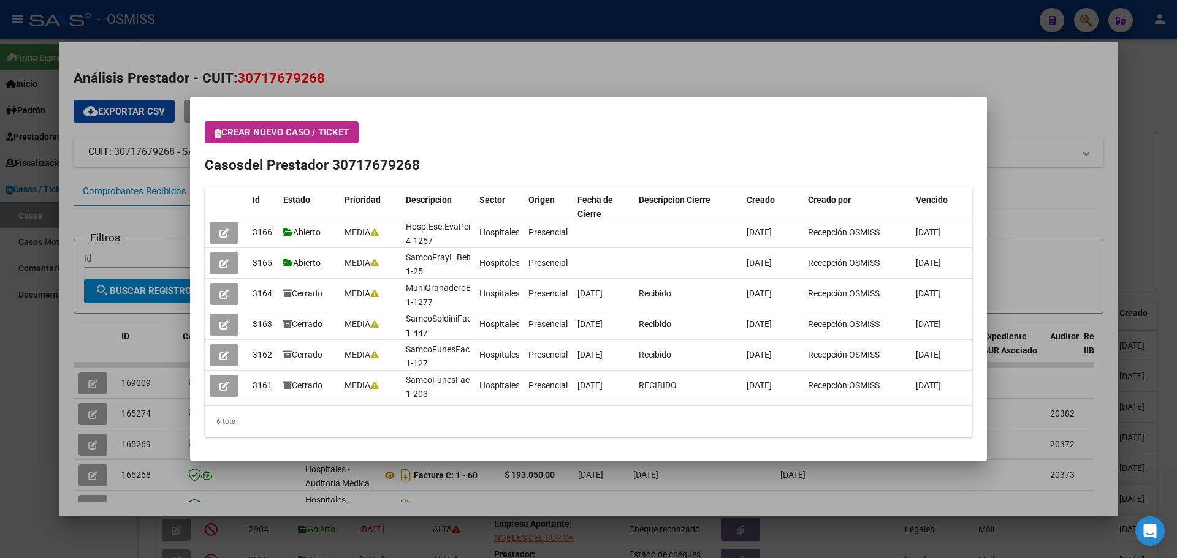
click at [216, 133] on icon "button" at bounding box center [218, 133] width 7 height 9
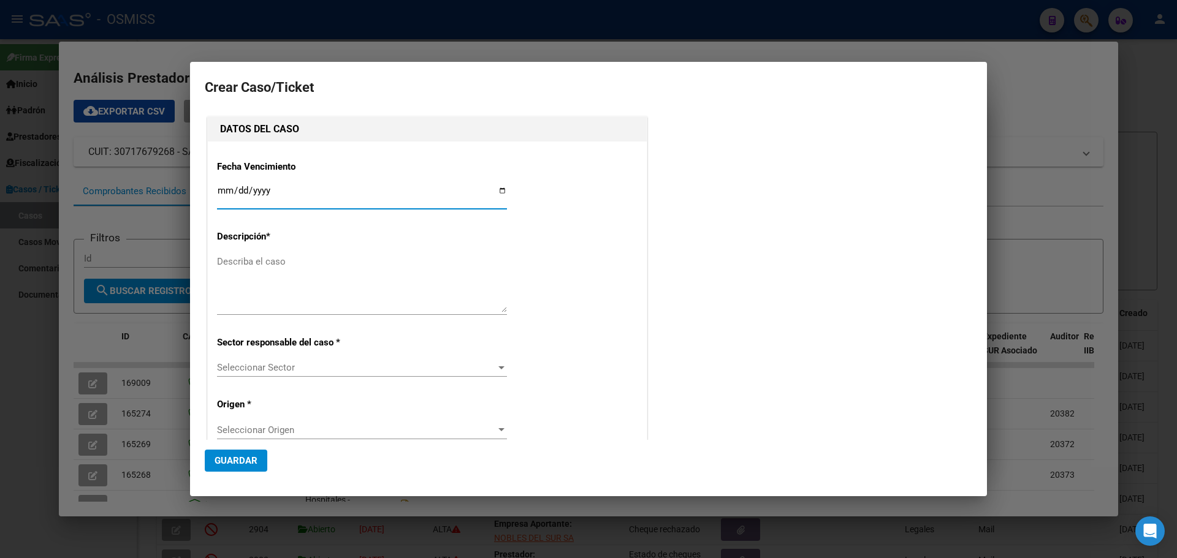
click at [501, 189] on input "Ingresar fecha" at bounding box center [362, 196] width 290 height 20
type input "[DATE]"
click at [270, 264] on textarea "Describa el caso" at bounding box center [362, 284] width 290 height 58
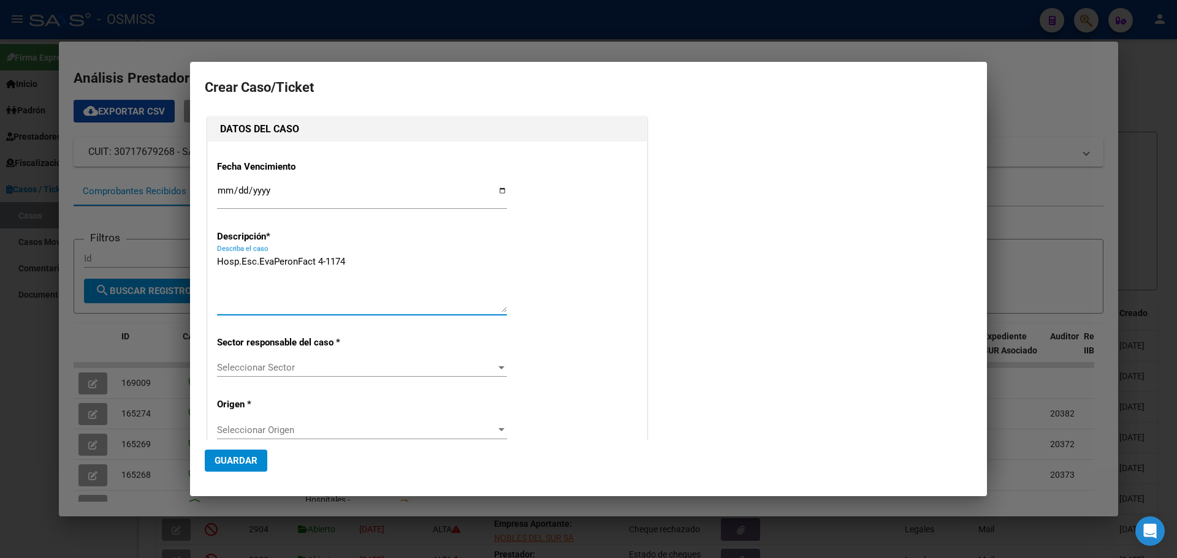
type textarea "Hosp.Esc.EvaPeronFact 4-1174"
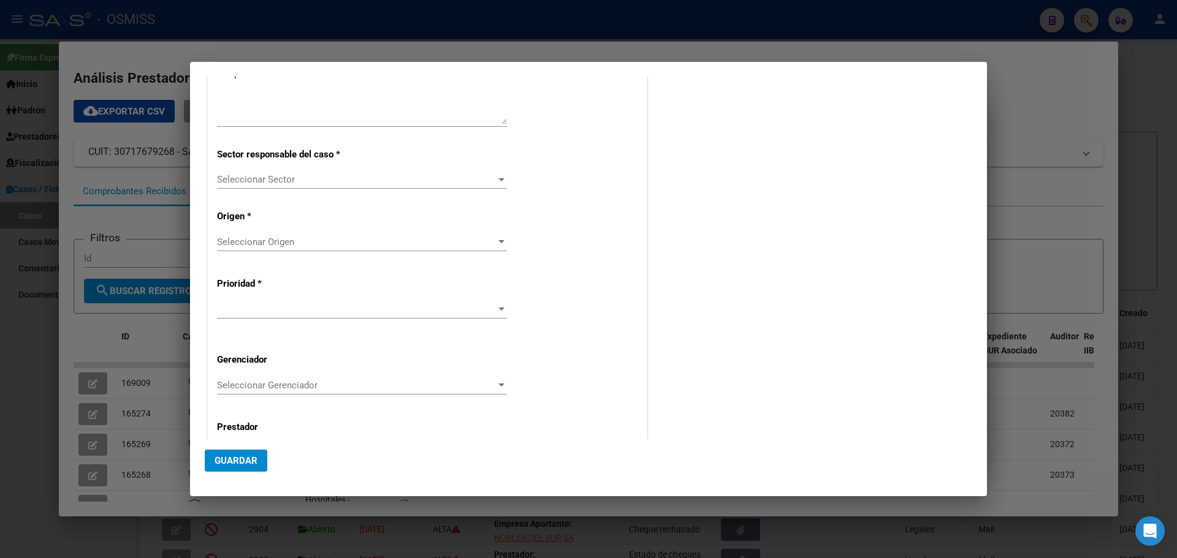
scroll to position [236, 0]
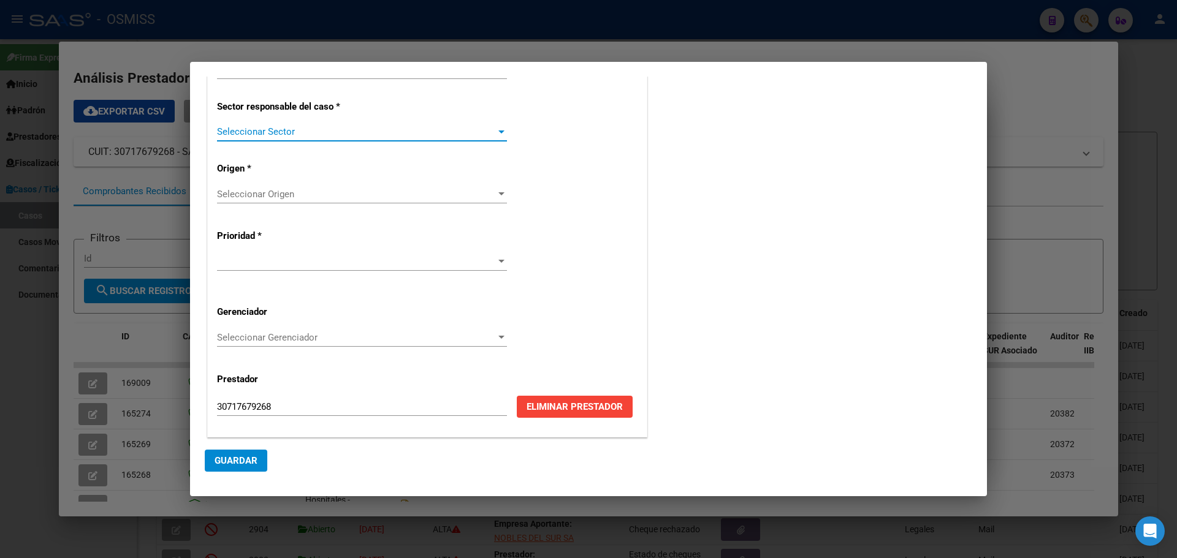
click at [500, 131] on div at bounding box center [501, 132] width 6 height 3
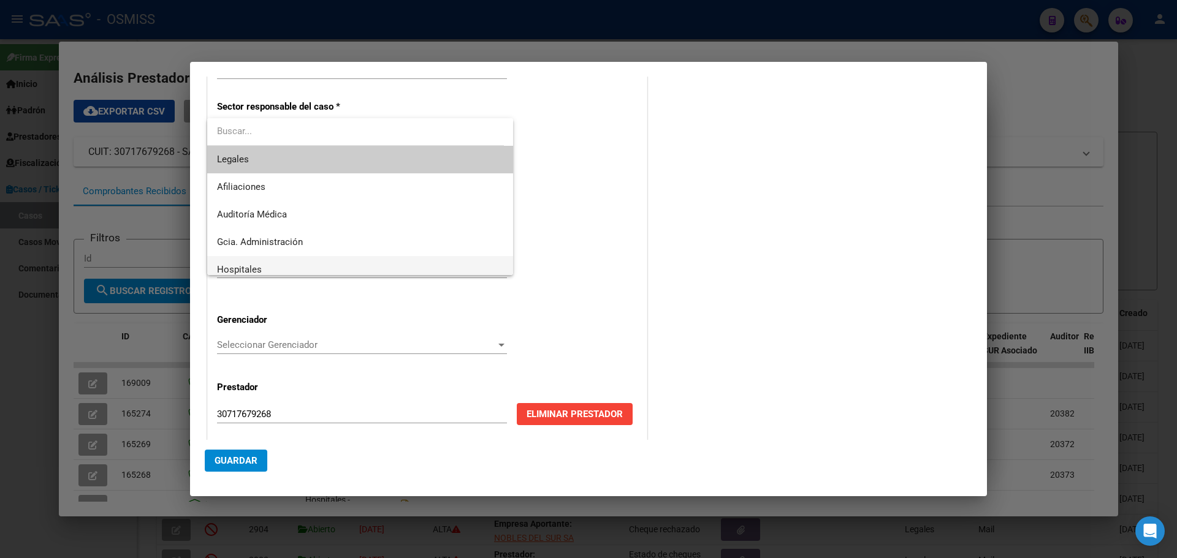
click at [267, 267] on span "Hospitales" at bounding box center [360, 270] width 286 height 28
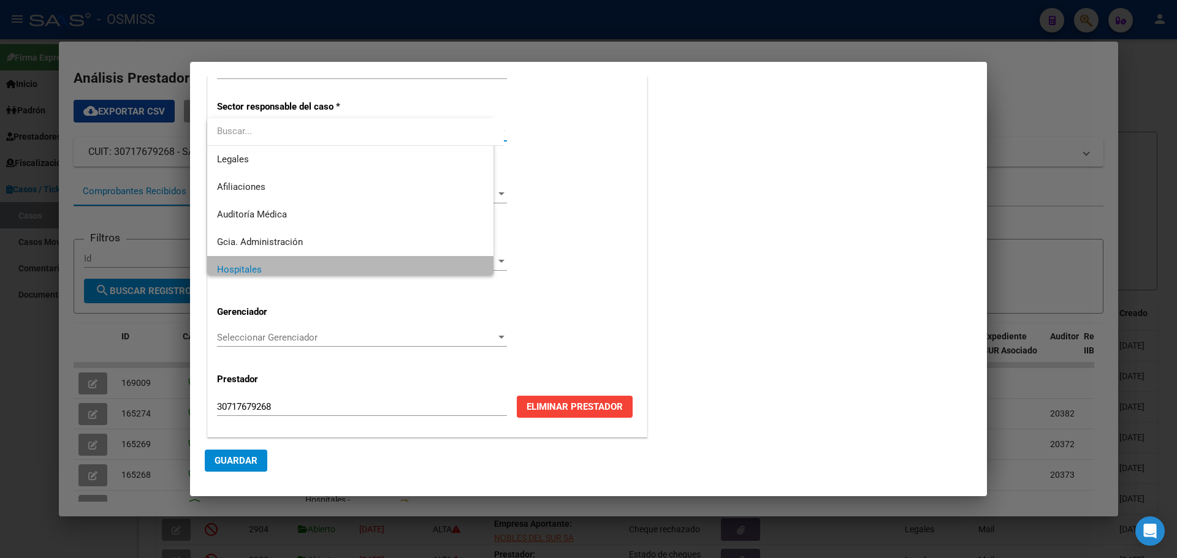
scroll to position [9, 0]
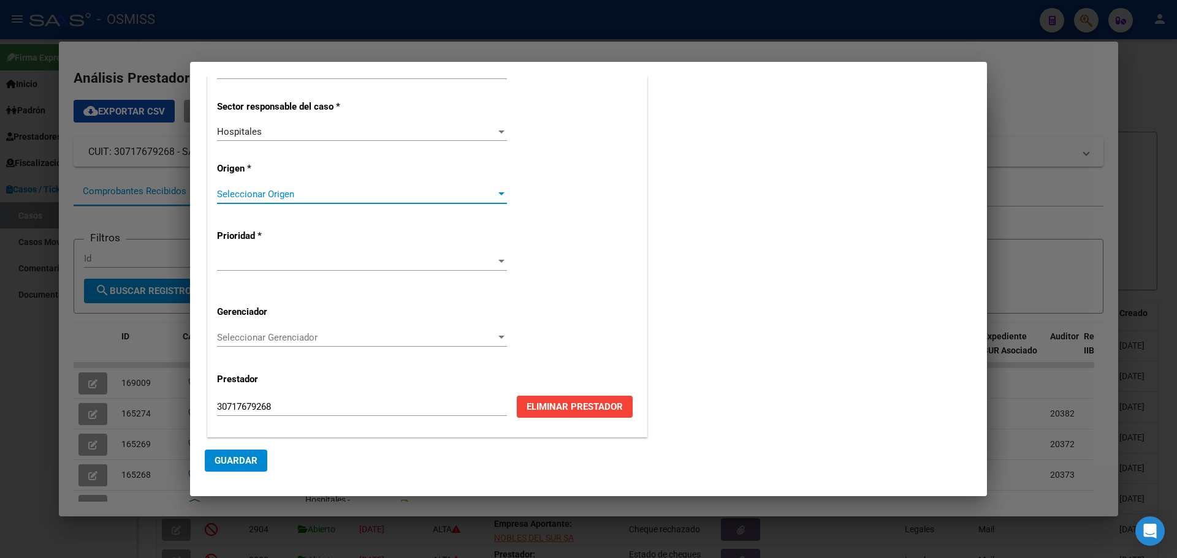
click at [498, 192] on div at bounding box center [501, 193] width 6 height 3
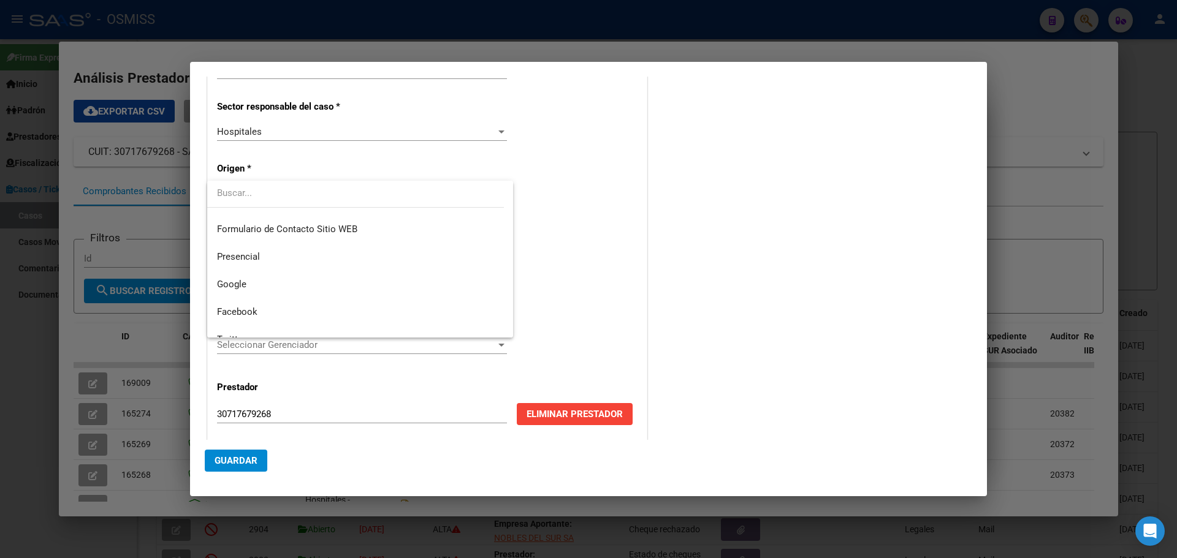
scroll to position [146, 0]
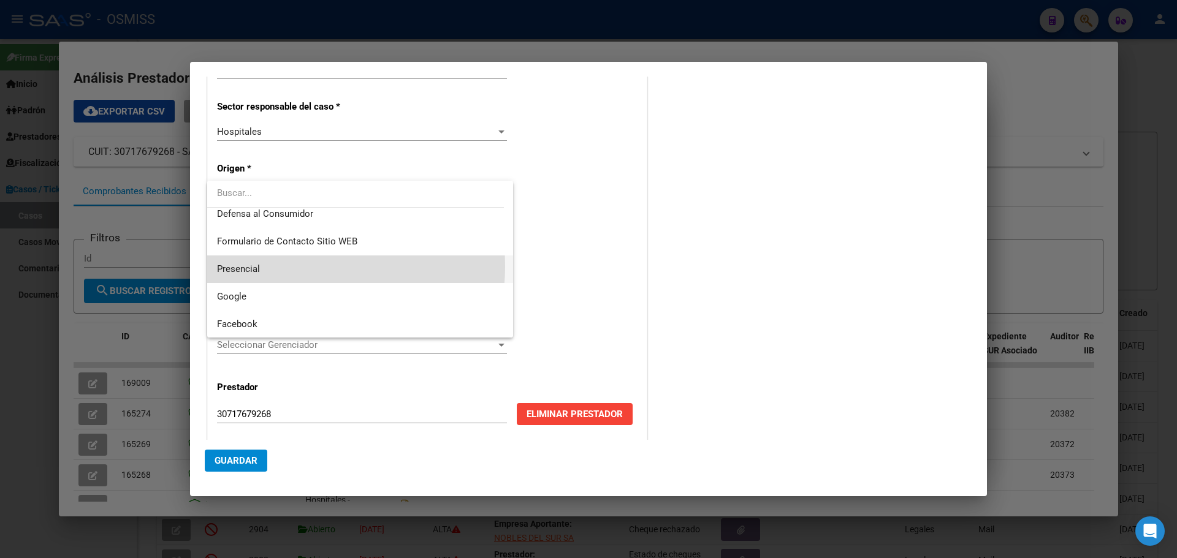
click at [307, 267] on span "Presencial" at bounding box center [360, 270] width 286 height 28
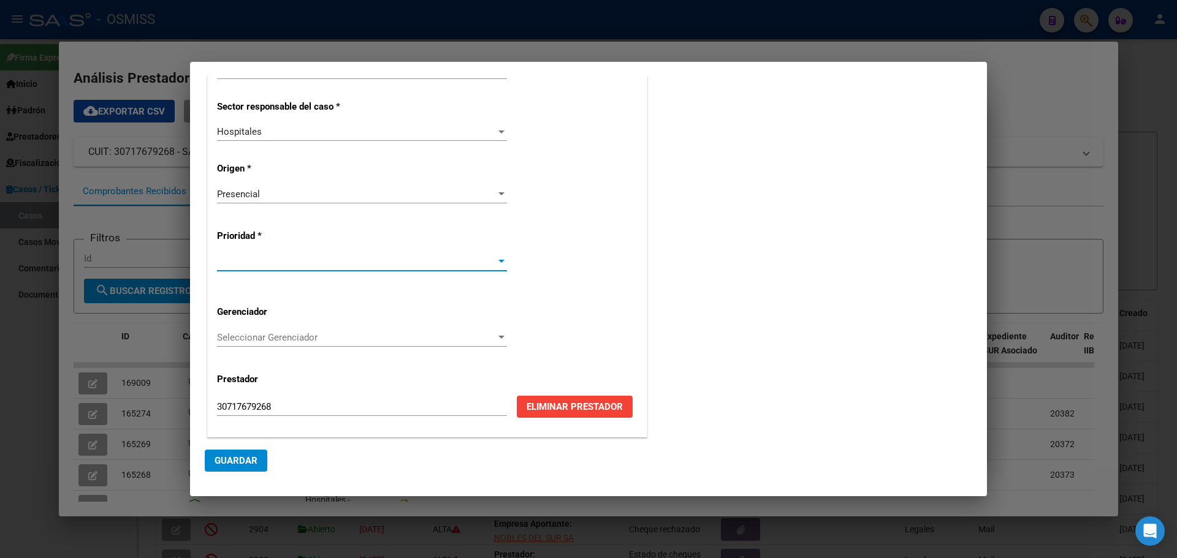
click at [499, 260] on div at bounding box center [501, 261] width 6 height 3
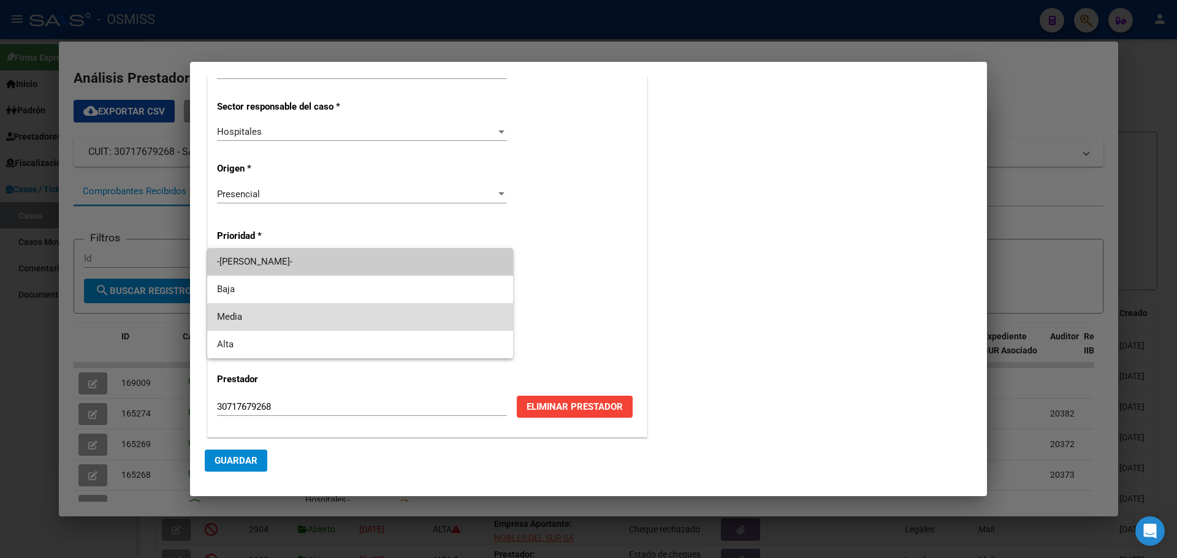
click at [262, 313] on span "Media" at bounding box center [360, 317] width 286 height 28
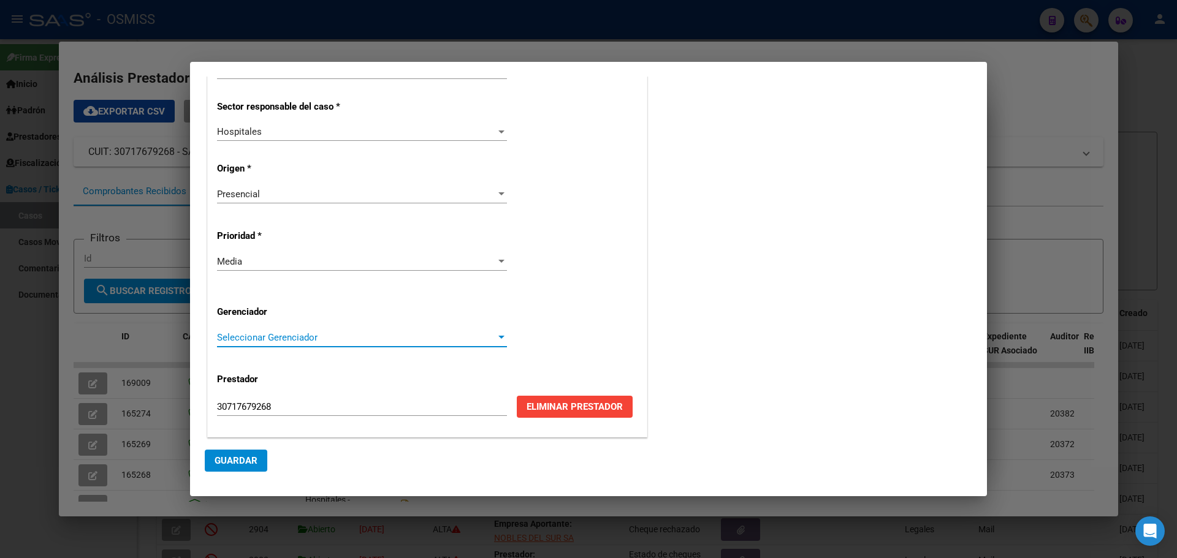
click at [497, 335] on div at bounding box center [501, 338] width 11 height 10
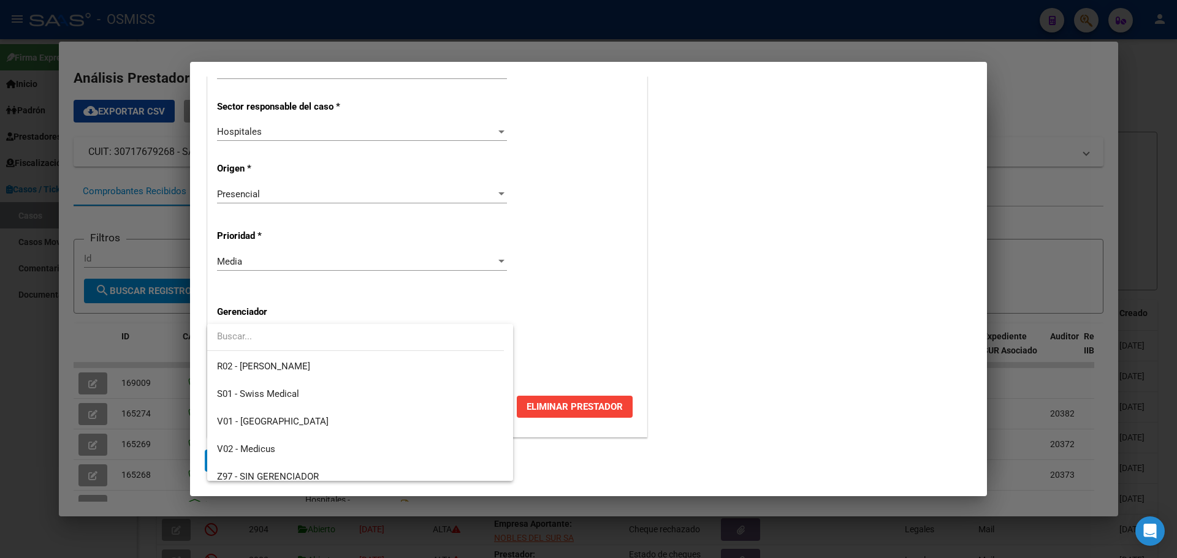
scroll to position [367, 0]
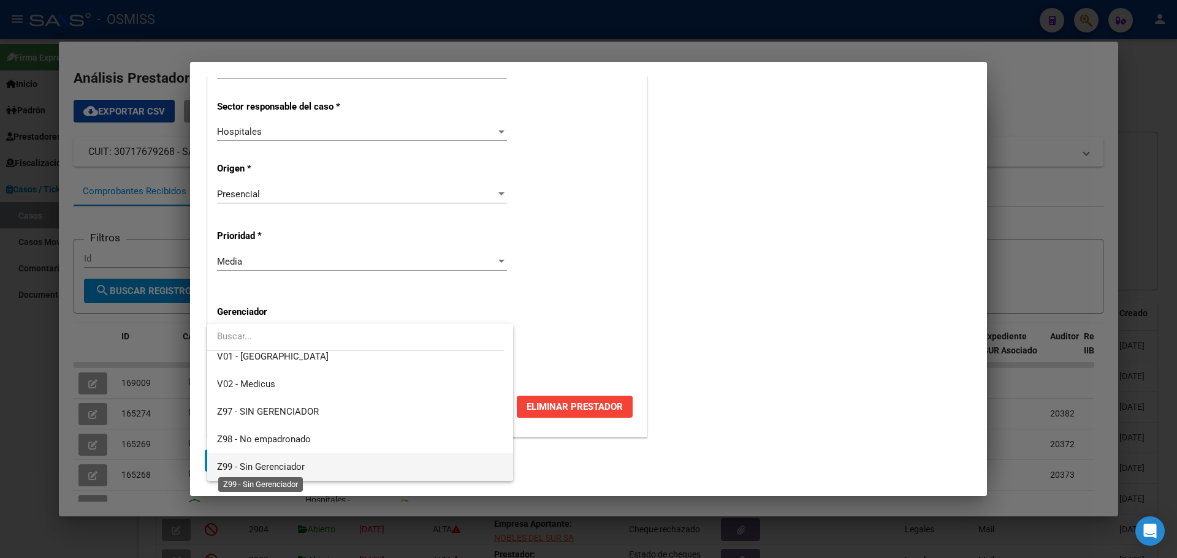
click at [279, 466] on span "Z99 - Sin Gerenciador" at bounding box center [261, 467] width 88 height 11
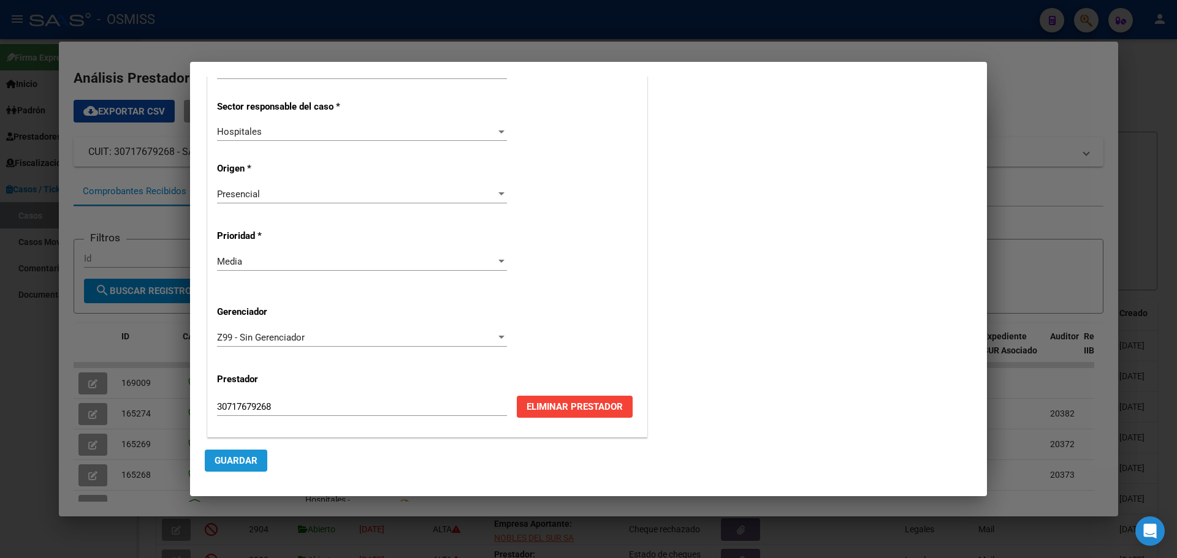
click at [245, 459] on span "Guardar" at bounding box center [236, 460] width 43 height 11
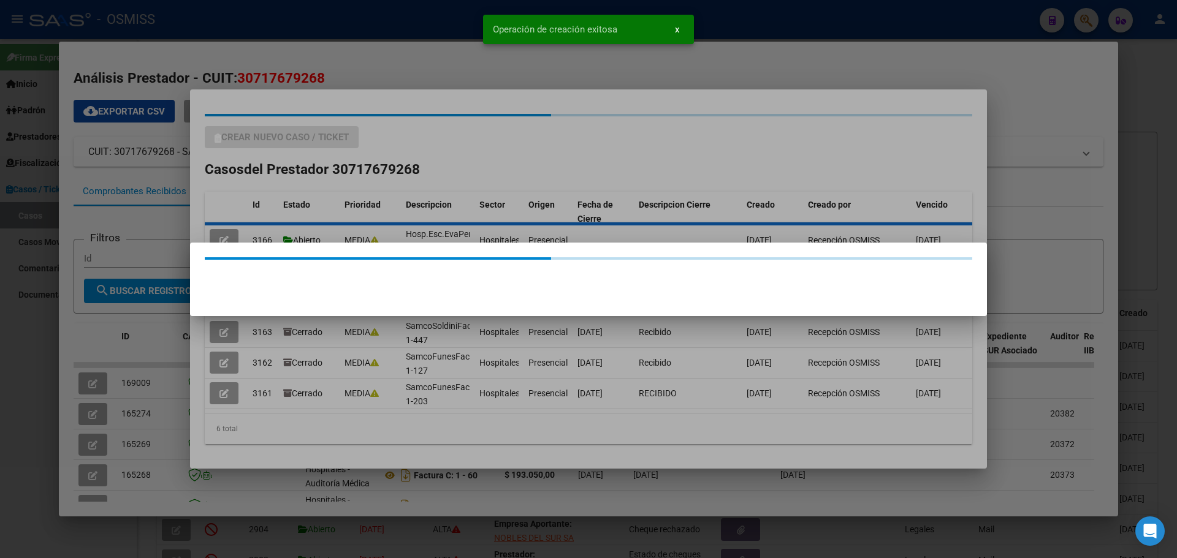
scroll to position [0, 0]
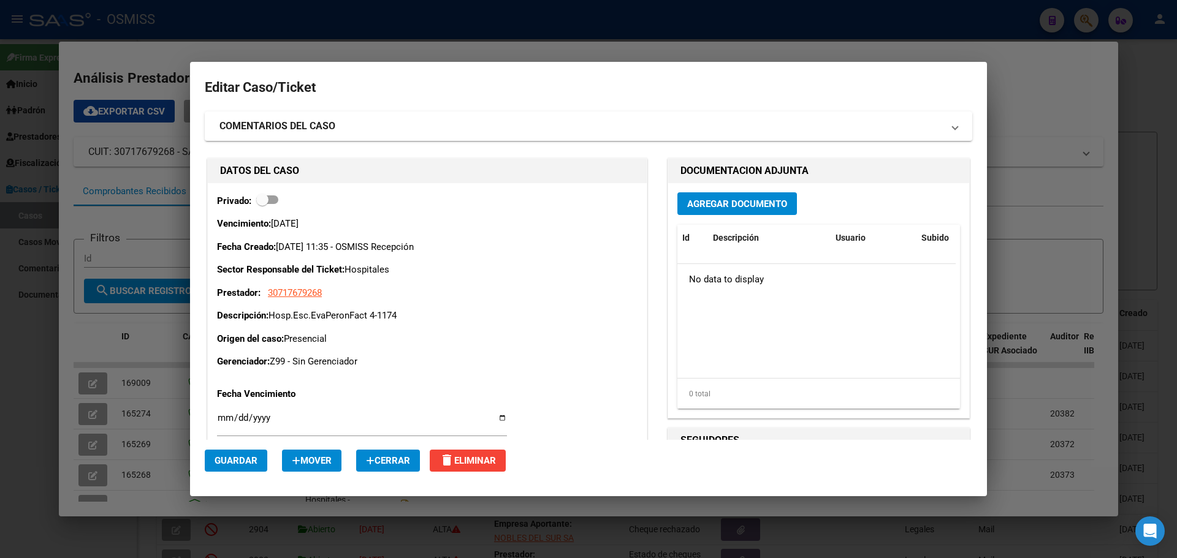
click at [722, 205] on span "Agregar Documento" at bounding box center [737, 204] width 100 height 11
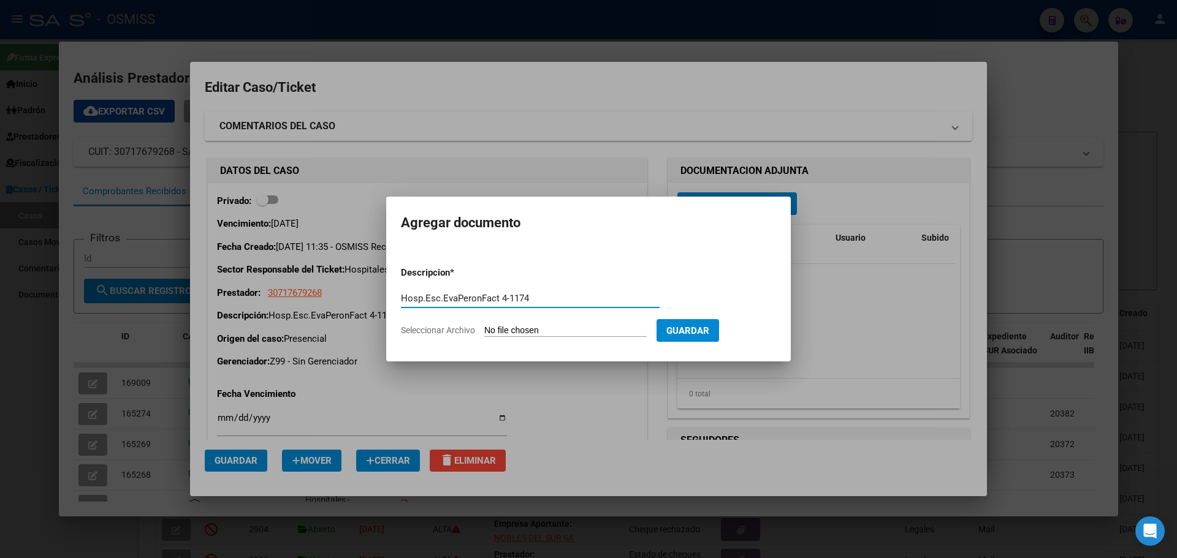
type input "Hosp.Esc.EvaPeronFact 4-1174"
click at [430, 330] on span "Seleccionar Archivo" at bounding box center [438, 331] width 74 height 10
click at [484, 330] on input "Seleccionar Archivo" at bounding box center [565, 332] width 162 height 12
type input "C:\fakepath\Fact 1174.pdf"
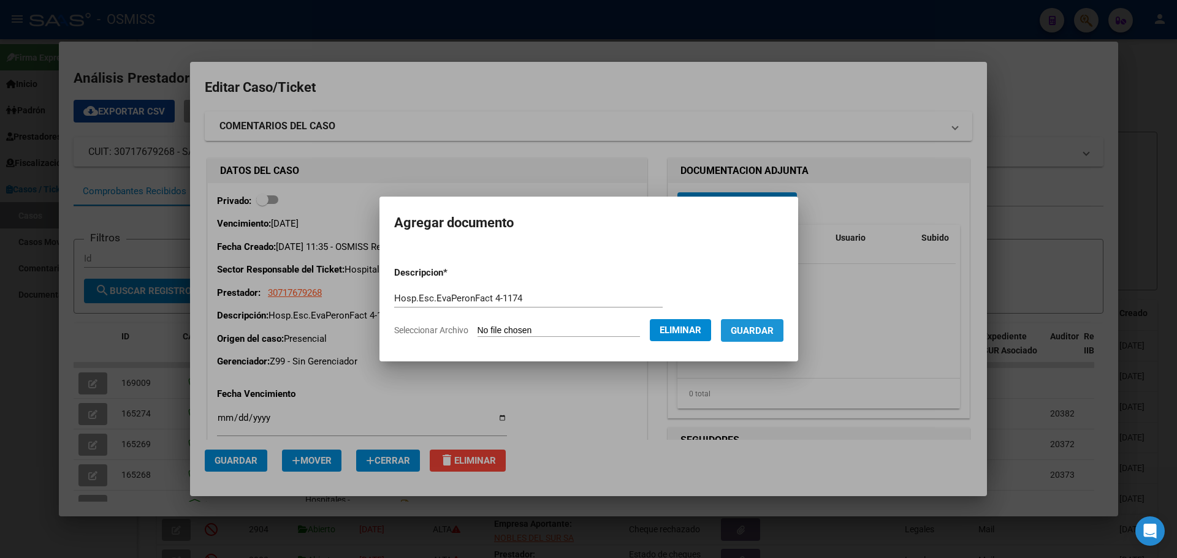
click at [754, 328] on span "Guardar" at bounding box center [752, 331] width 43 height 11
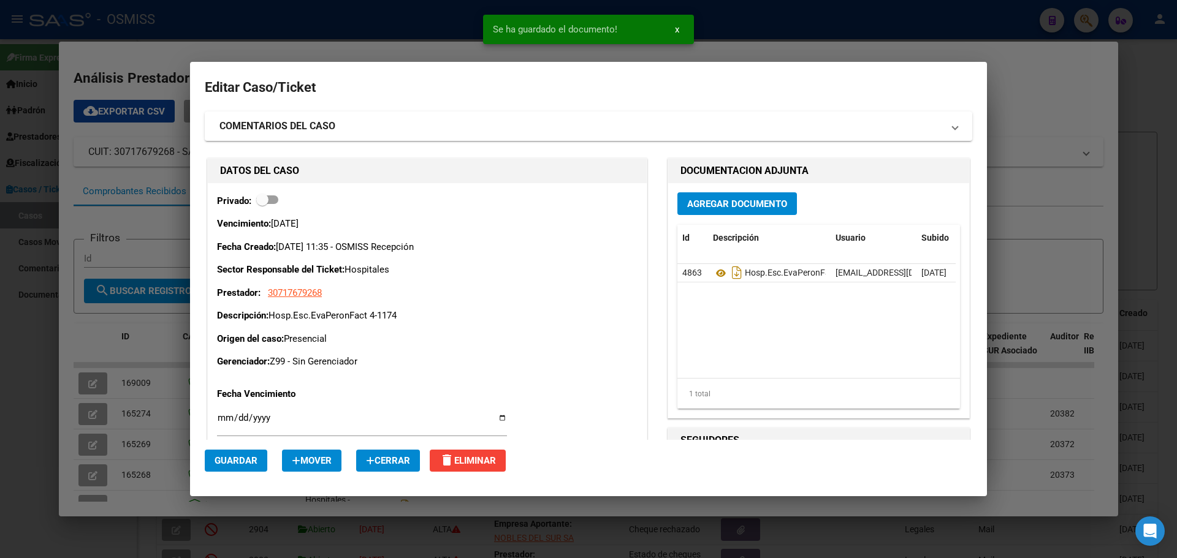
click at [207, 32] on div at bounding box center [588, 279] width 1177 height 558
